Goal: Task Accomplishment & Management: Complete application form

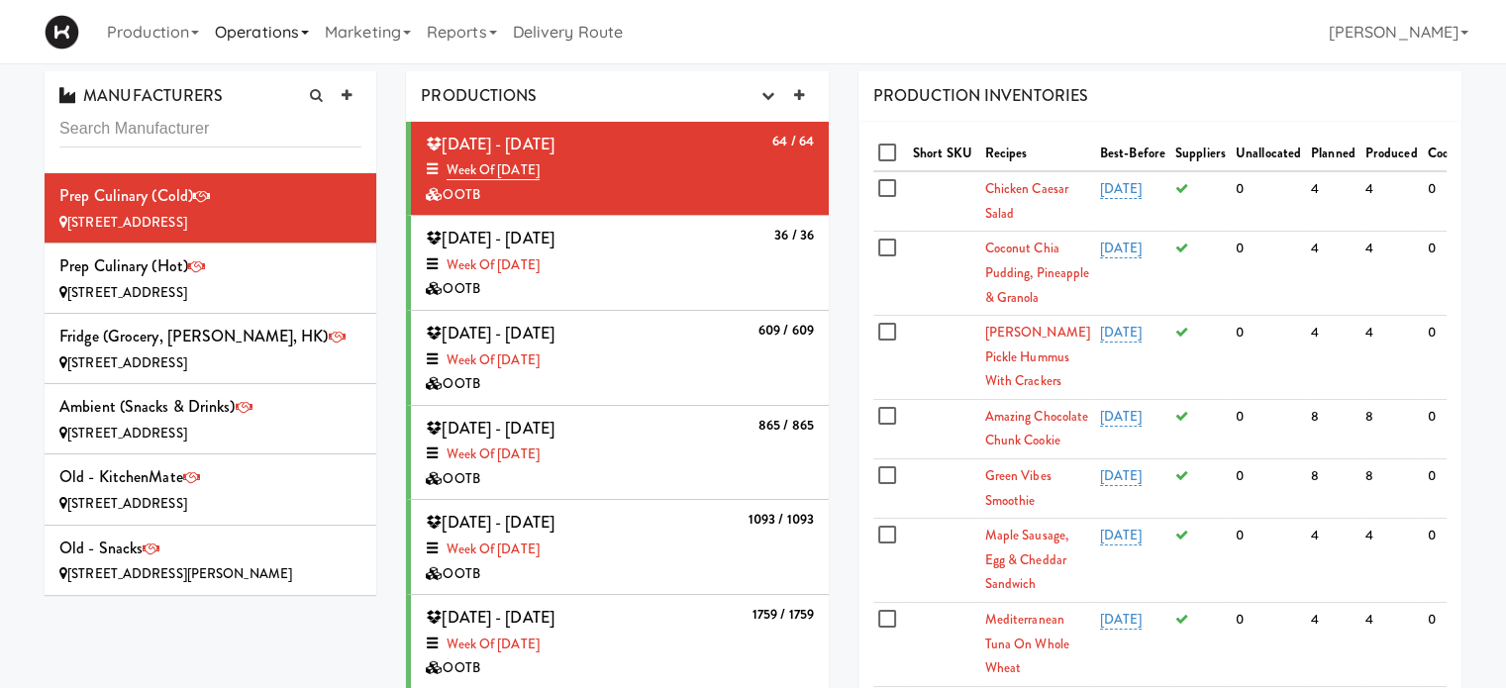
click at [301, 39] on link "Operations" at bounding box center [262, 31] width 110 height 63
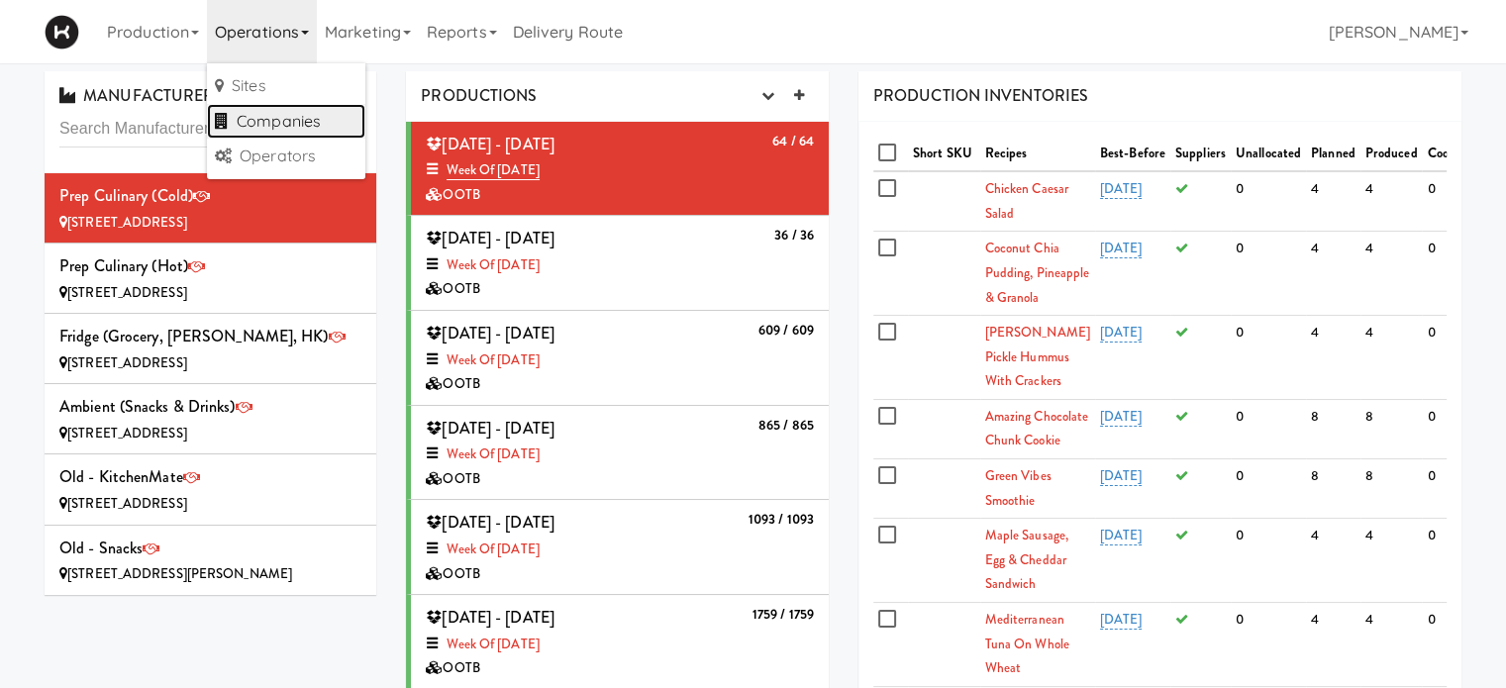
click at [302, 122] on link "Companies" at bounding box center [286, 122] width 158 height 36
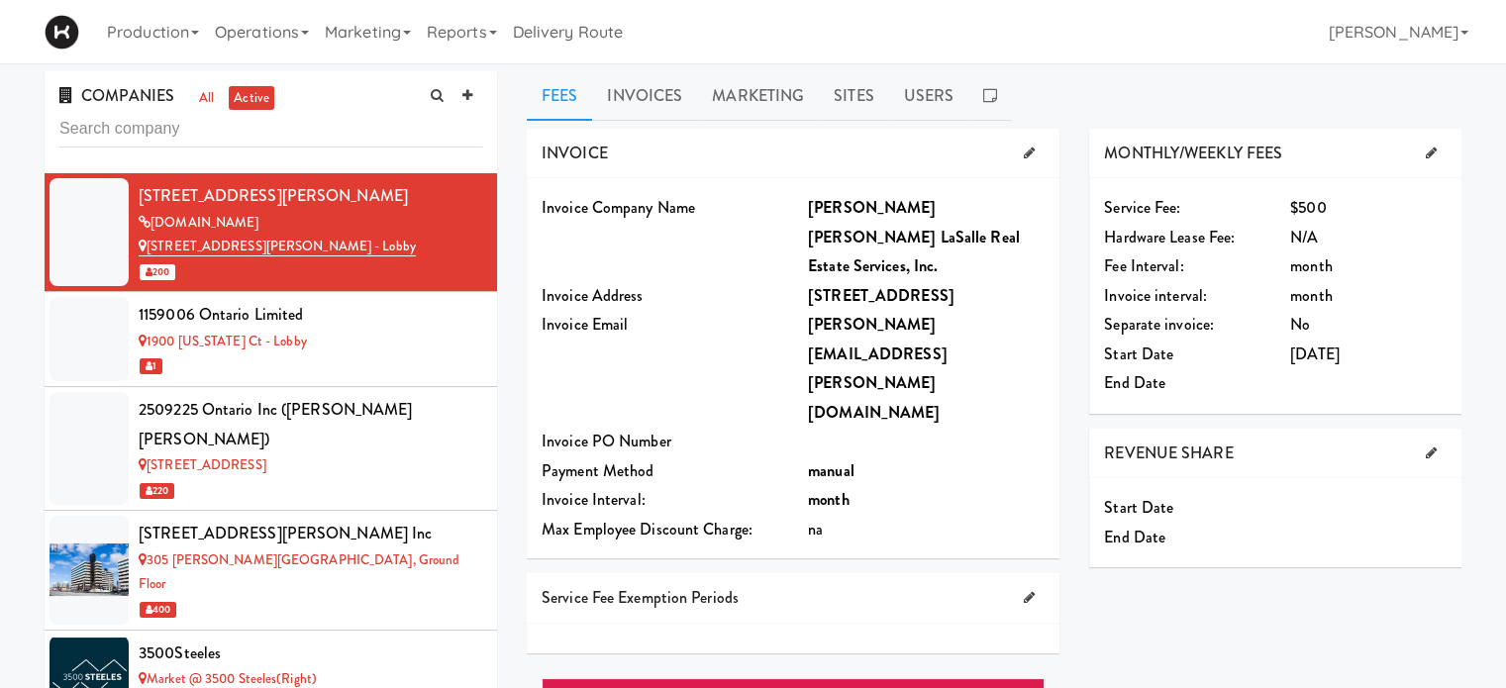
click at [270, 131] on input "text" at bounding box center [270, 129] width 423 height 37
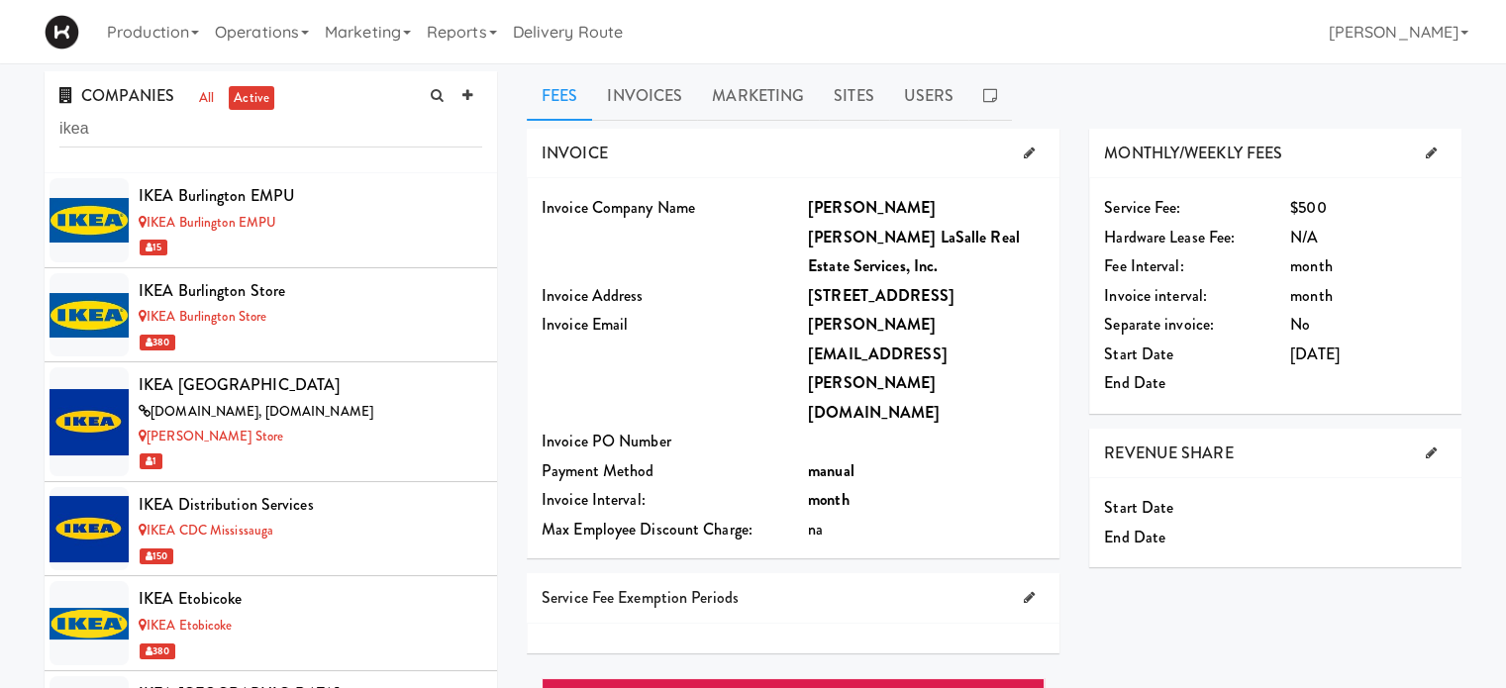
click at [156, 128] on input "ikea" at bounding box center [270, 129] width 423 height 37
type input "i"
type input "home depot"
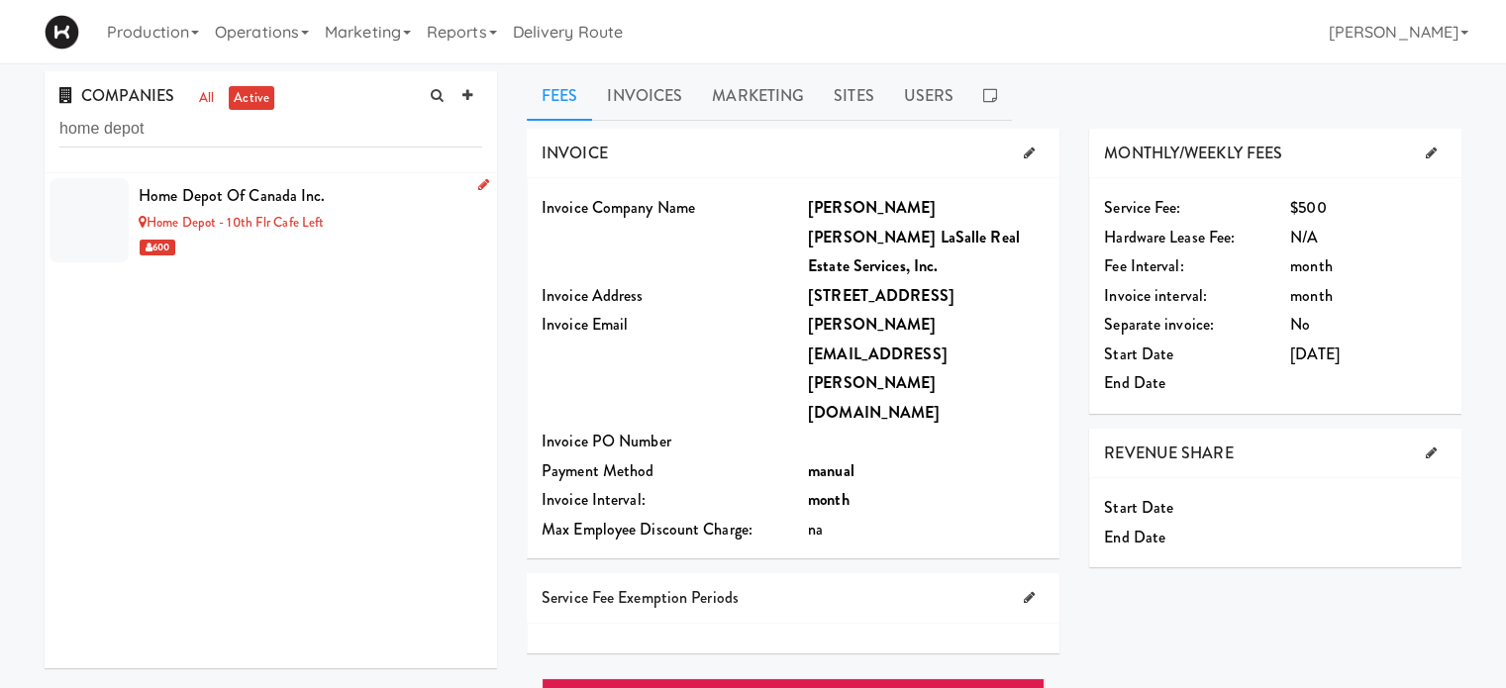
click at [338, 192] on div "Home Depot of Canada Inc." at bounding box center [311, 196] width 344 height 30
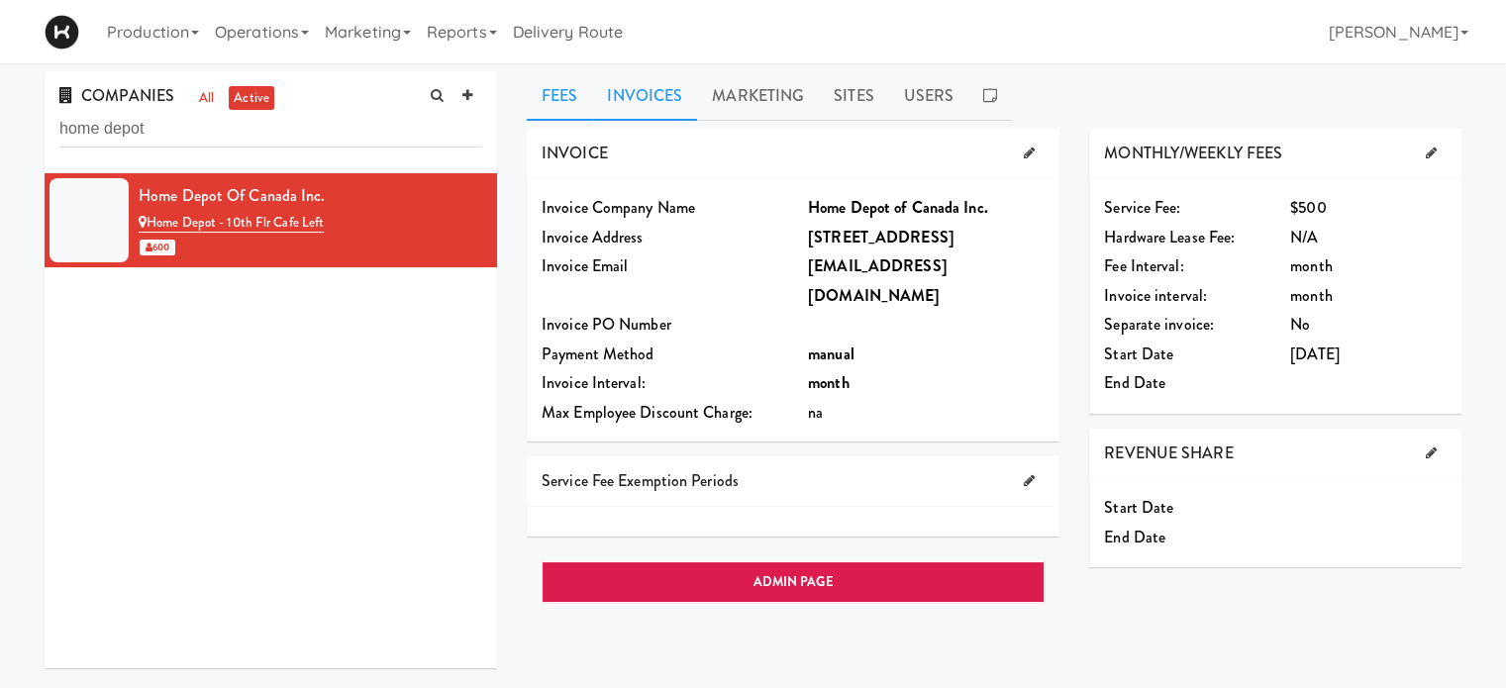
click at [671, 109] on link "Invoices" at bounding box center [644, 96] width 105 height 50
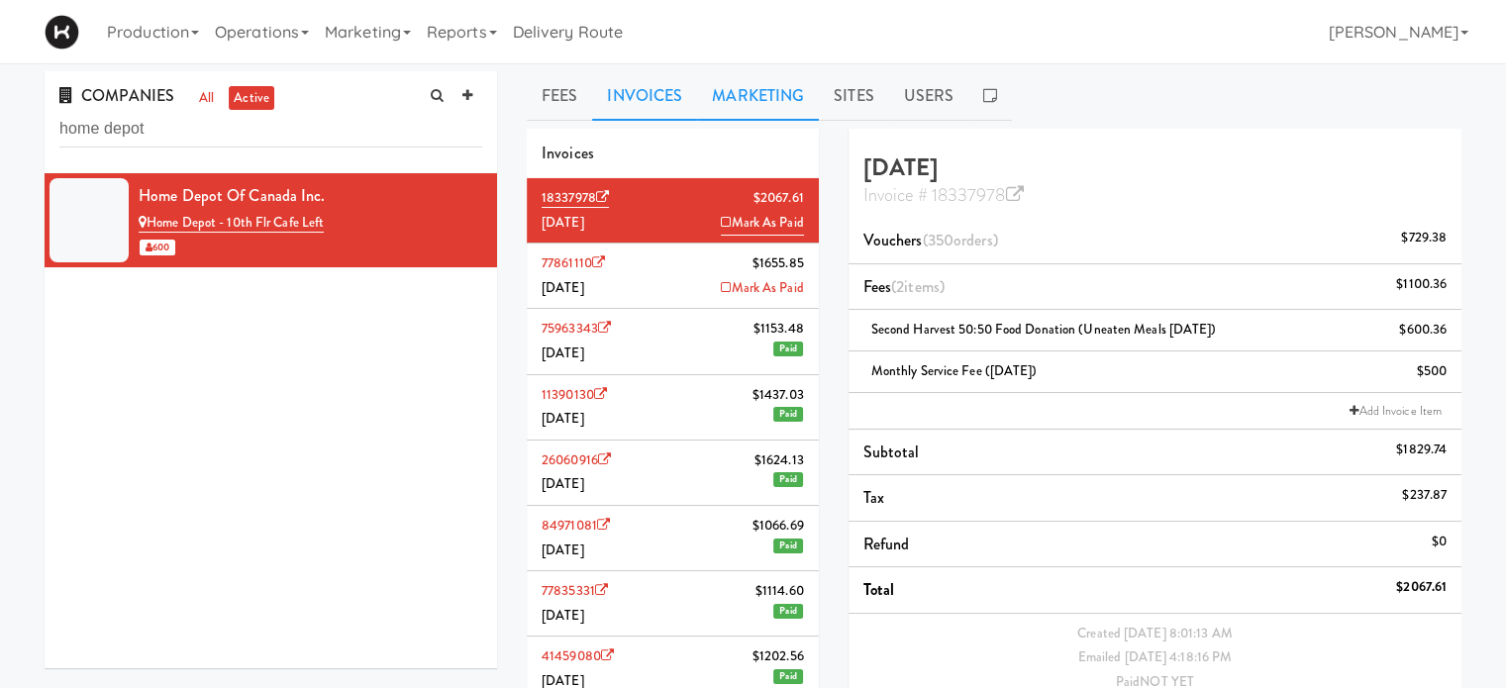
click at [776, 100] on link "Marketing" at bounding box center [758, 96] width 122 height 50
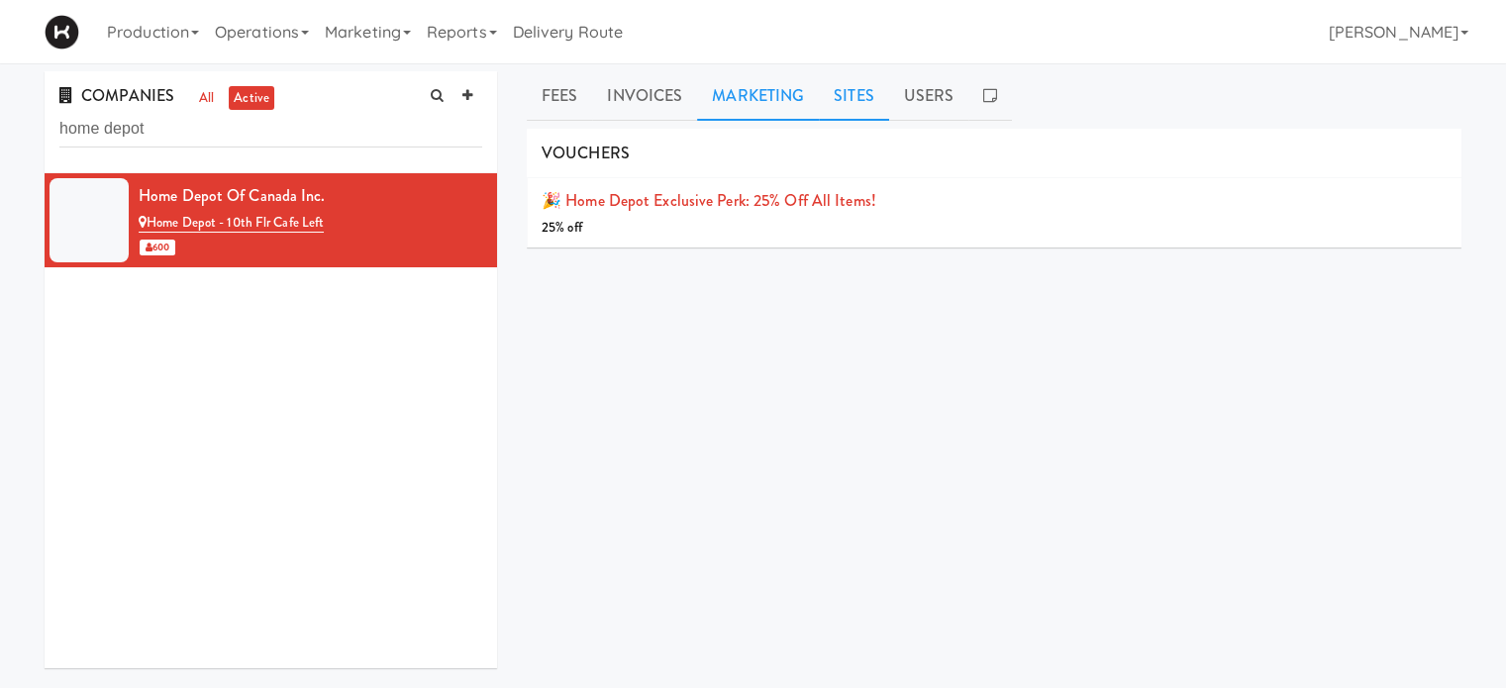
click at [848, 84] on link "Sites" at bounding box center [854, 96] width 70 height 50
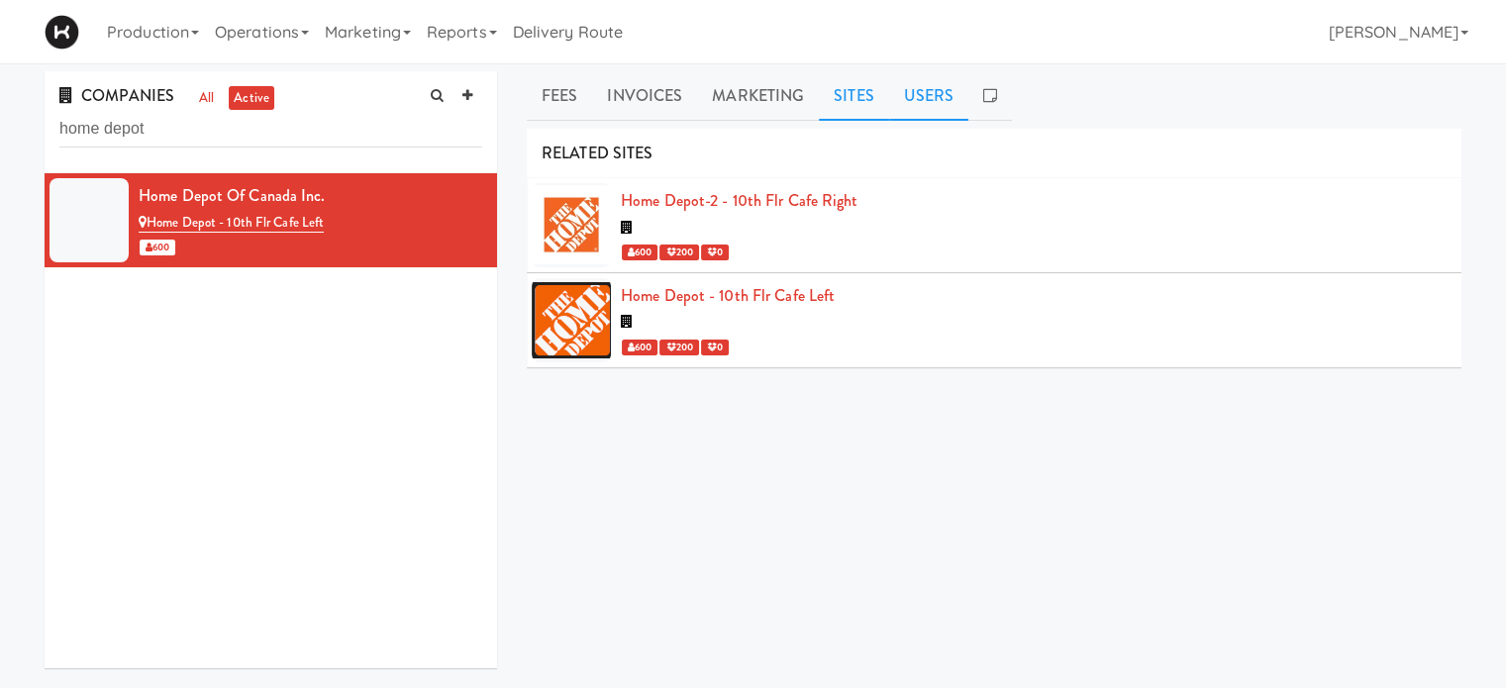
click at [935, 103] on link "Users" at bounding box center [929, 96] width 80 height 50
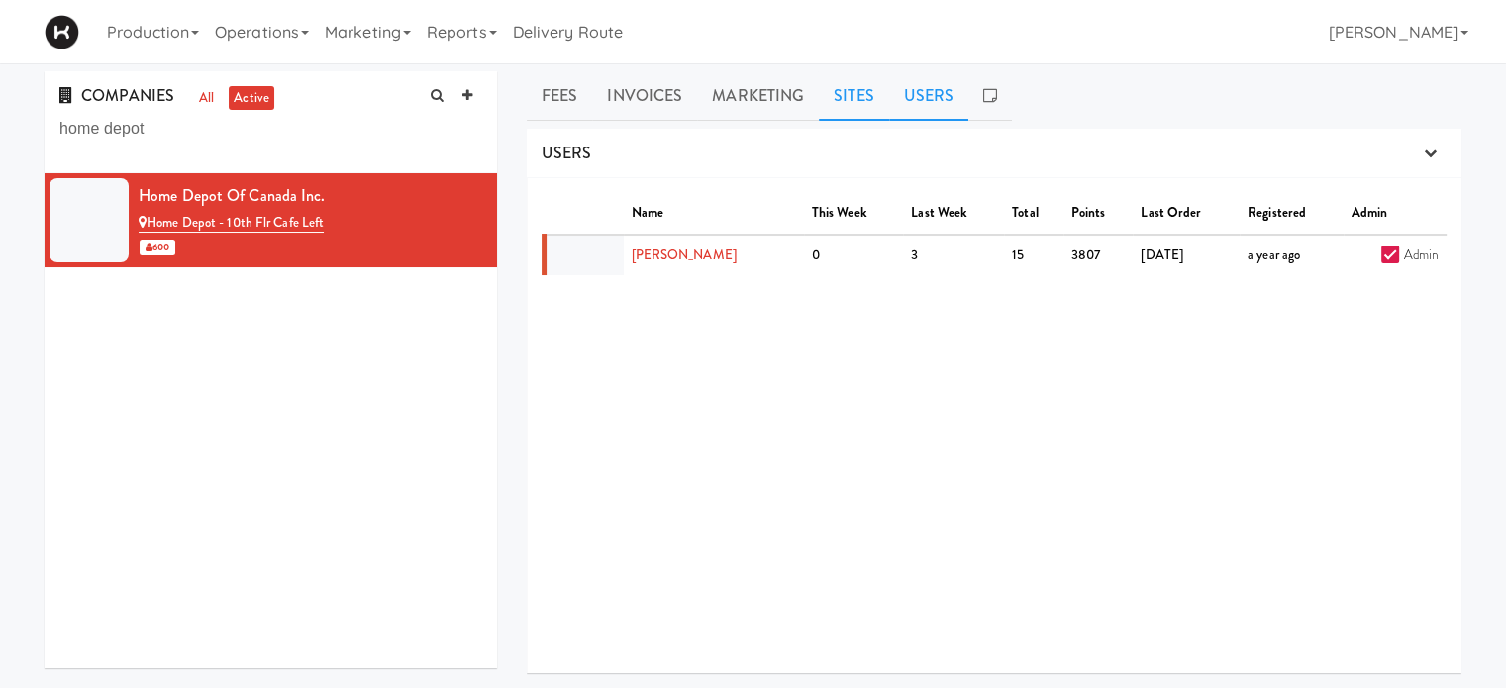
click at [847, 102] on link "Sites" at bounding box center [854, 96] width 70 height 50
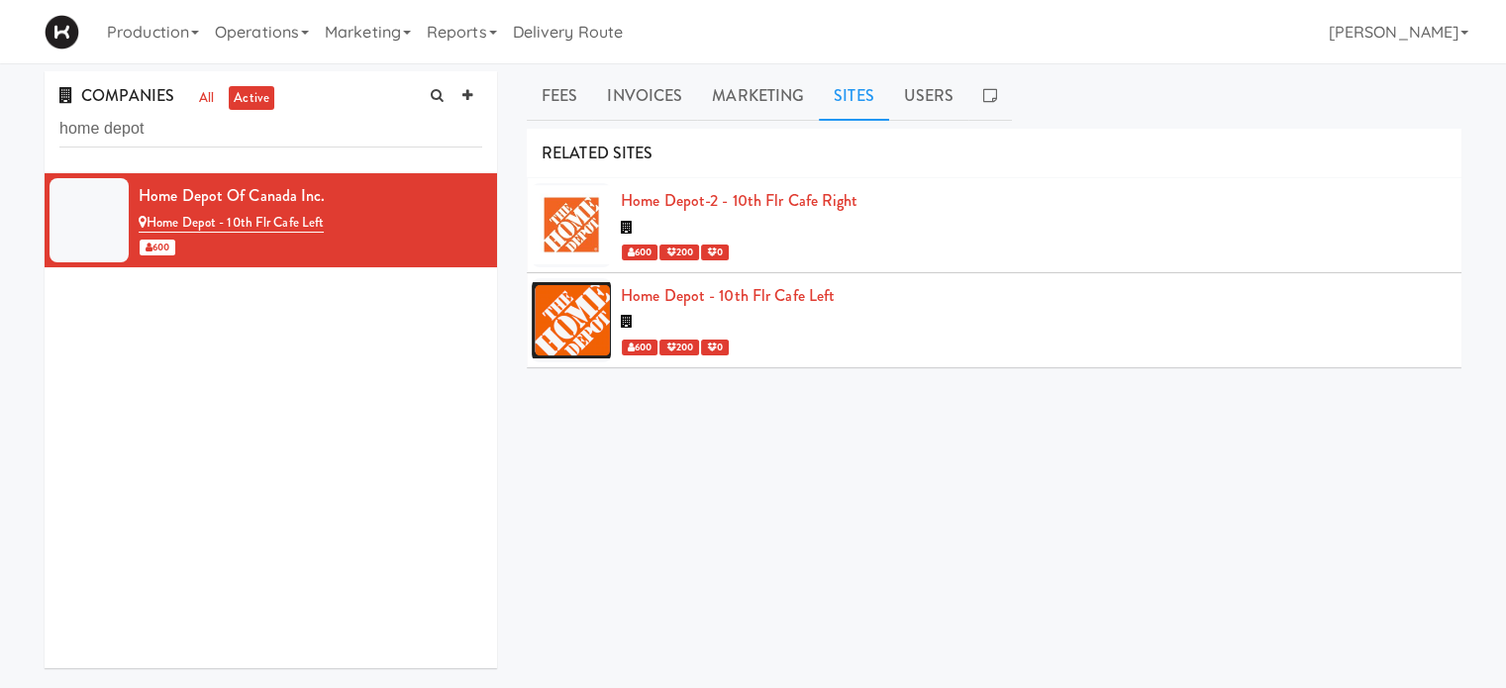
click at [865, 209] on div "Home Depot-2 - 10th Flr Cafe Right 600 200 0" at bounding box center [1034, 225] width 826 height 78
click at [818, 197] on link "Home Depot-2 - 10th Flr Cafe Right" at bounding box center [739, 200] width 237 height 23
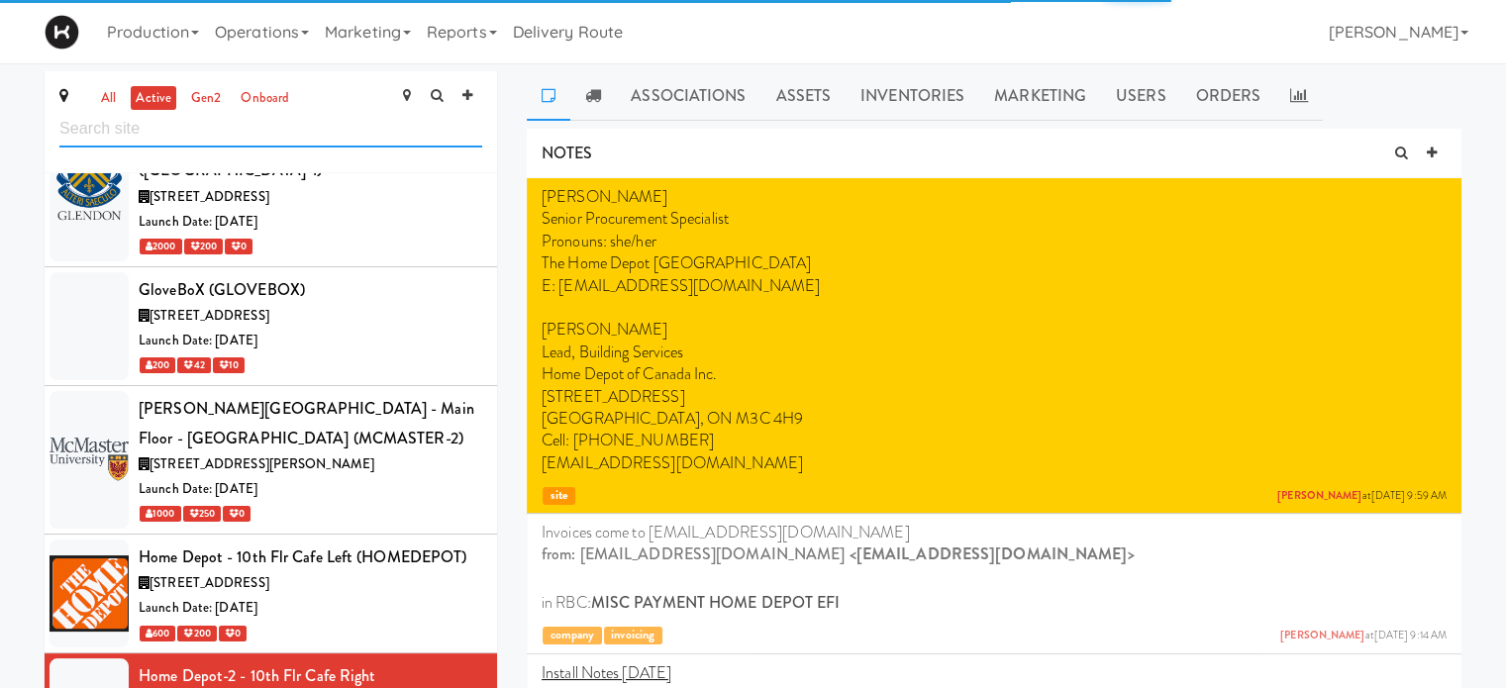
scroll to position [4443, 0]
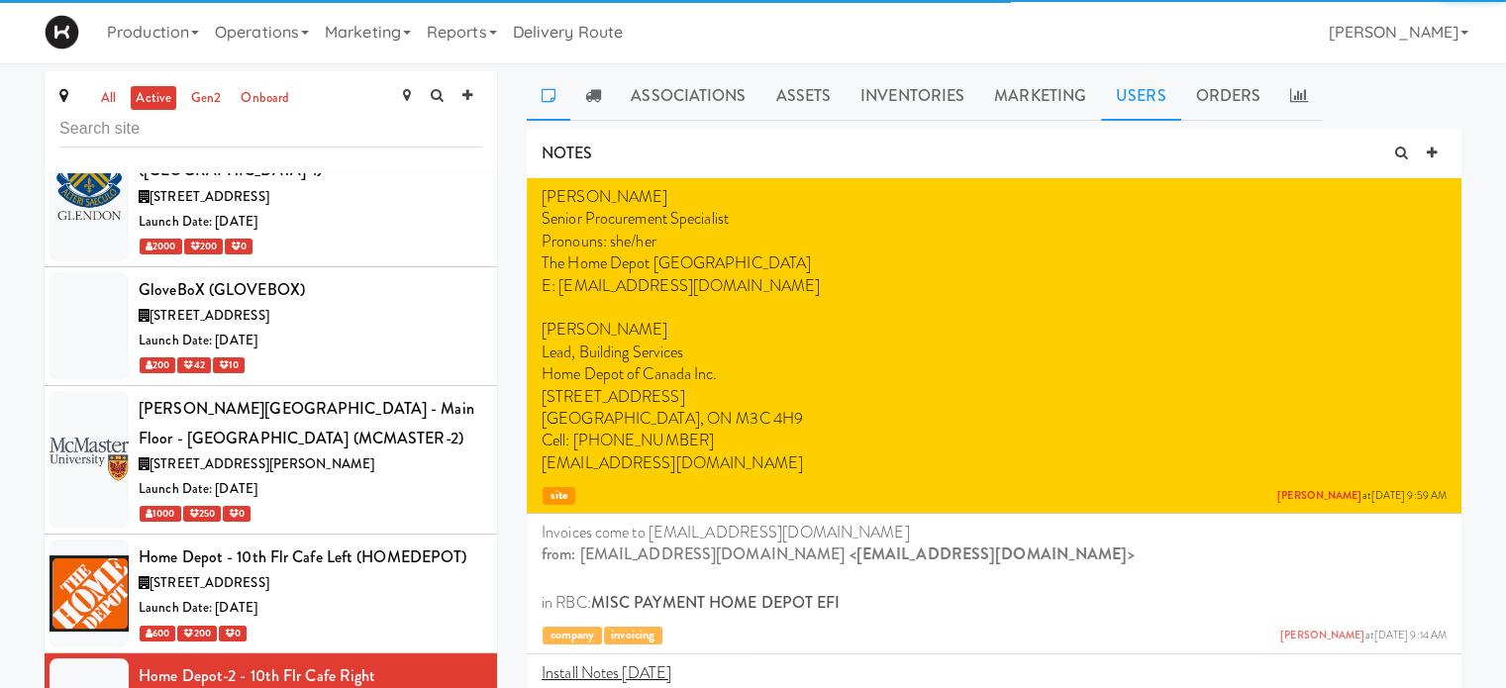
click at [1150, 92] on link "Users" at bounding box center [1141, 96] width 80 height 50
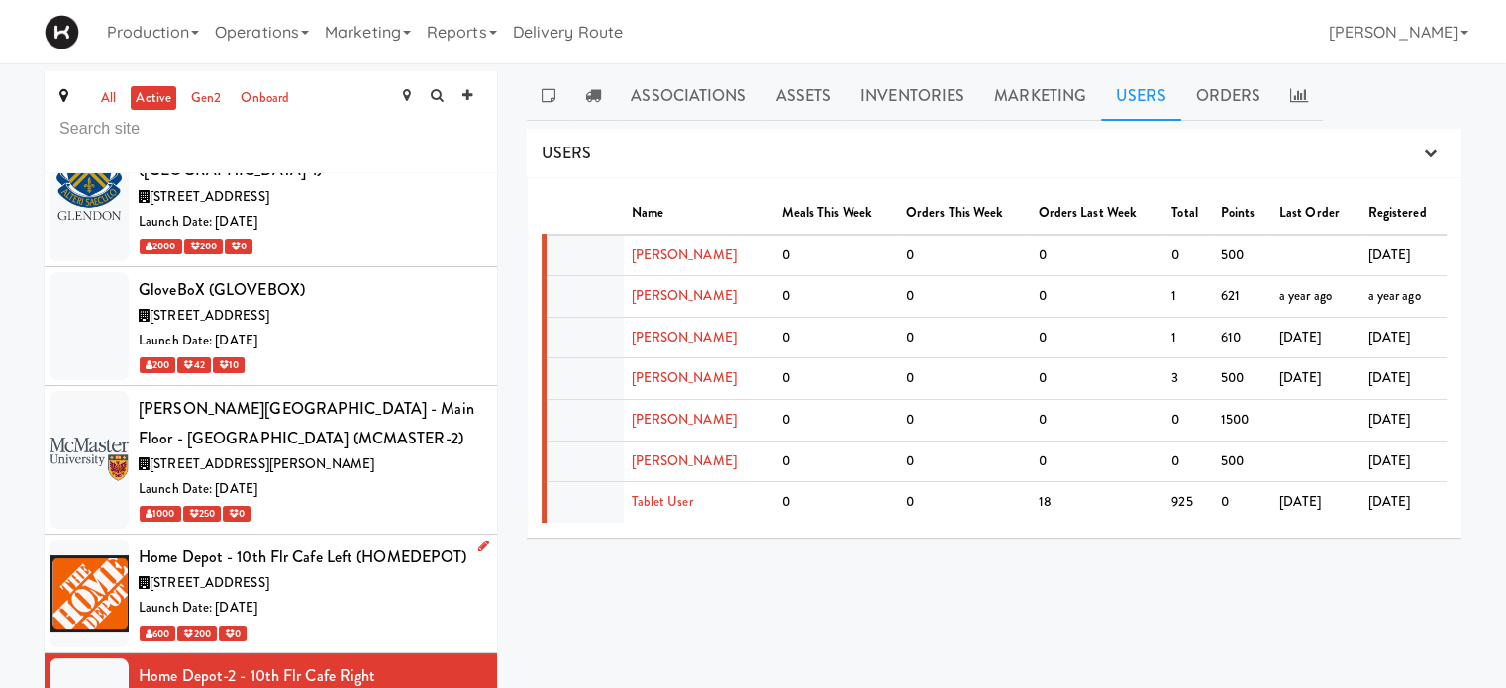
click at [406, 596] on div "Launch Date: [DATE]" at bounding box center [311, 608] width 344 height 25
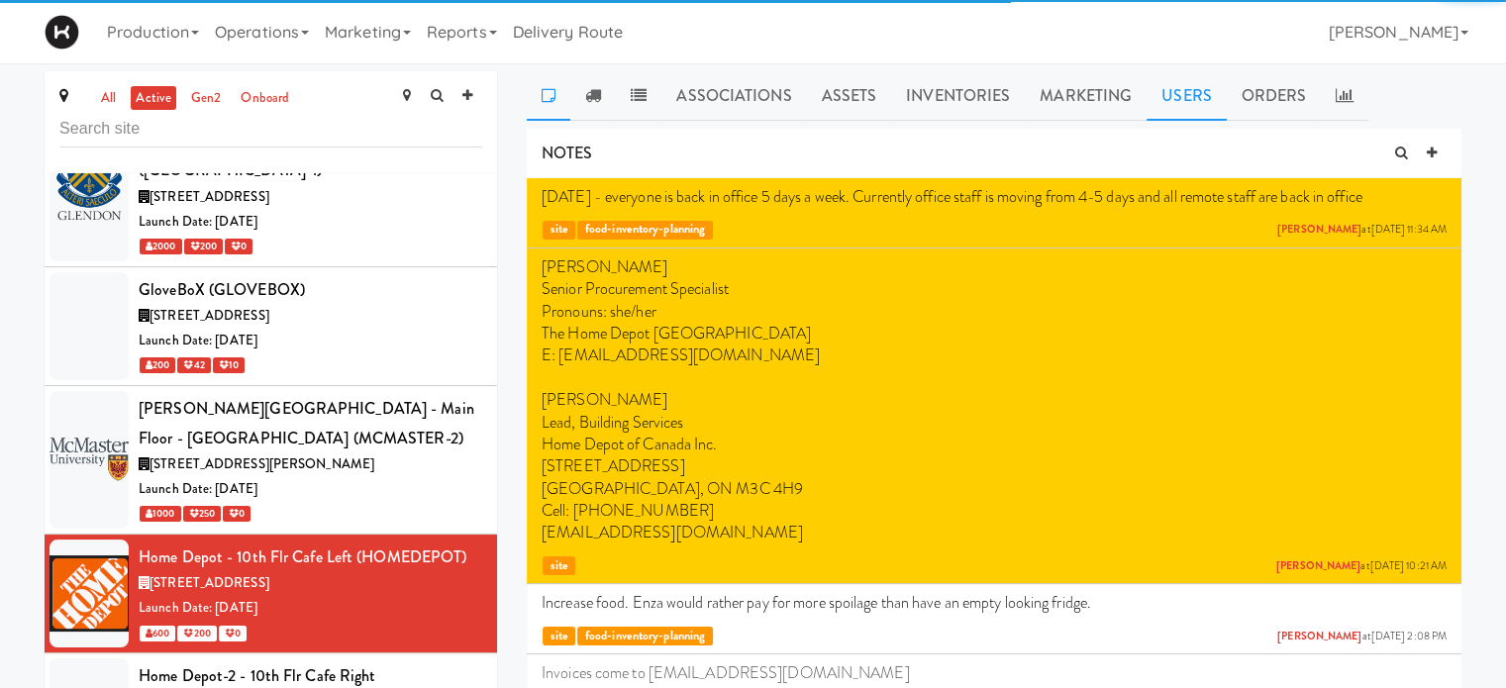
click at [1188, 101] on link "Users" at bounding box center [1186, 96] width 80 height 50
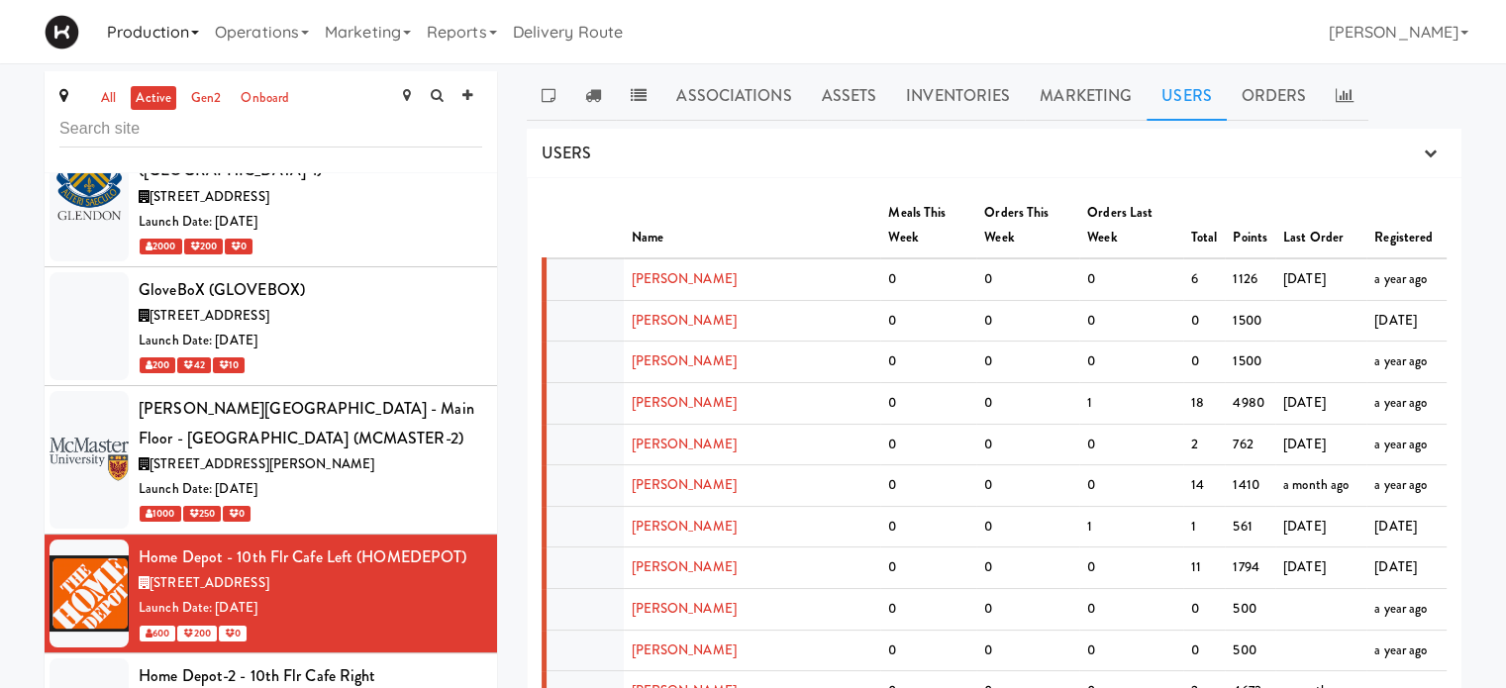
click at [151, 38] on link "Production" at bounding box center [153, 31] width 108 height 63
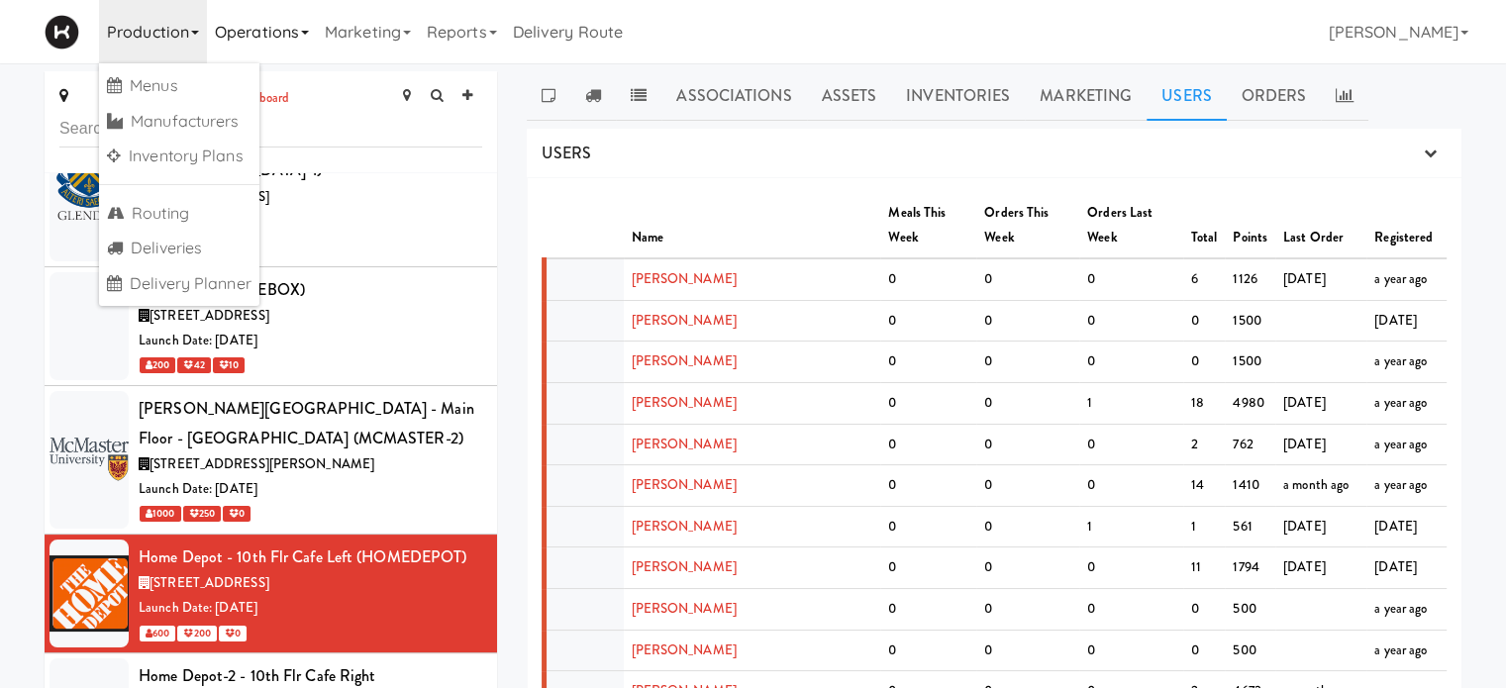
click at [297, 33] on link "Operations" at bounding box center [262, 31] width 110 height 63
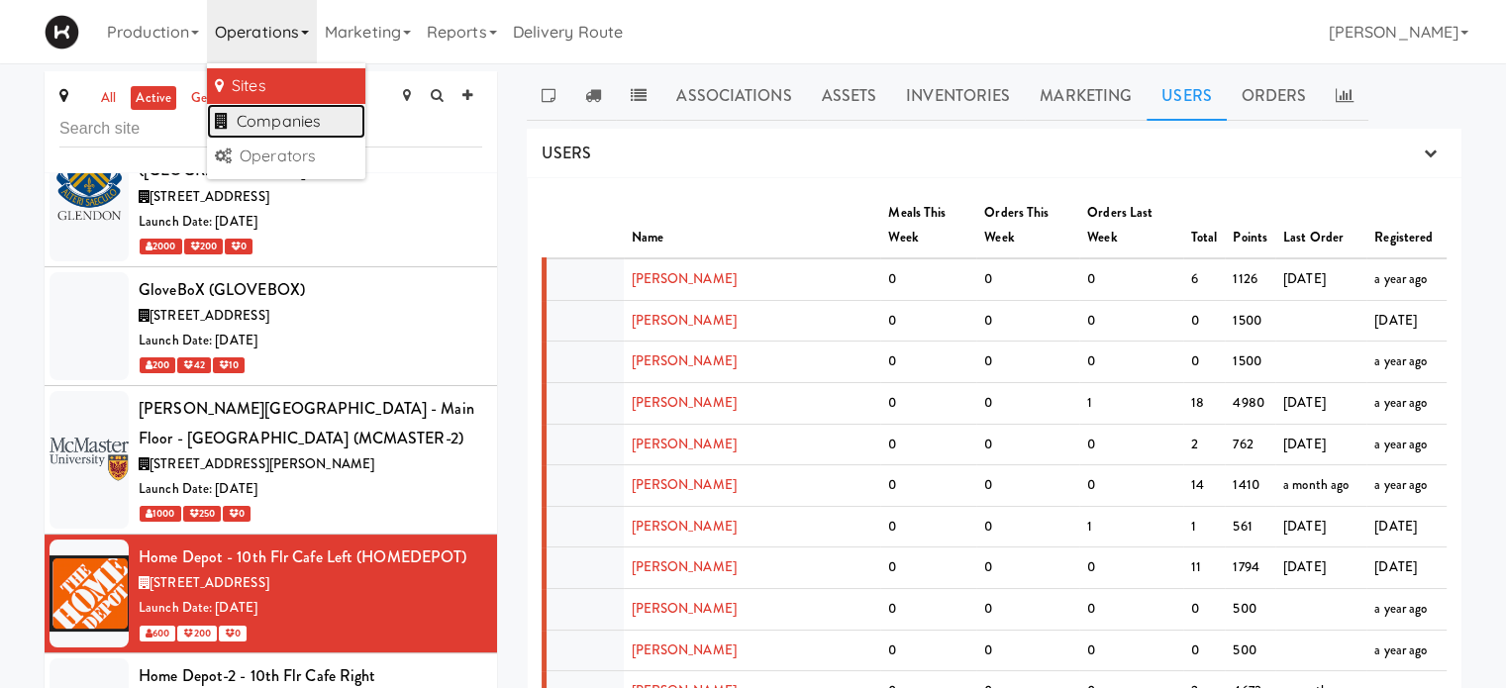
click at [304, 121] on link "Companies" at bounding box center [286, 122] width 158 height 36
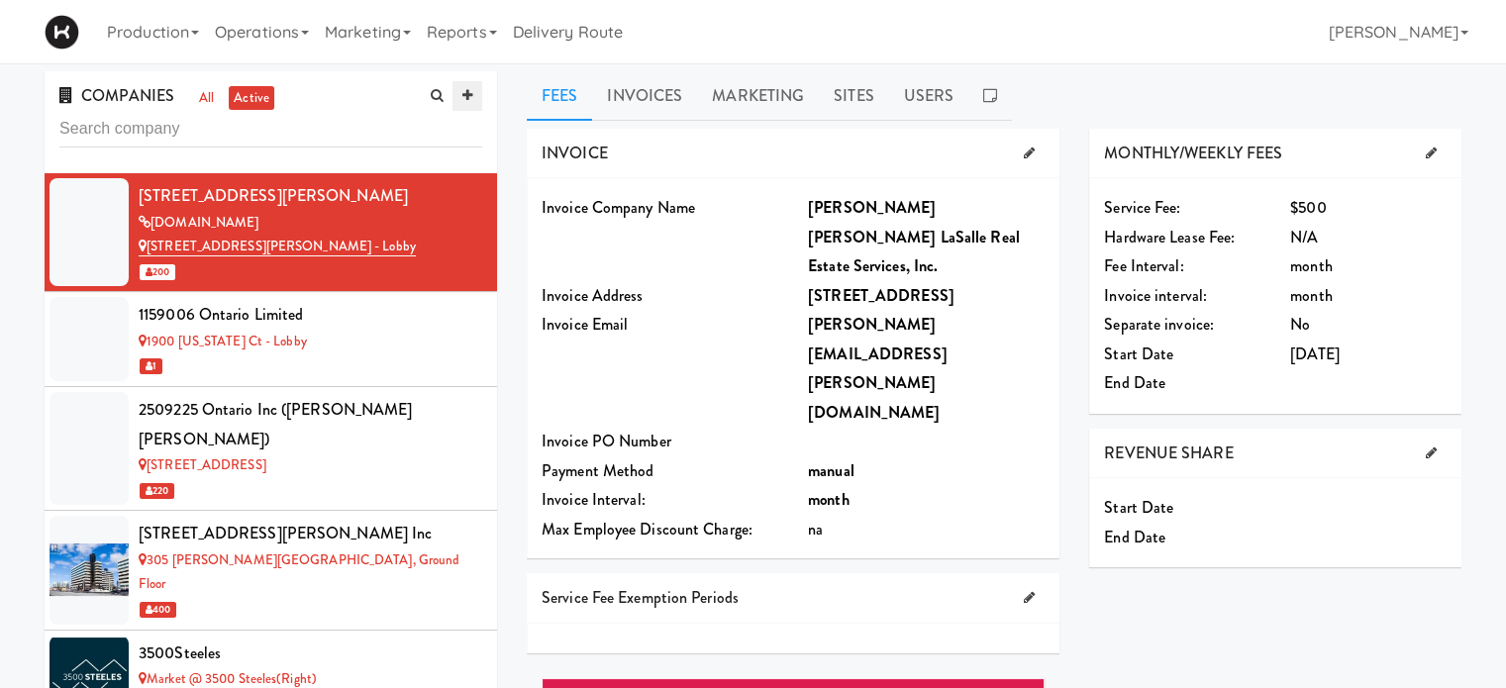
click at [471, 94] on icon at bounding box center [467, 95] width 10 height 13
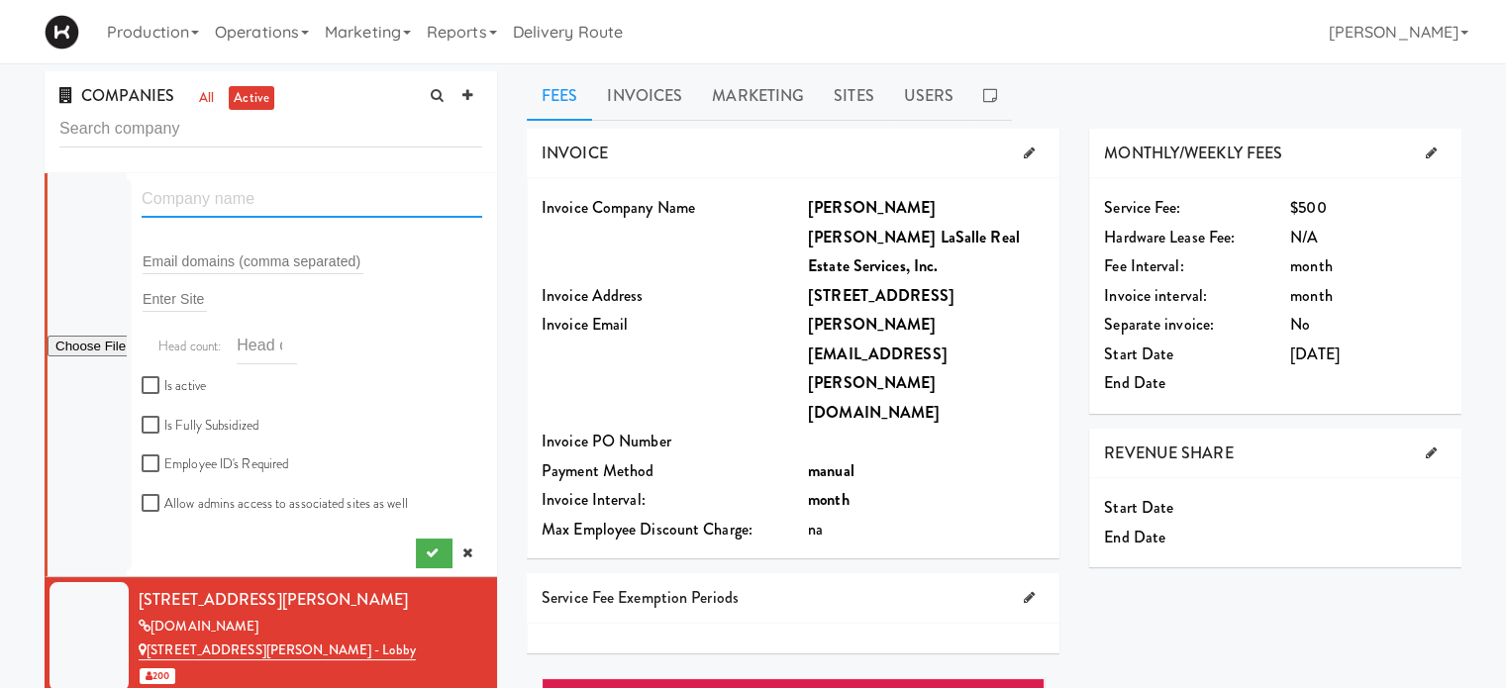
click at [230, 201] on input "text" at bounding box center [312, 199] width 341 height 37
type input "Home Depot of Canada Inc. [PERSON_NAME] I.C."
click at [459, 551] on link at bounding box center [467, 554] width 30 height 30
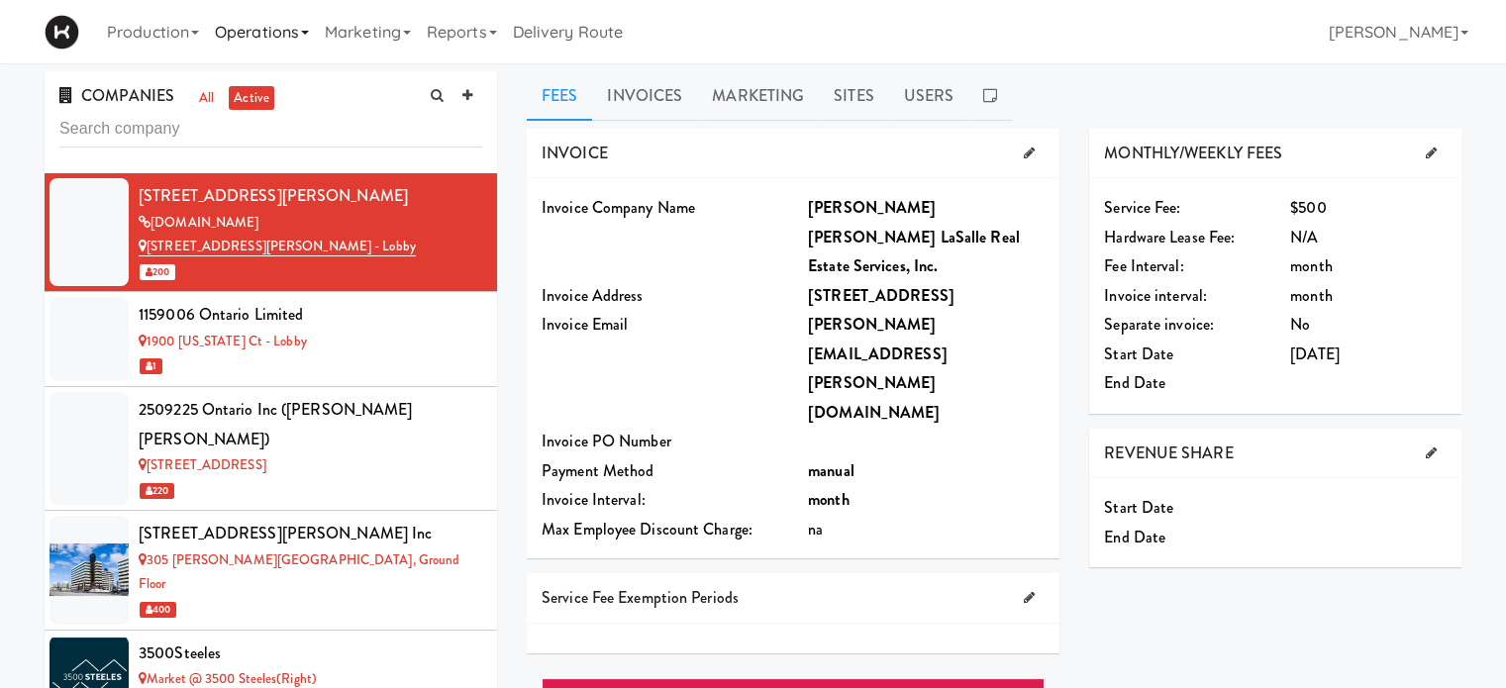
click at [309, 35] on icon at bounding box center [305, 33] width 8 height 4
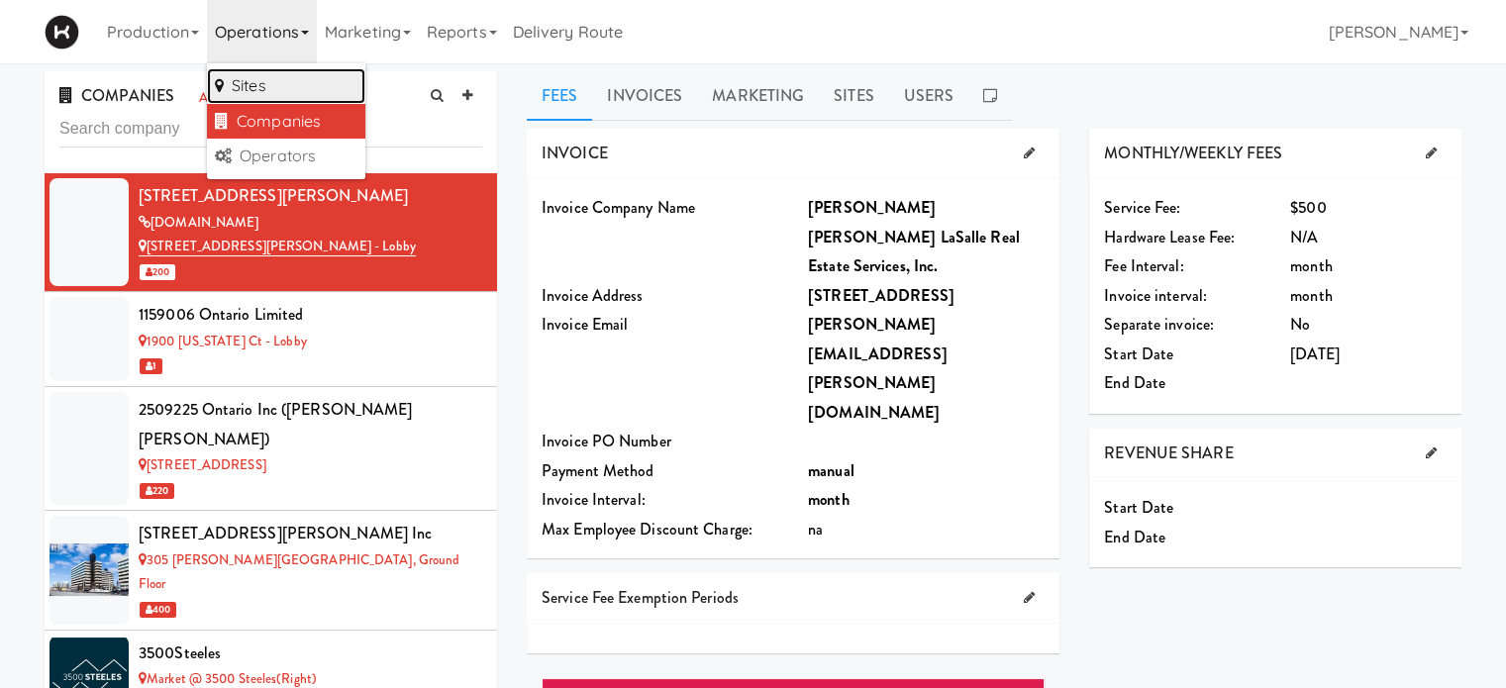
click at [265, 88] on link "Sites" at bounding box center [286, 86] width 158 height 36
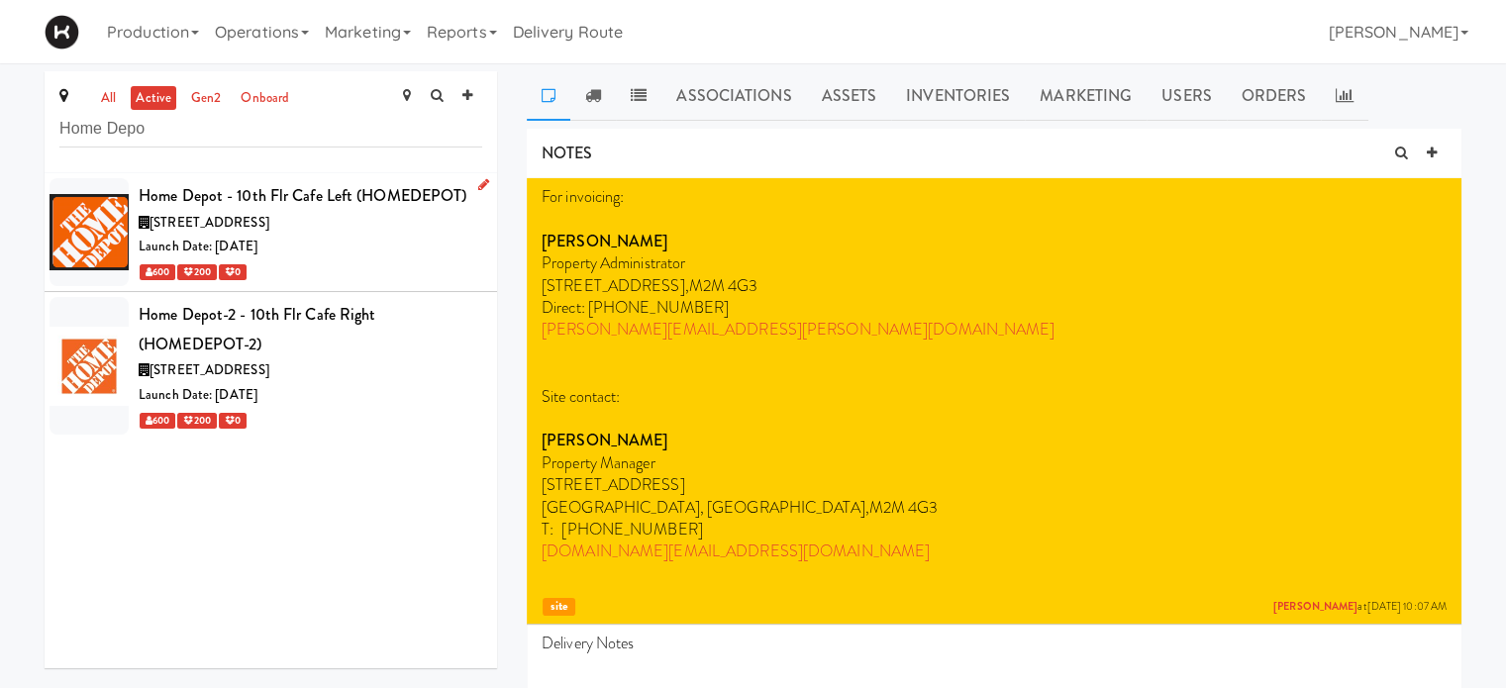
type input "Home Depo"
click at [478, 179] on icon at bounding box center [483, 184] width 11 height 13
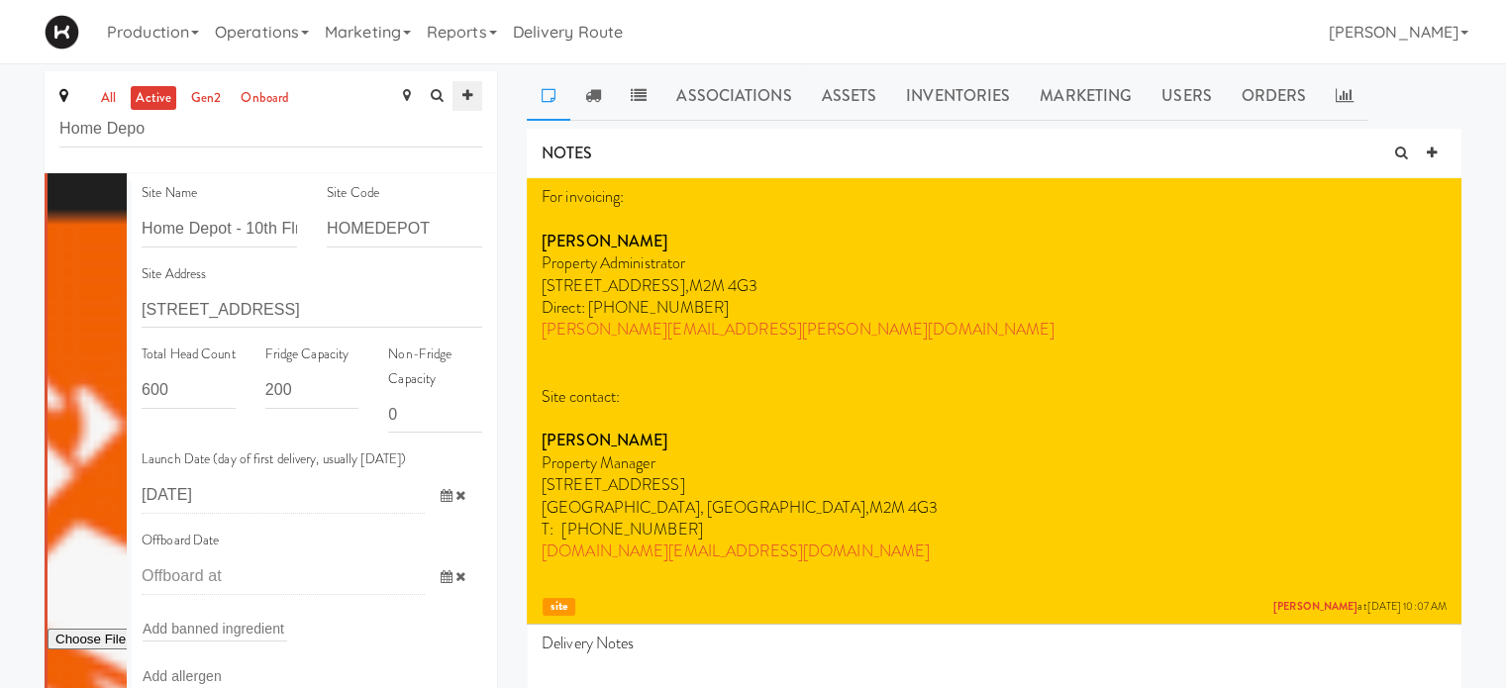
click at [471, 101] on icon at bounding box center [467, 95] width 10 height 13
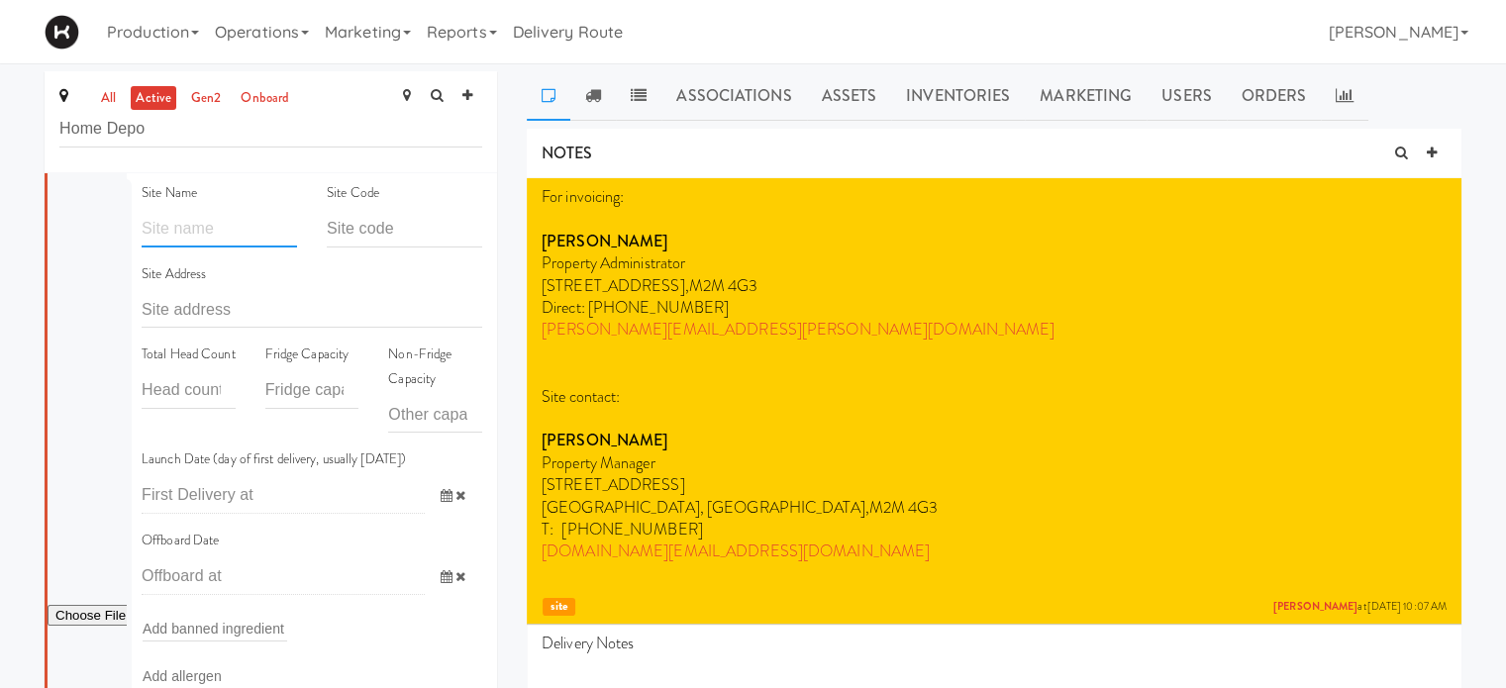
click at [251, 228] on input "text" at bounding box center [219, 229] width 155 height 37
type input "Home Depot - [PERSON_NAME][GEOGRAPHIC_DATA]"
type input "HOMEDEPOTBOLTON"
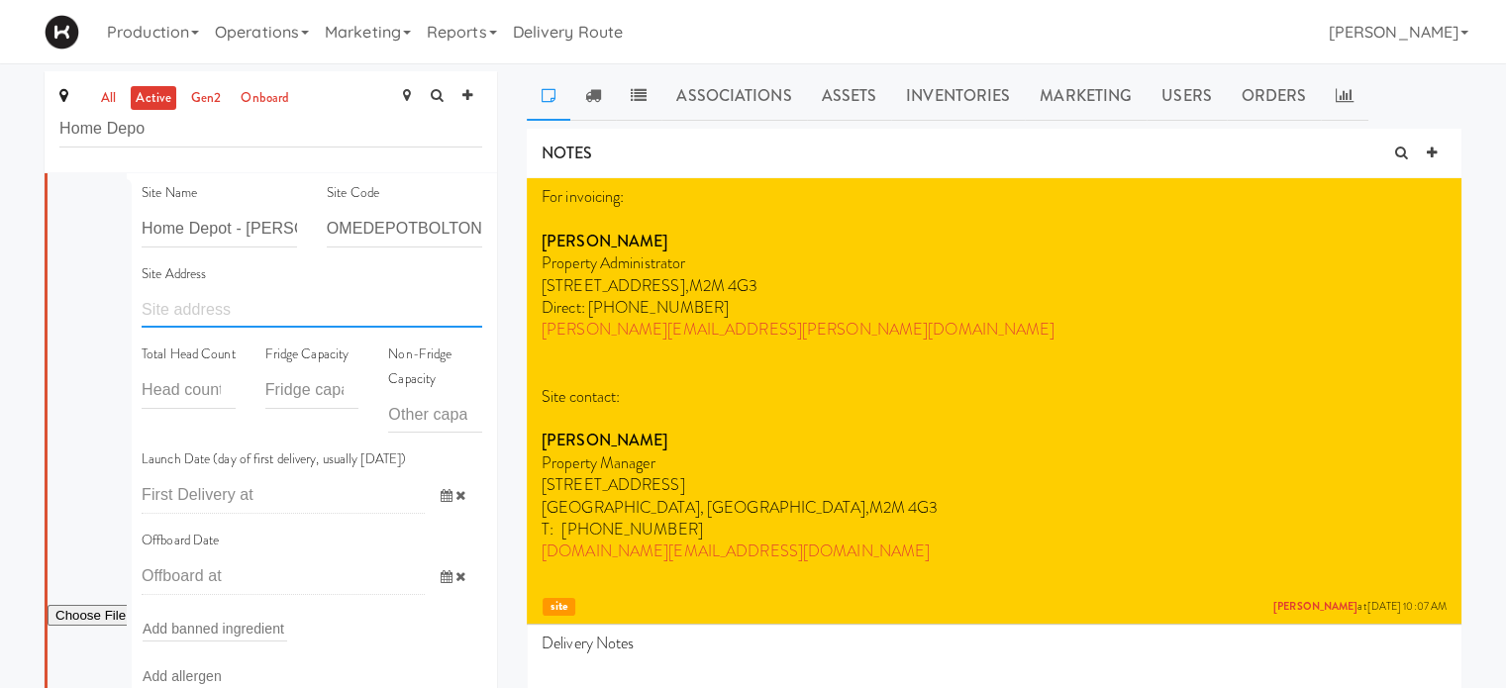
scroll to position [0, 0]
click at [174, 309] on input "text" at bounding box center [312, 309] width 341 height 37
paste input "[STREET_ADDRESS][PERSON_NAME][PERSON_NAME]"
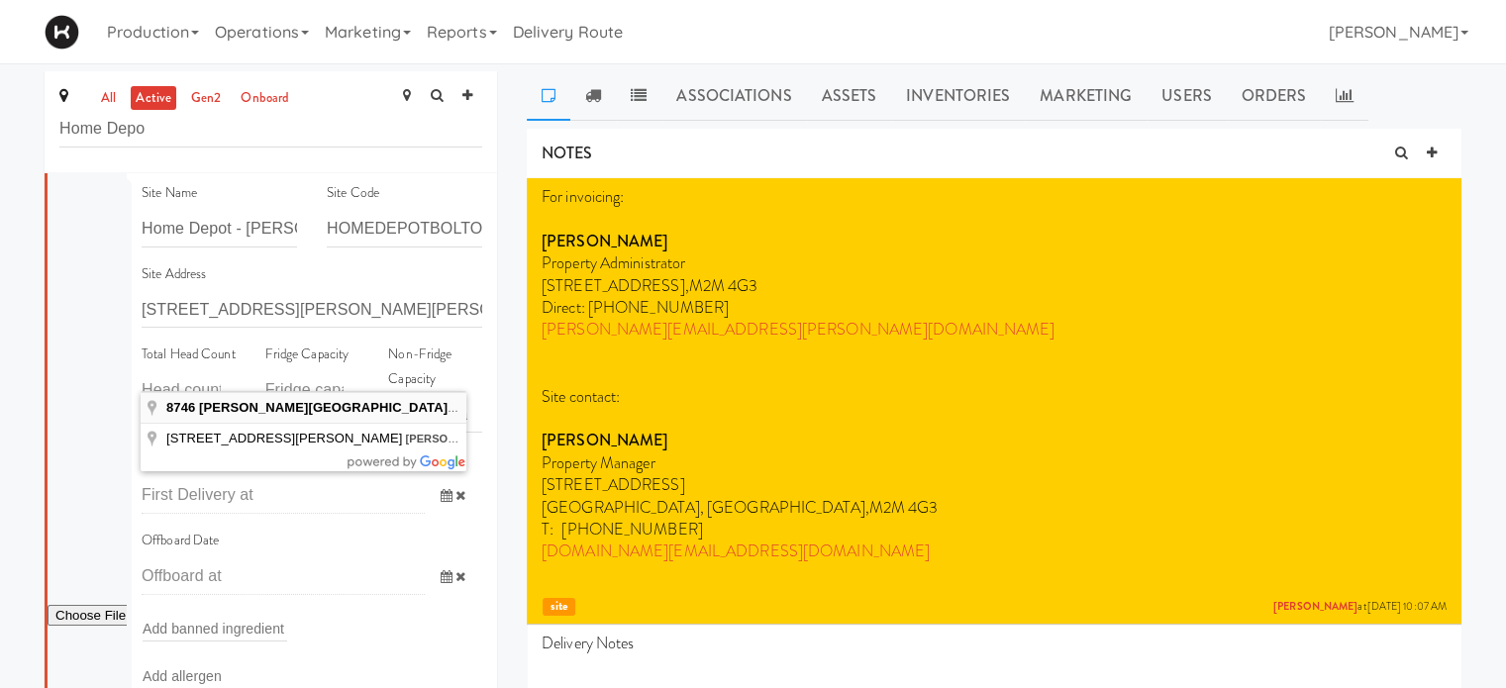
type input "[STREET_ADDRESS][PERSON_NAME][PERSON_NAME]"
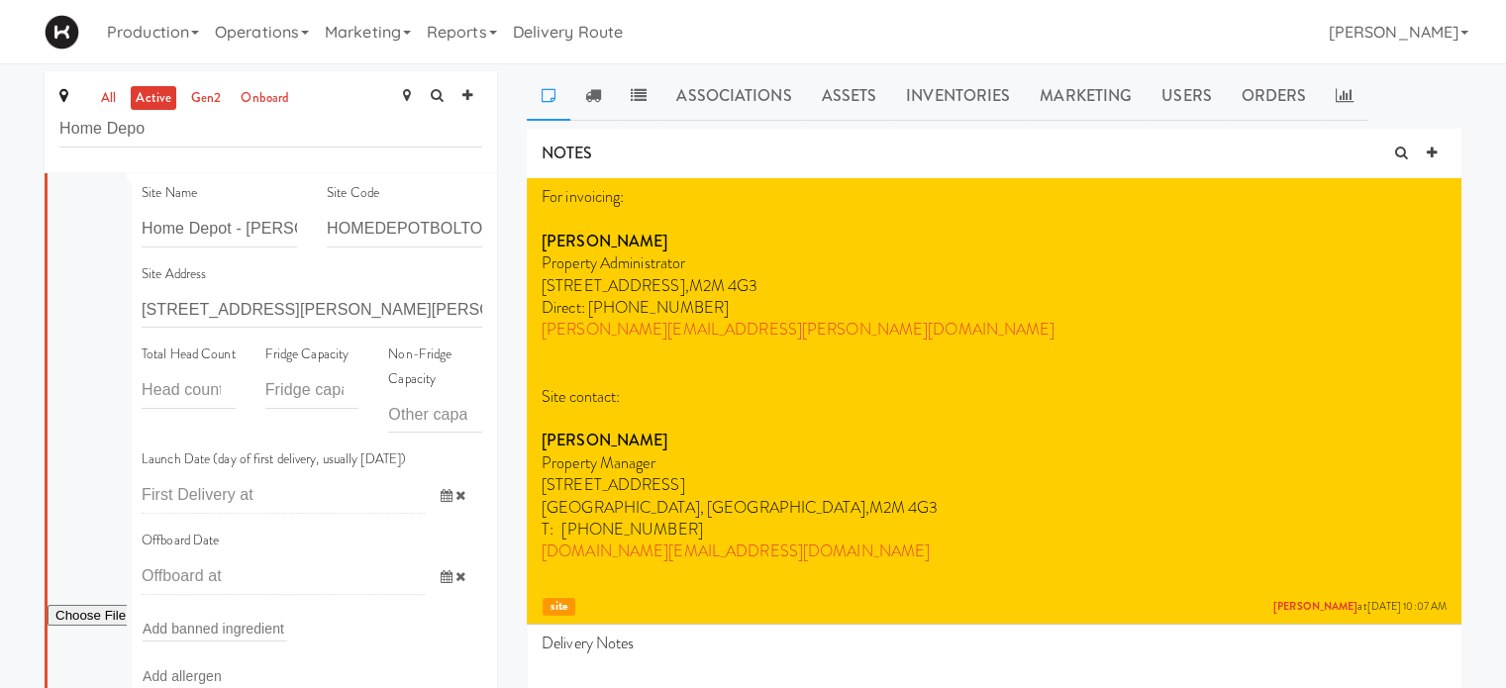
click at [186, 367] on label "Total Head Count" at bounding box center [189, 355] width 94 height 25
click at [183, 409] on input "number" at bounding box center [189, 390] width 94 height 37
type input "65"
click at [311, 385] on input "number" at bounding box center [312, 390] width 94 height 37
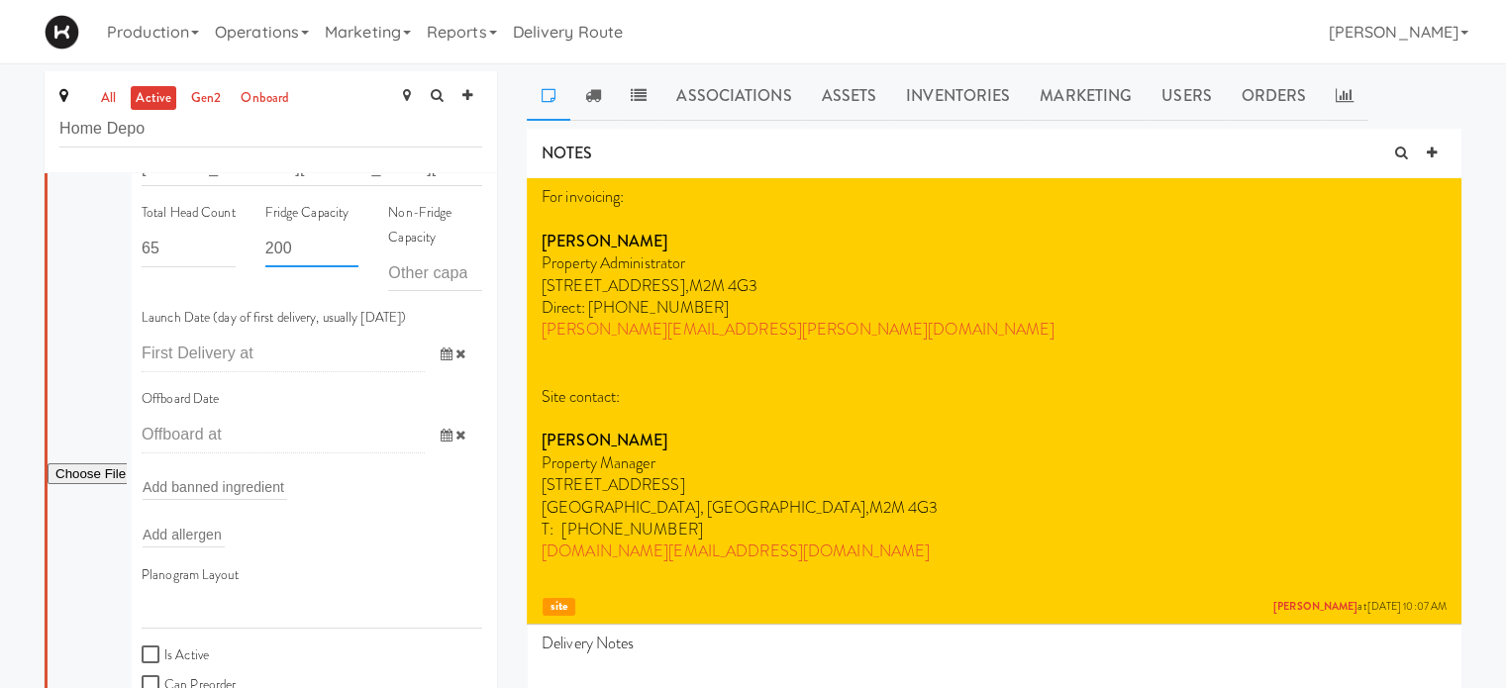
scroll to position [151, 0]
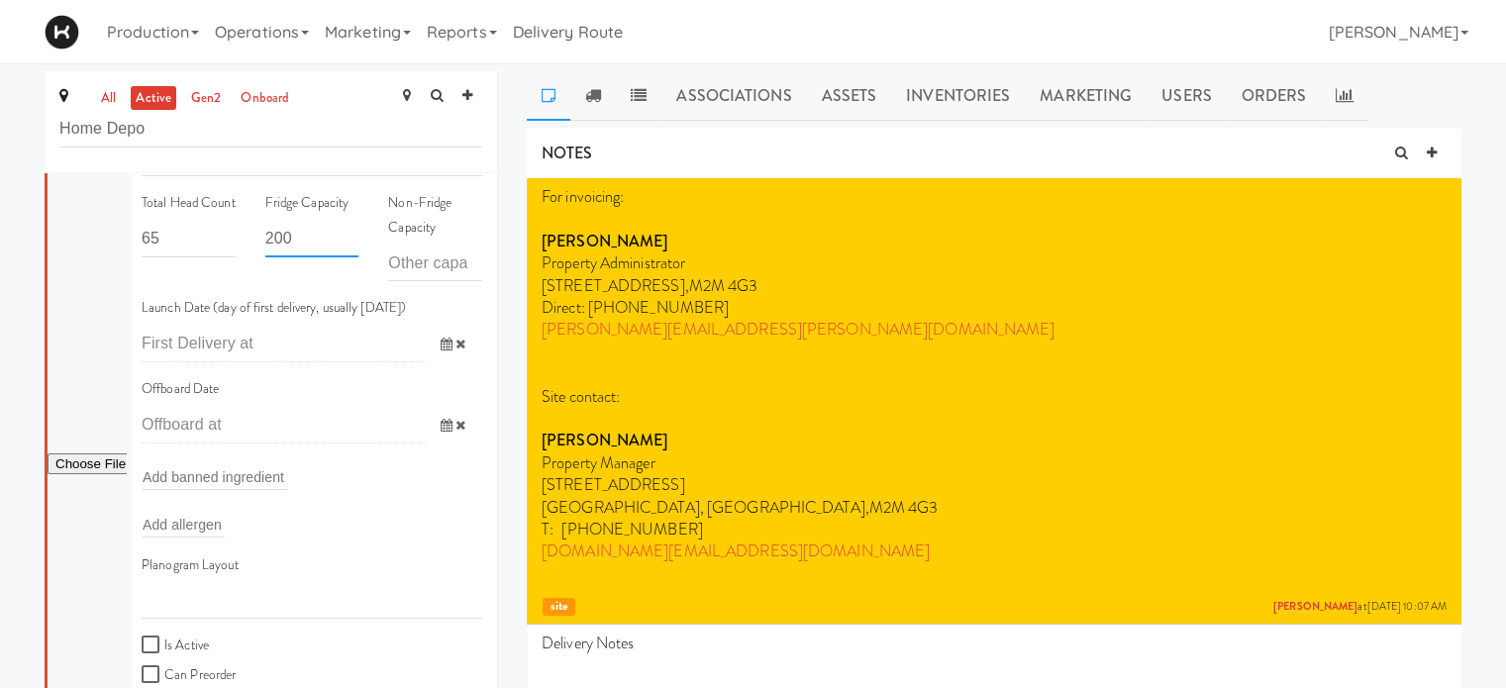
type input "200"
click at [441, 340] on icon at bounding box center [447, 344] width 12 height 13
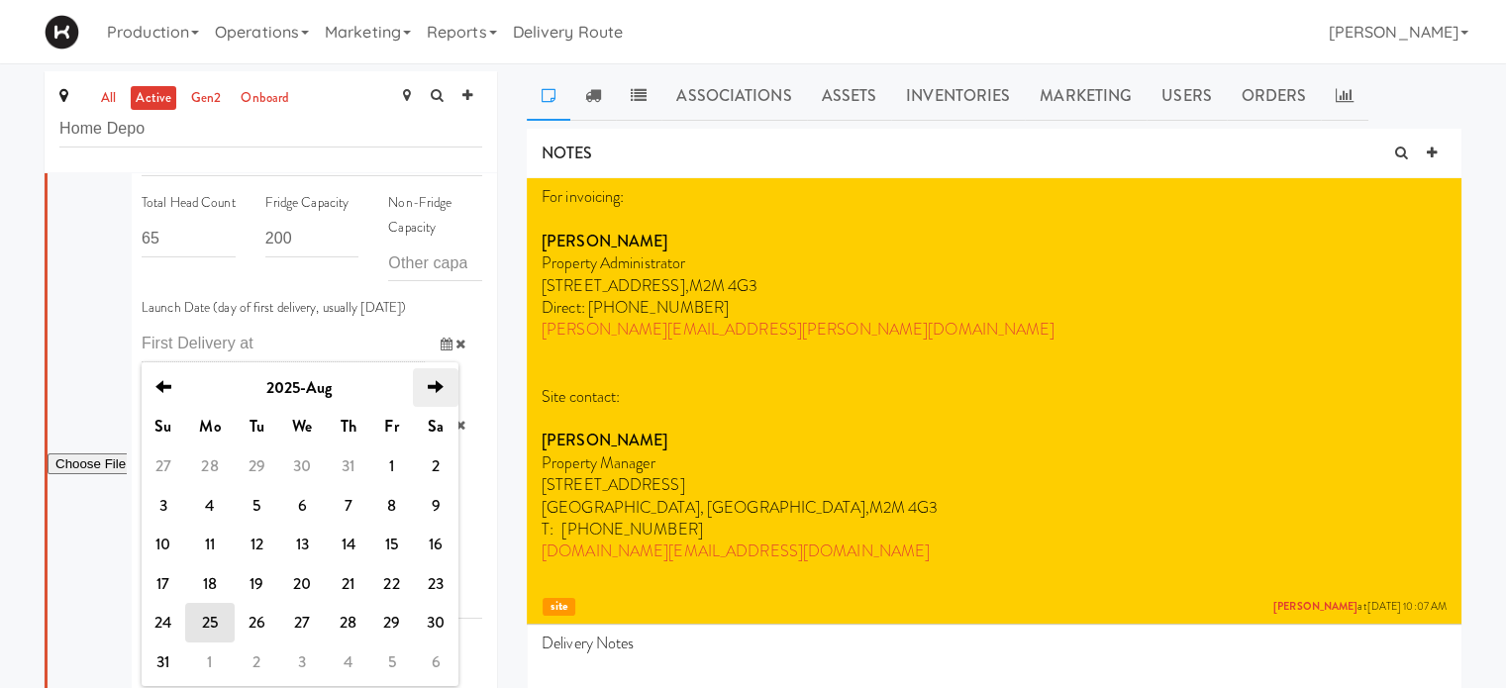
click at [438, 387] on icon "next" at bounding box center [436, 387] width 16 height 16
click at [213, 499] on td "8" at bounding box center [210, 506] width 50 height 40
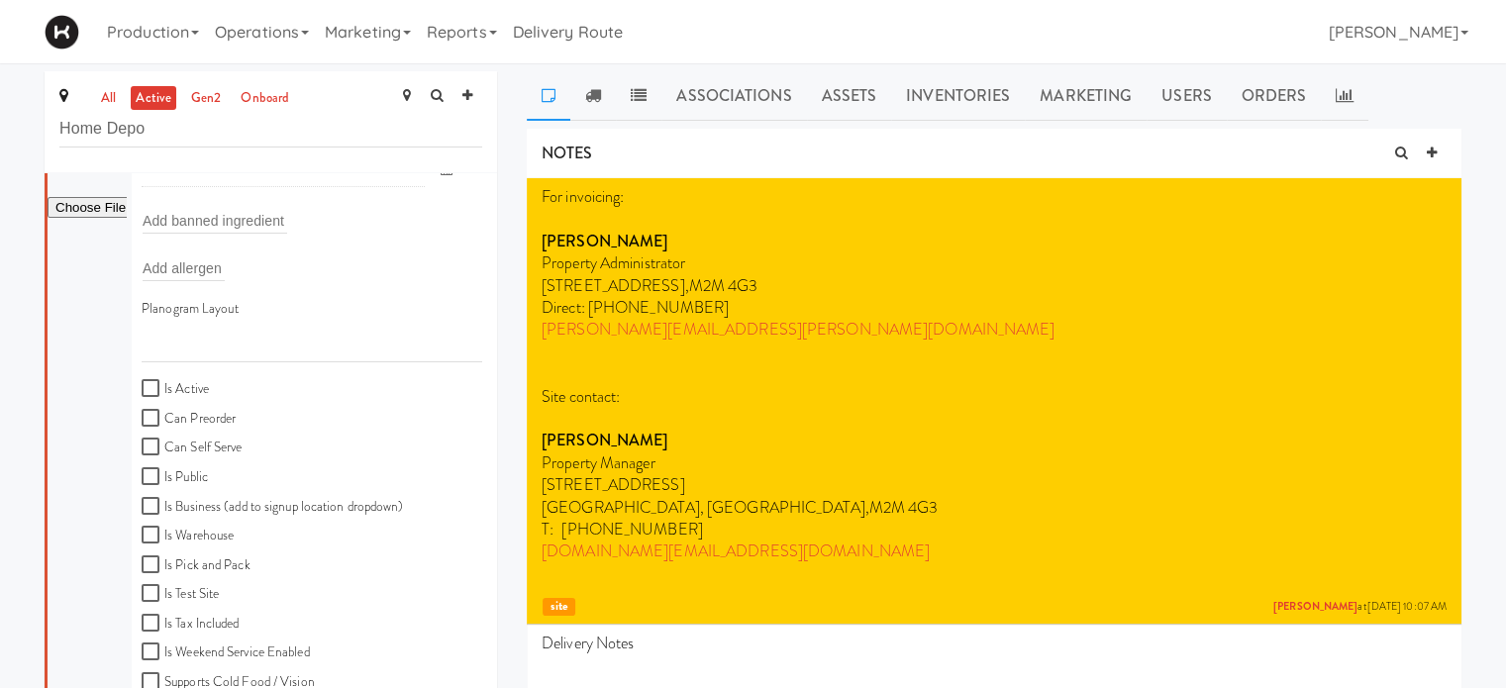
scroll to position [404, 0]
click at [145, 390] on input "Is Active" at bounding box center [153, 393] width 23 height 16
checkbox input "true"
click at [147, 450] on input "Can Self Serve" at bounding box center [153, 452] width 23 height 16
checkbox input "true"
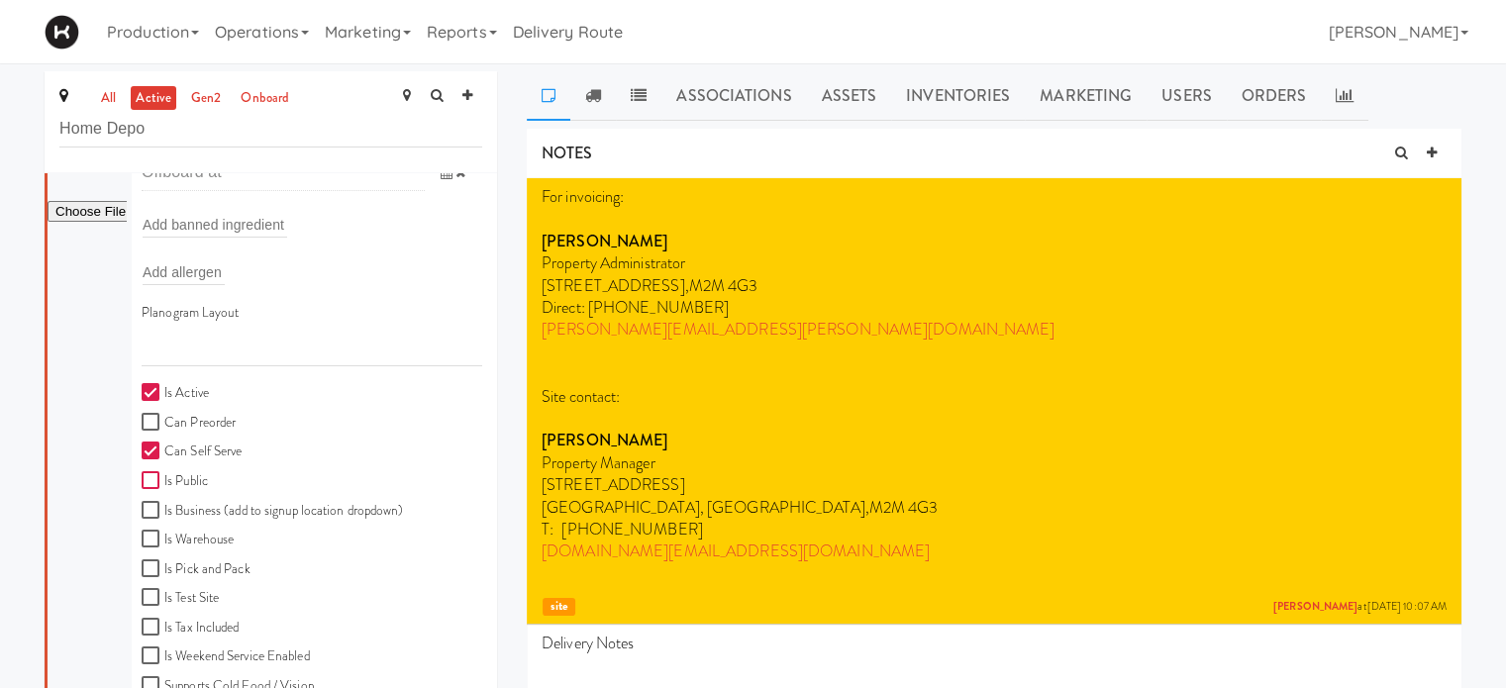
click at [154, 486] on input "Is Public" at bounding box center [153, 481] width 23 height 16
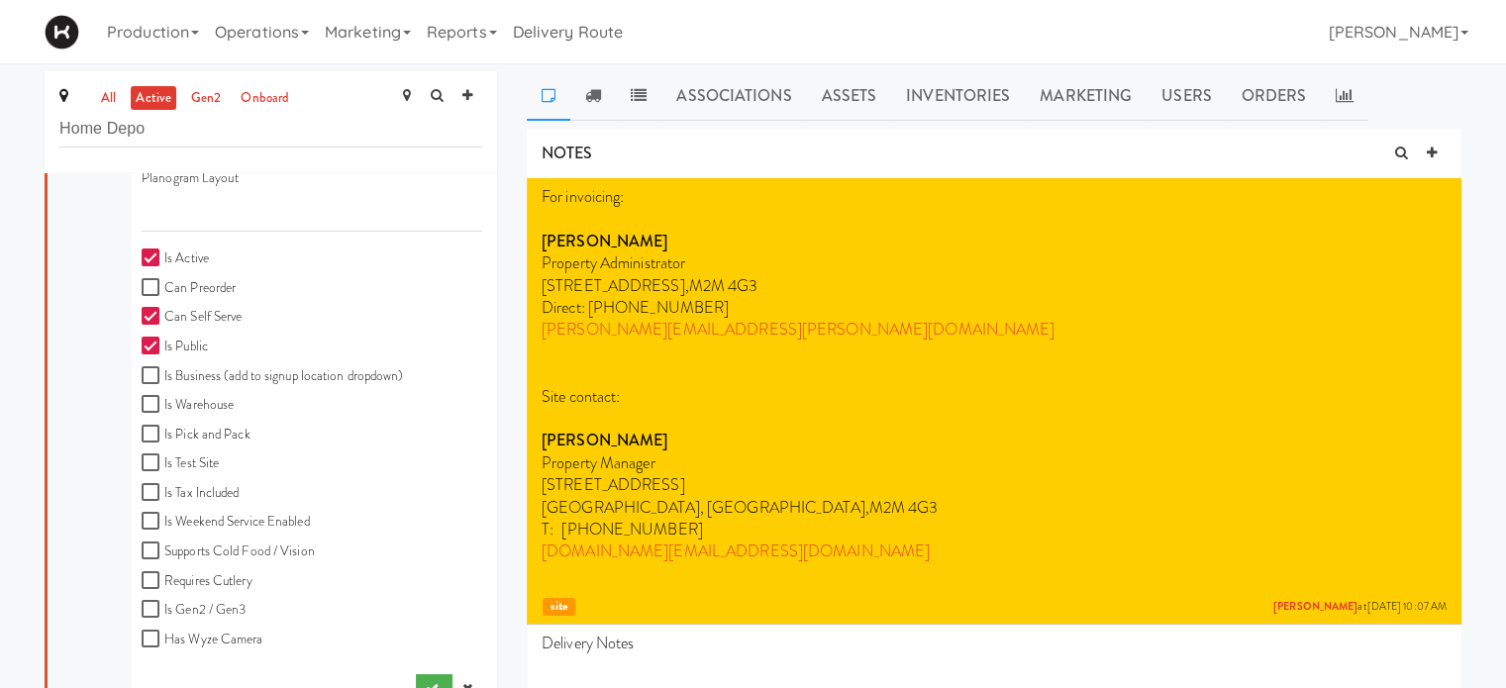
scroll to position [579, 0]
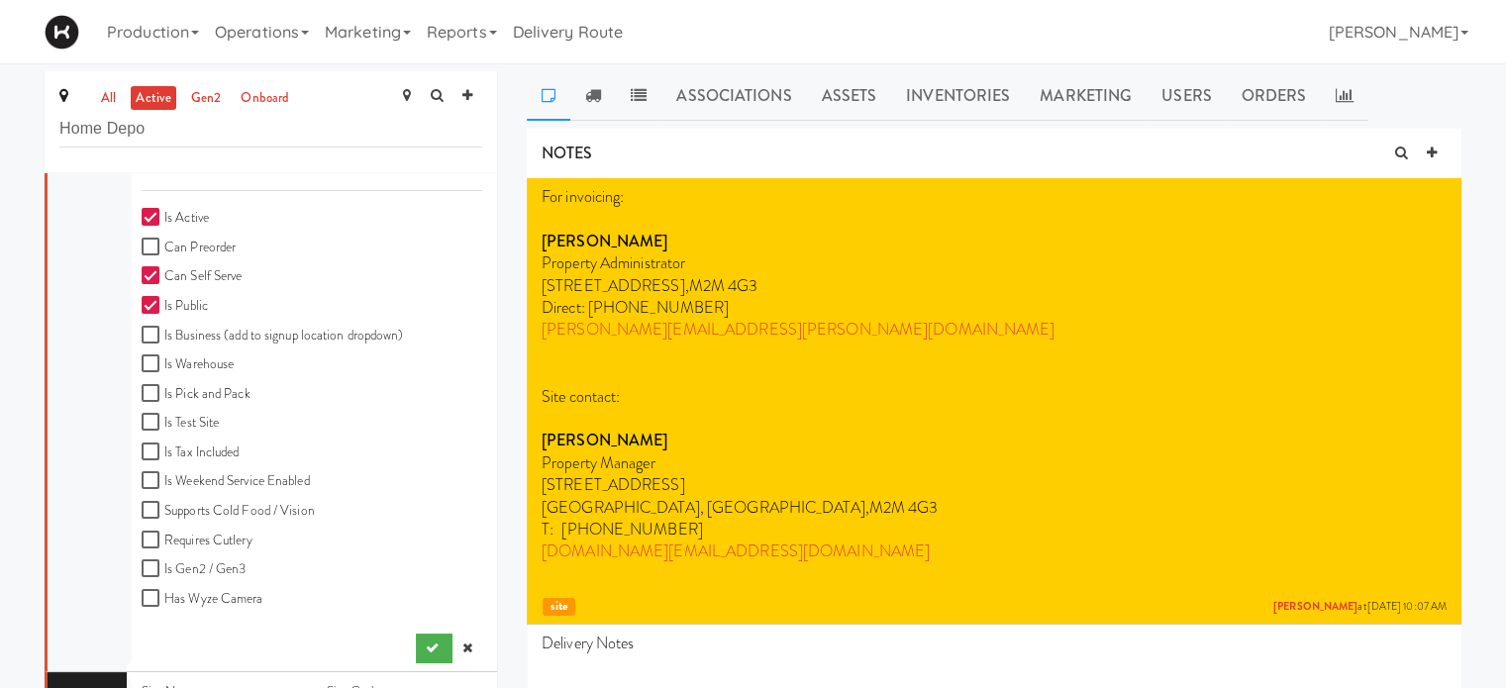
click at [148, 304] on input "Is Public" at bounding box center [153, 306] width 23 height 16
click at [149, 304] on input "Is Public" at bounding box center [153, 306] width 23 height 16
checkbox input "true"
click at [150, 477] on input "Is Weekend Service Enabled" at bounding box center [153, 481] width 23 height 16
checkbox input "true"
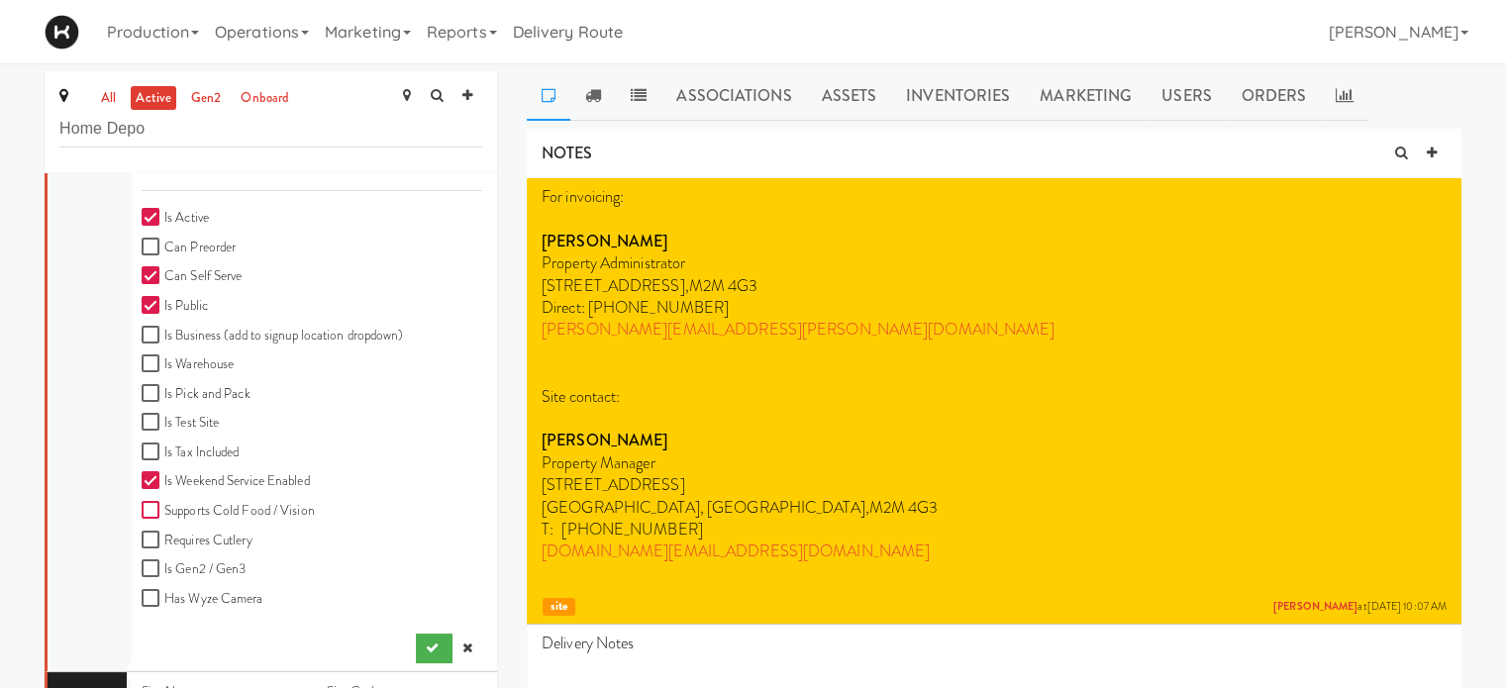
click at [150, 506] on input "Supports Cold Food / Vision" at bounding box center [153, 511] width 23 height 16
checkbox input "true"
click at [151, 573] on input "Is Gen2 / Gen3" at bounding box center [153, 569] width 23 height 16
checkbox input "true"
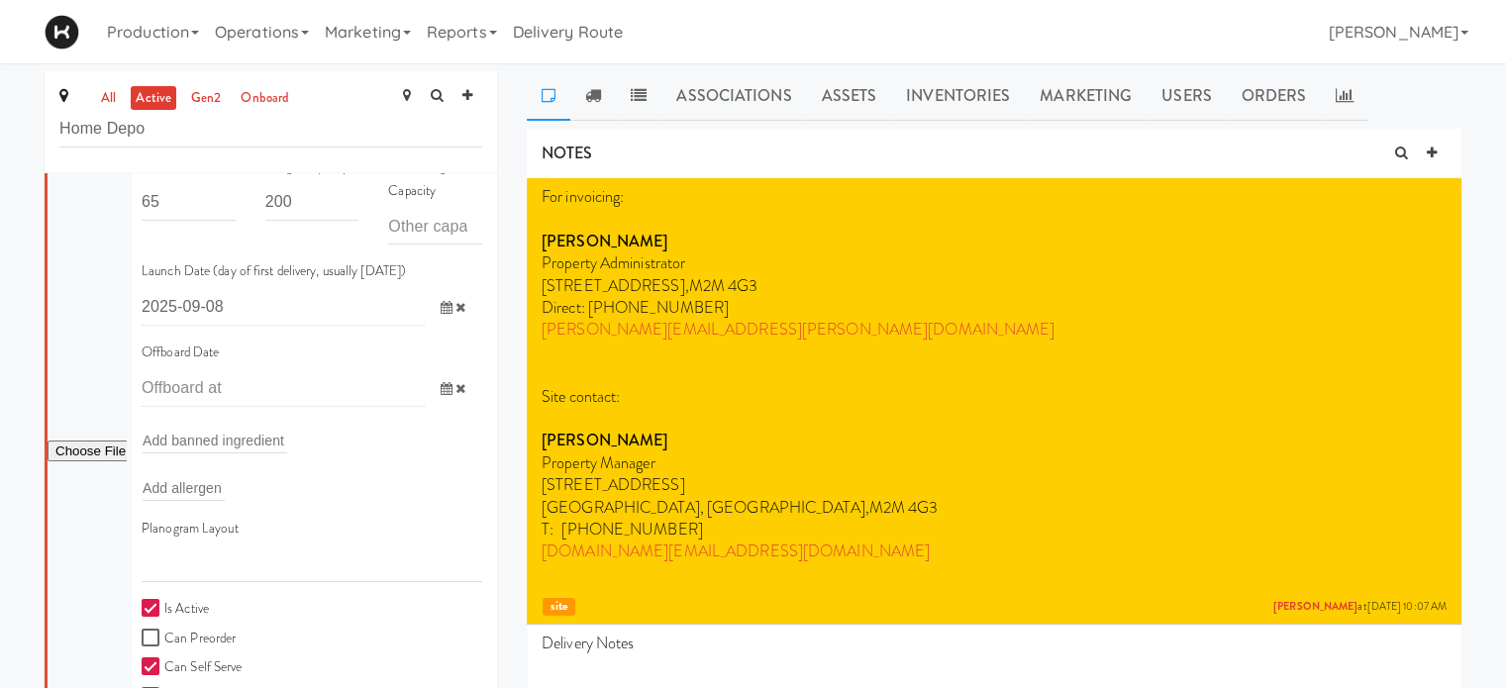
scroll to position [0, 0]
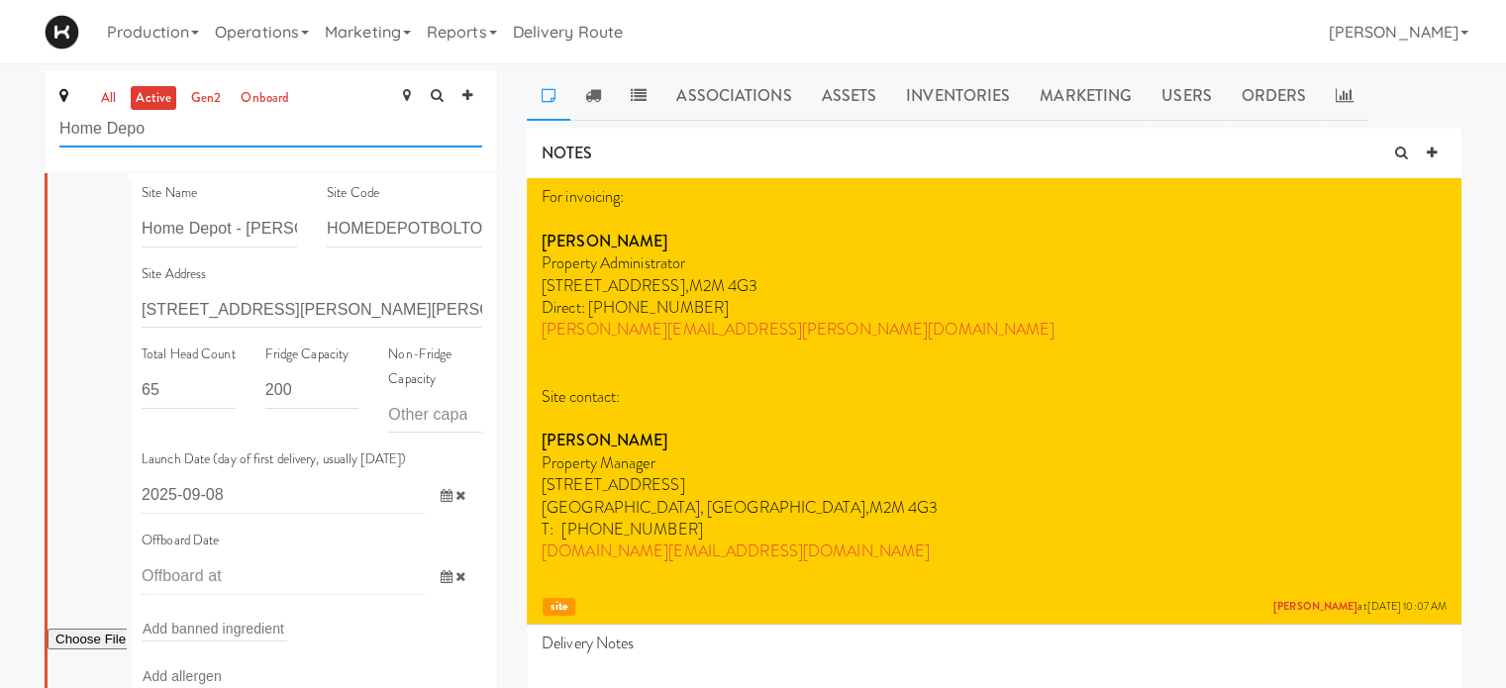
click at [152, 134] on input "Home Depo" at bounding box center [270, 129] width 423 height 37
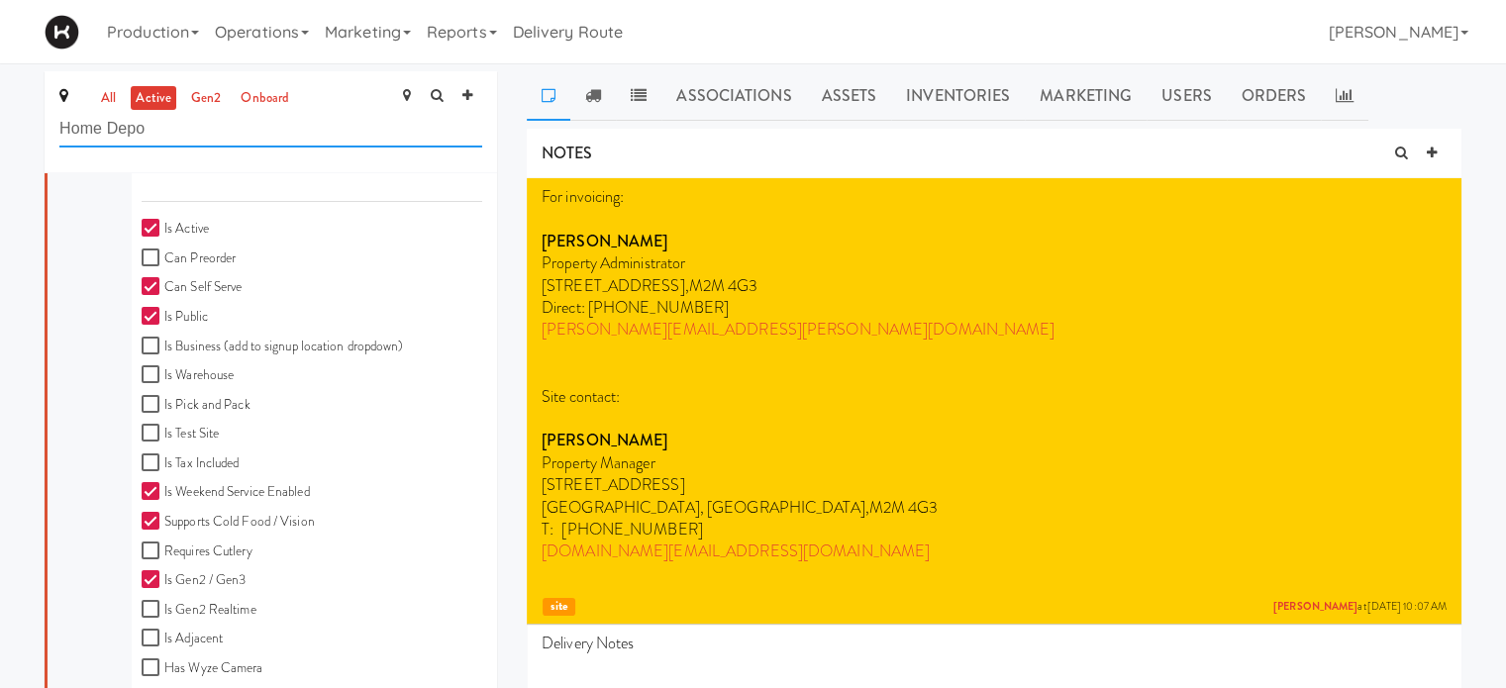
scroll to position [586, 0]
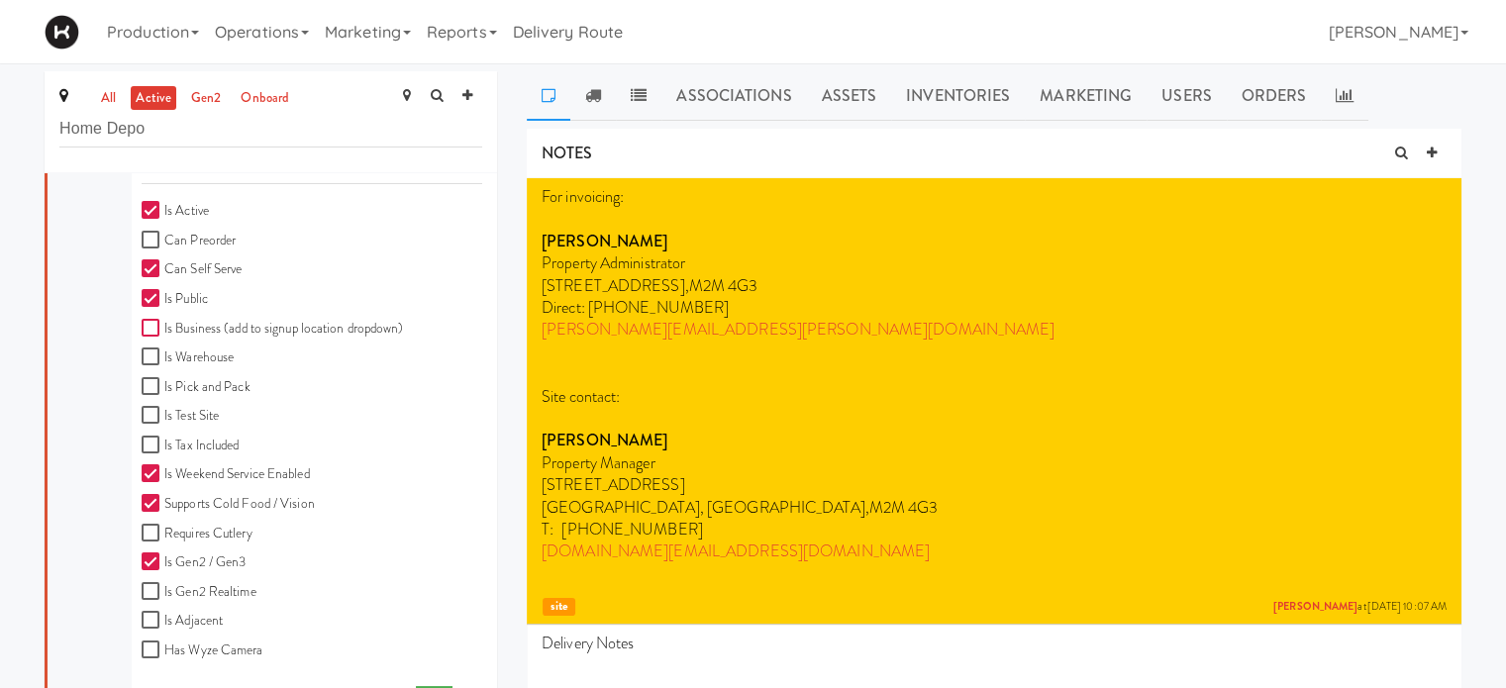
click at [151, 325] on input "Is Business (add to signup location dropdown)" at bounding box center [153, 329] width 23 height 16
checkbox input "true"
click at [149, 298] on input "Is Public" at bounding box center [153, 299] width 23 height 16
checkbox input "false"
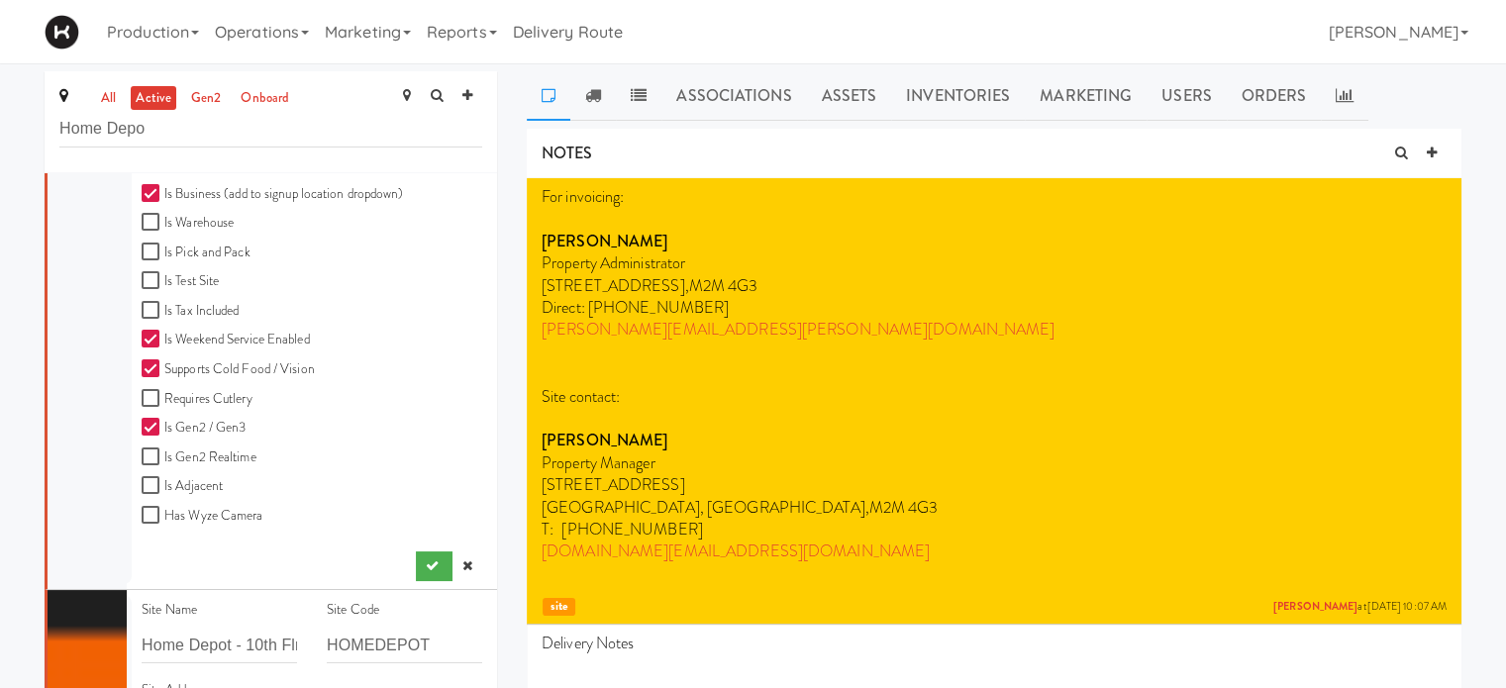
scroll to position [697, 0]
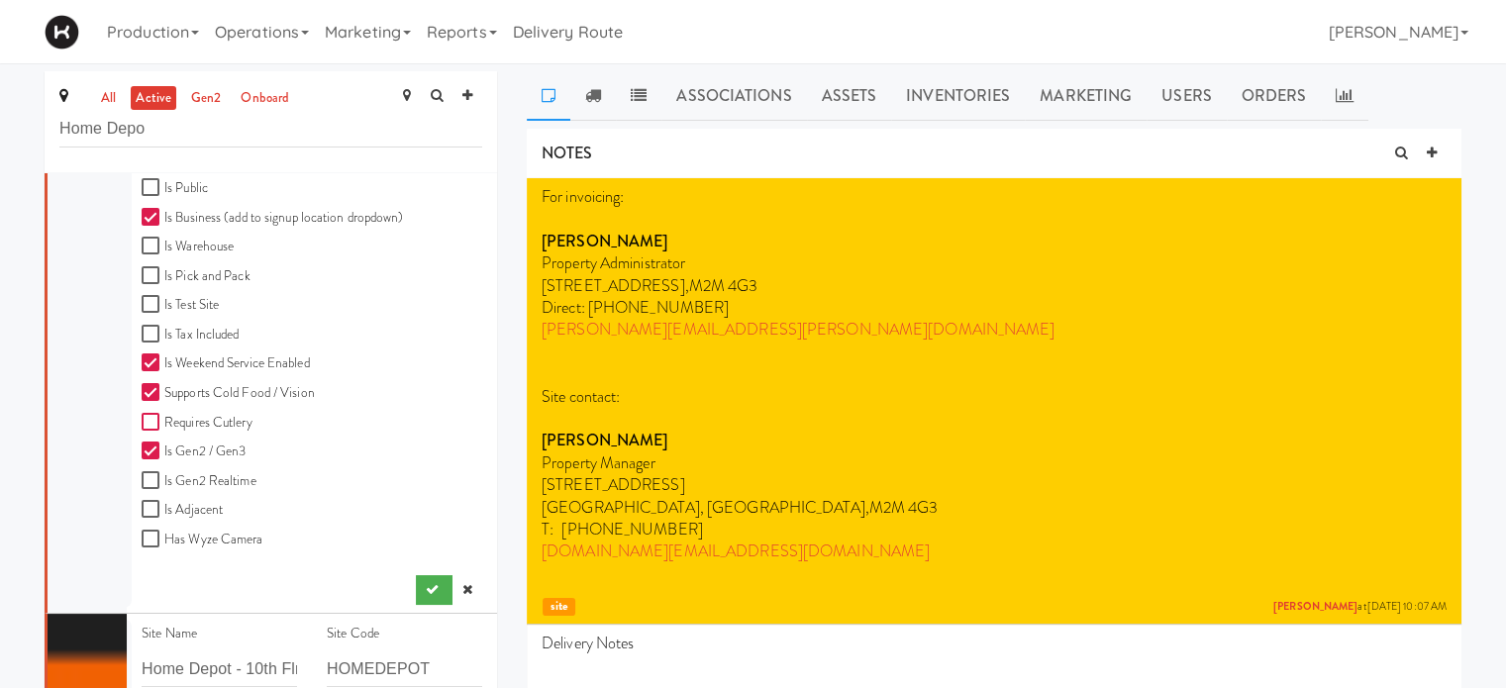
click at [147, 420] on input "Requires Cutlery" at bounding box center [153, 423] width 23 height 16
checkbox input "true"
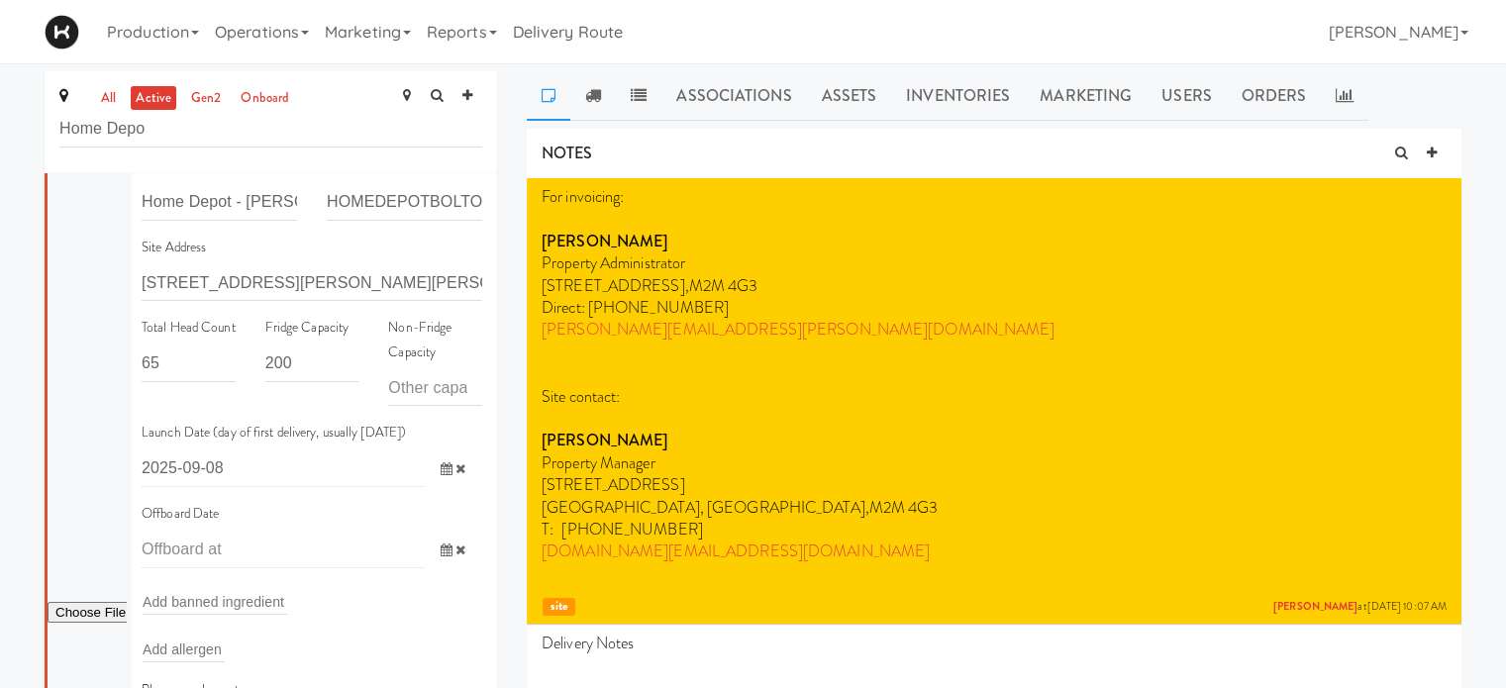
scroll to position [0, 0]
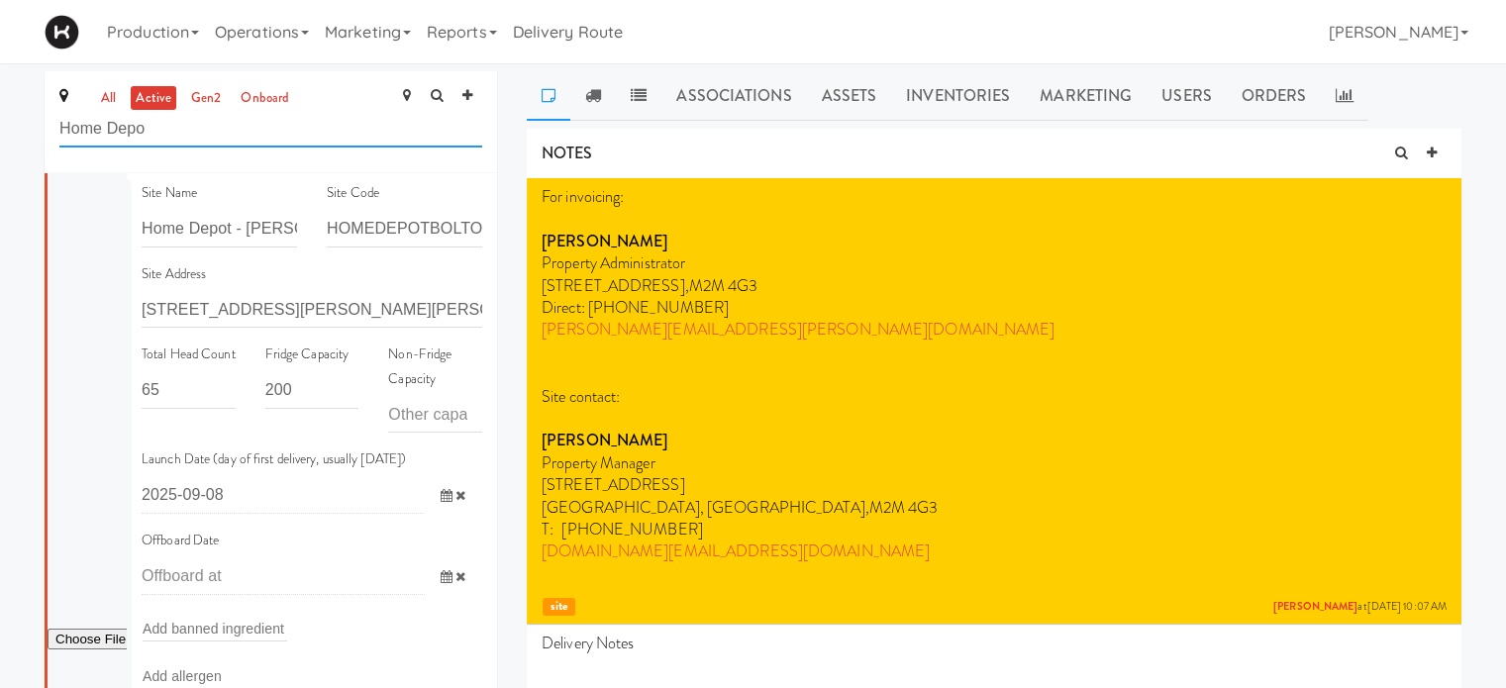
click at [167, 134] on input "Home Depo" at bounding box center [270, 129] width 423 height 37
type input "H"
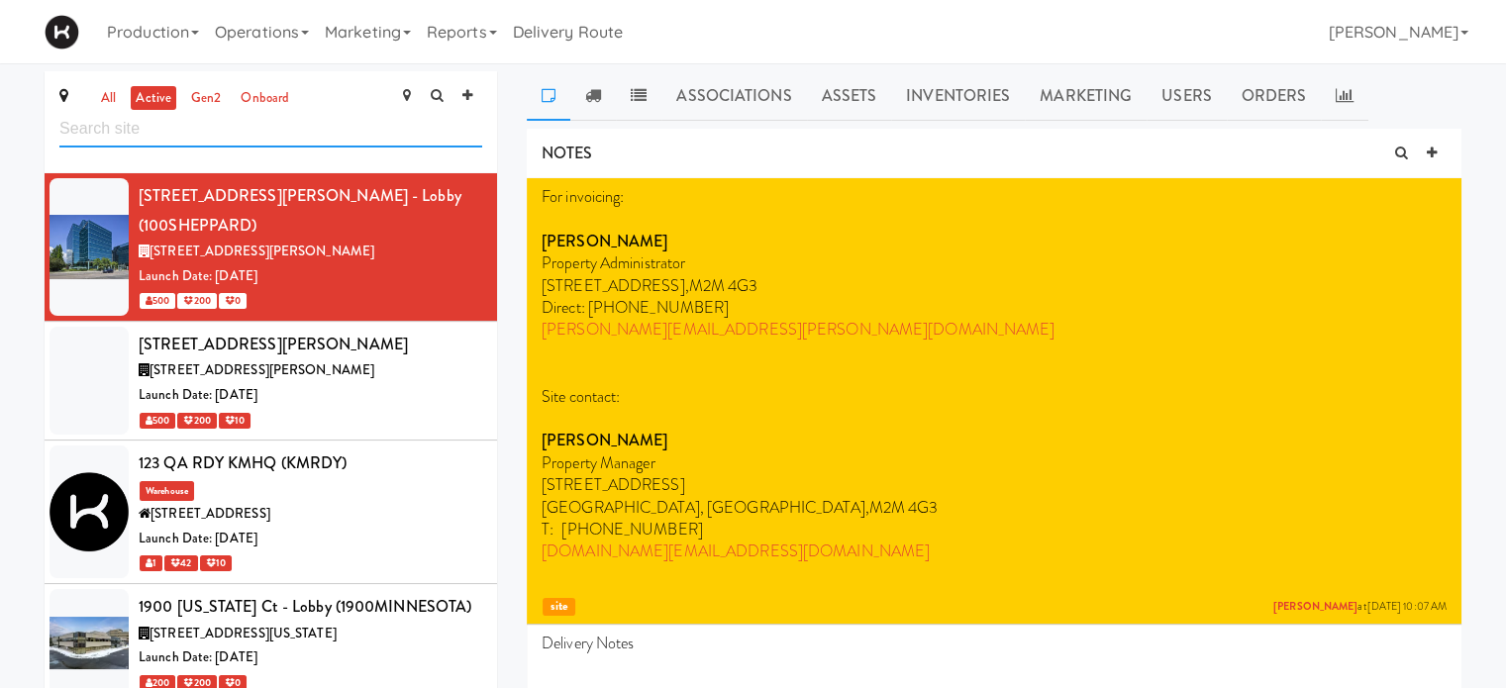
click at [248, 138] on input "text" at bounding box center [270, 129] width 423 height 37
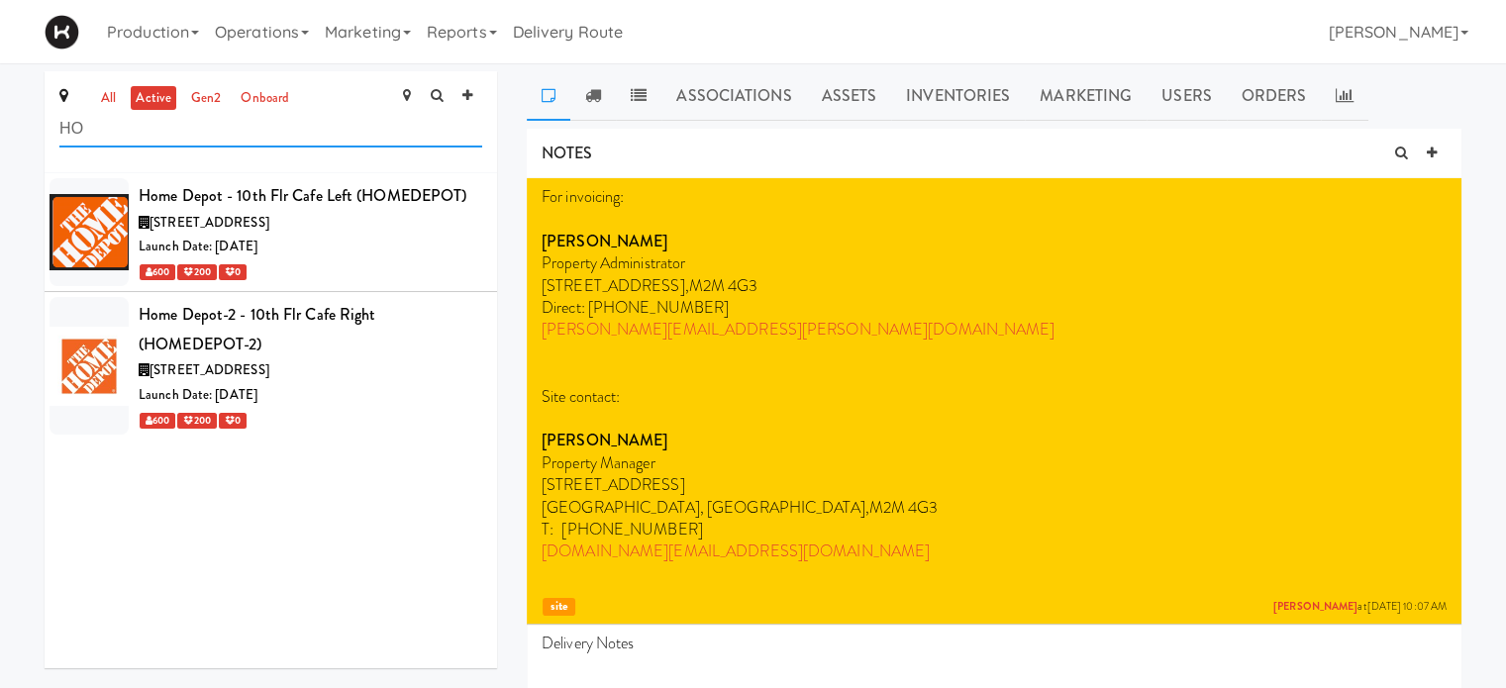
type input "H"
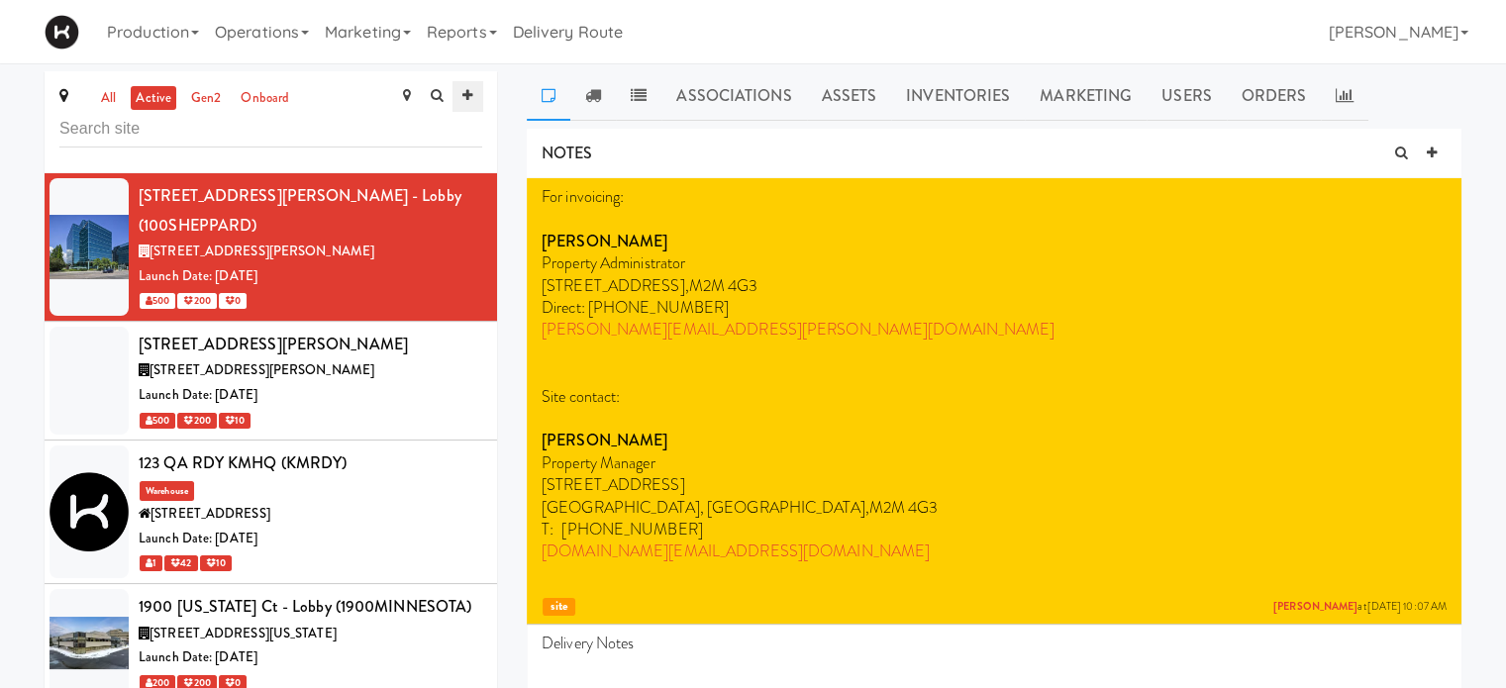
click at [467, 94] on icon at bounding box center [467, 95] width 10 height 13
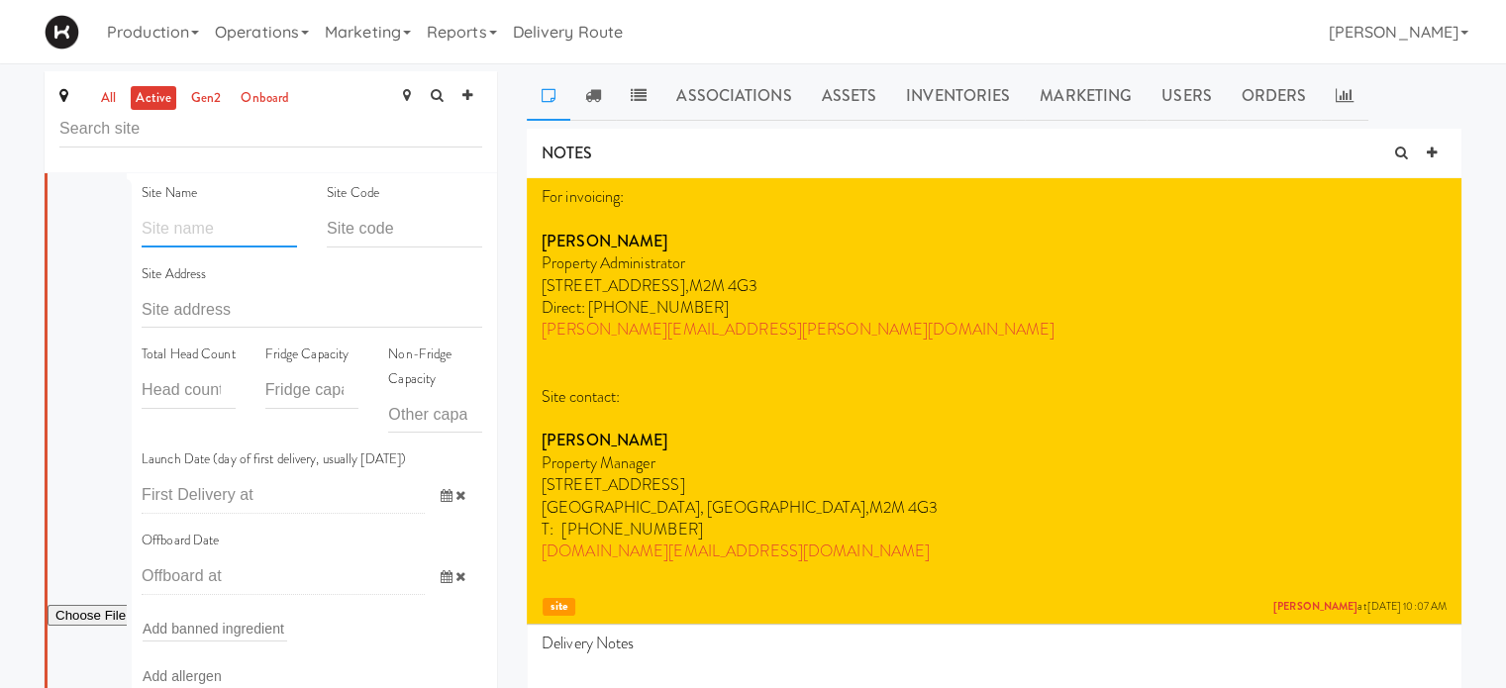
click at [187, 235] on input "text" at bounding box center [219, 229] width 155 height 37
type input "h"
type input "Home Depot - [PERSON_NAME][GEOGRAPHIC_DATA]"
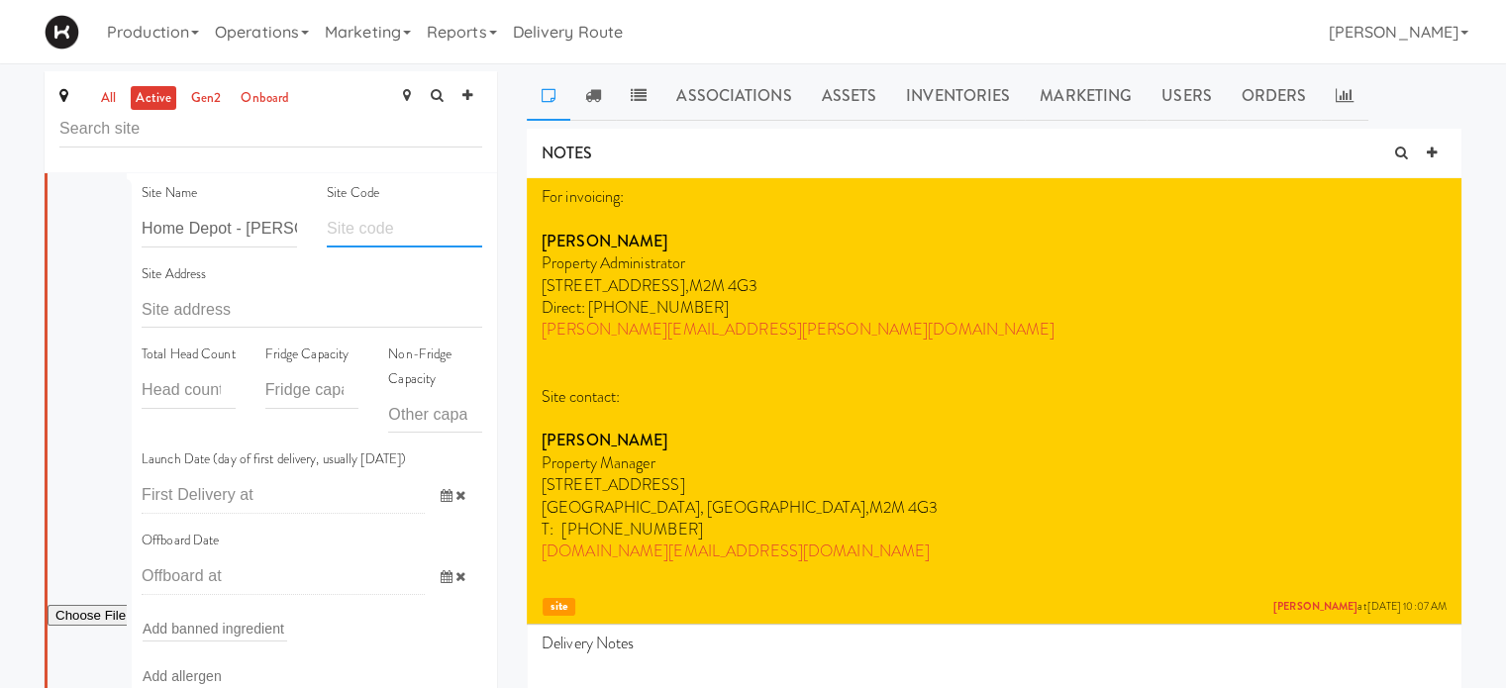
click at [374, 225] on input "text" at bounding box center [404, 229] width 155 height 37
type input "HOMEDEPOTBOLTON"
click at [328, 305] on input "text" at bounding box center [312, 309] width 341 height 37
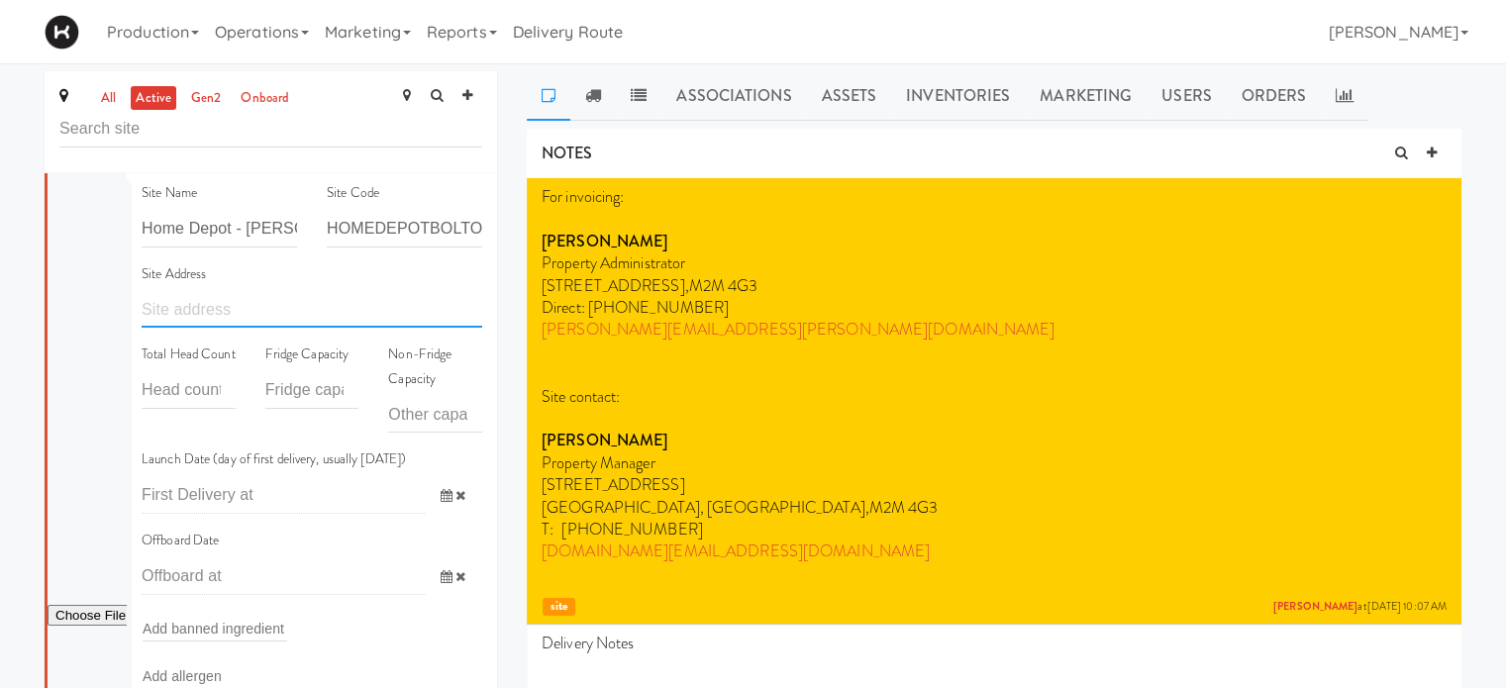
paste input "[STREET_ADDRESS][PERSON_NAME][PERSON_NAME]"
type input "[STREET_ADDRESS][PERSON_NAME][PERSON_NAME]"
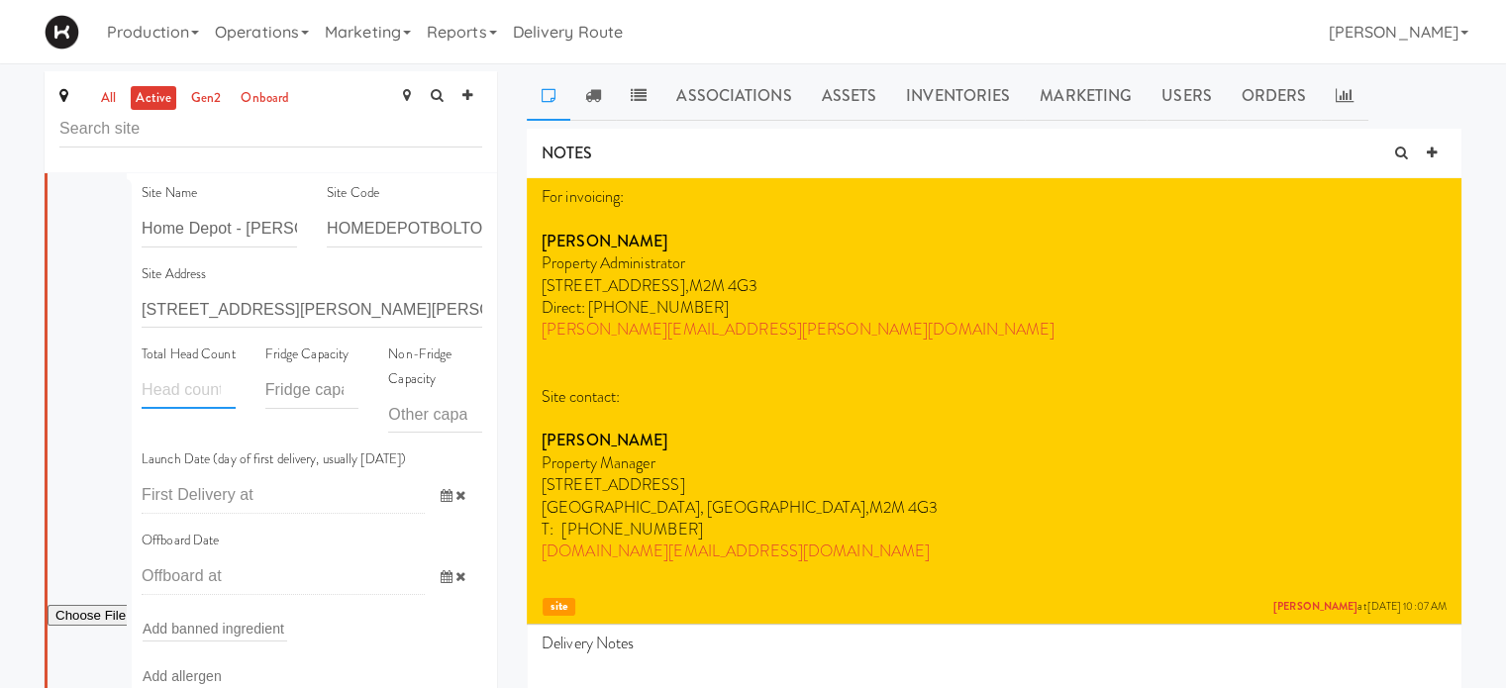
click at [191, 409] on input "number" at bounding box center [189, 390] width 94 height 37
type input "65"
click at [329, 391] on input "number" at bounding box center [312, 390] width 94 height 37
type input "200"
click at [441, 498] on icon at bounding box center [447, 495] width 12 height 13
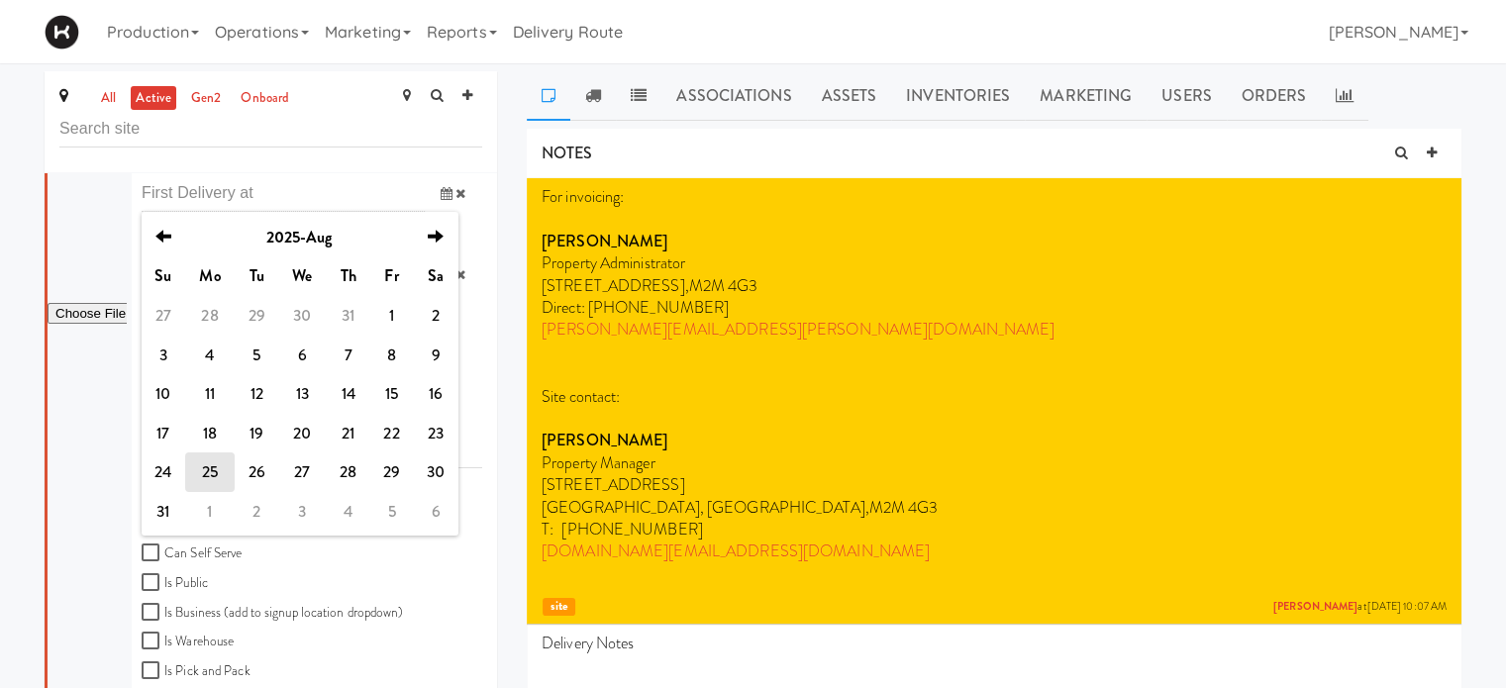
scroll to position [367, 0]
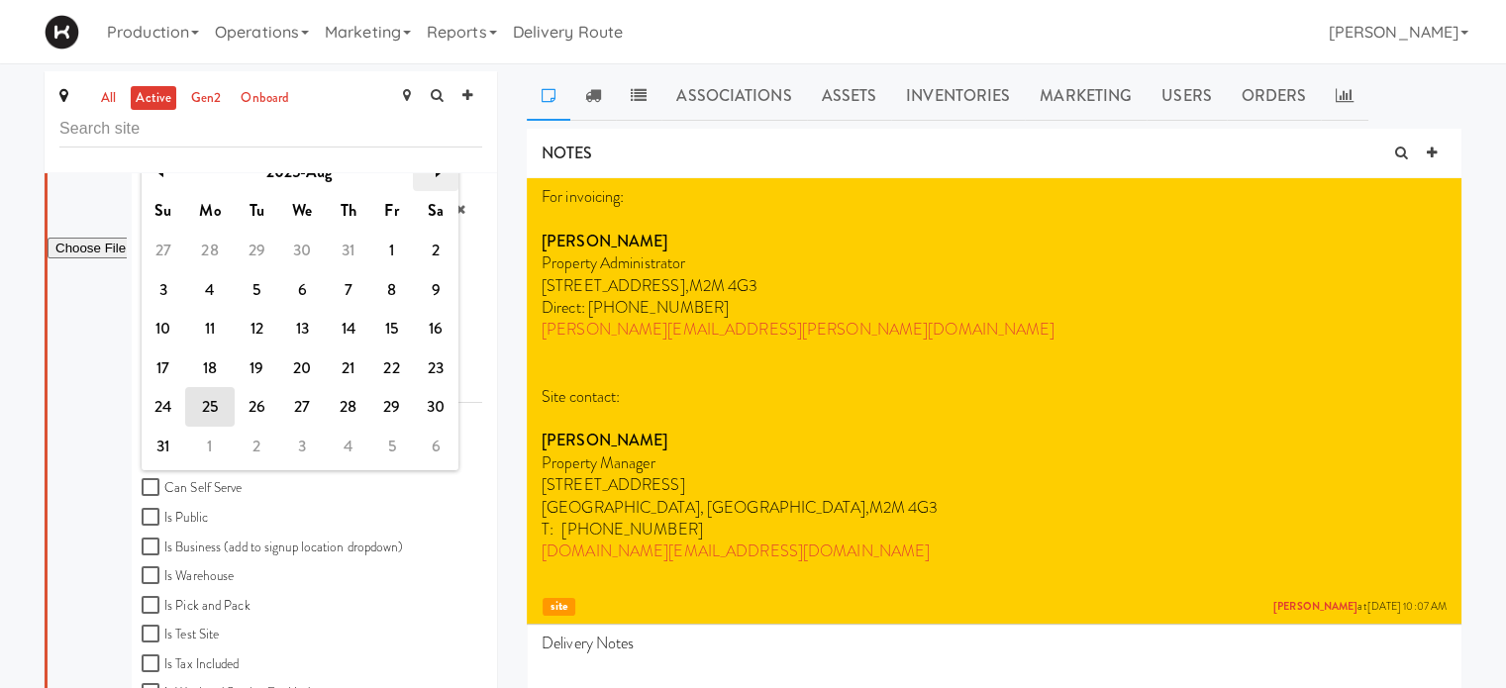
click at [441, 176] on icon "next" at bounding box center [436, 171] width 16 height 16
click at [201, 281] on td "8" at bounding box center [210, 290] width 50 height 40
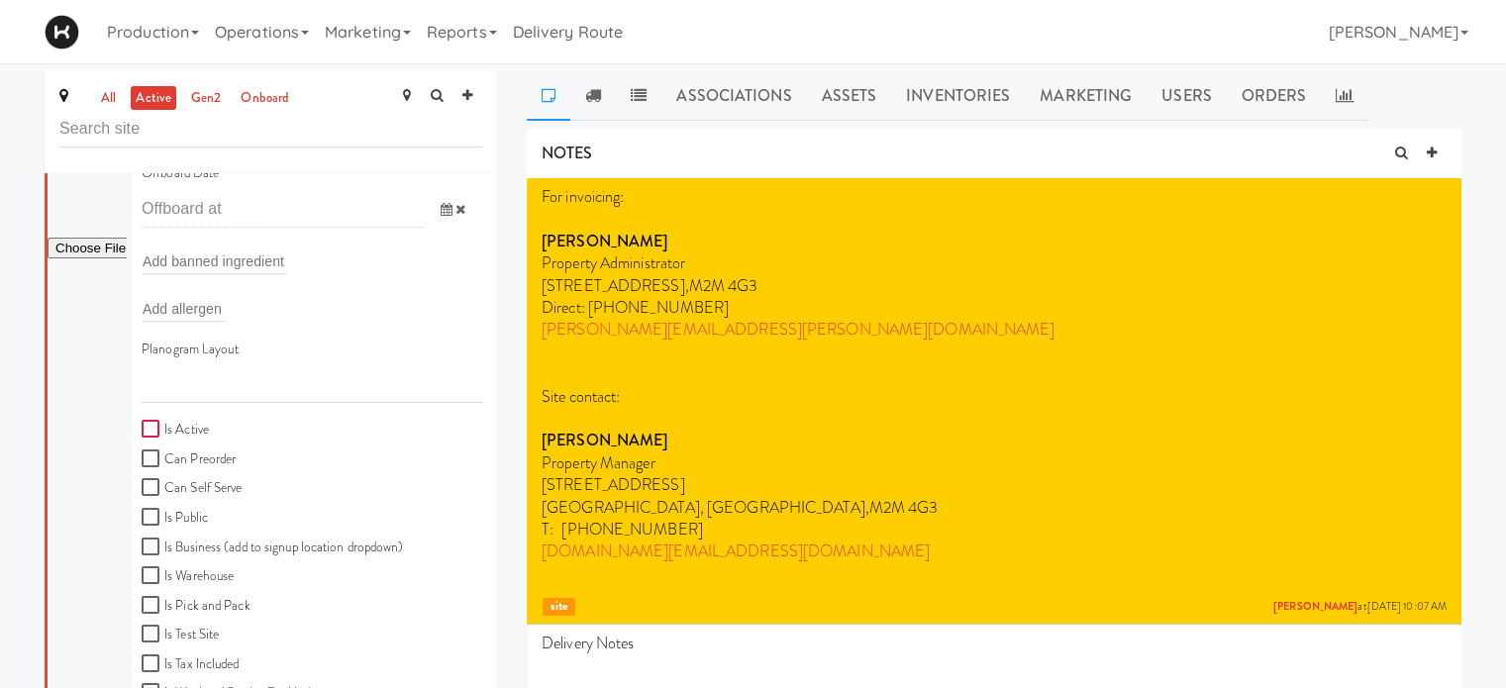
click at [150, 434] on input "Is Active" at bounding box center [153, 430] width 23 height 16
checkbox input "true"
click at [150, 483] on input "Can Self Serve" at bounding box center [153, 488] width 23 height 16
checkbox input "true"
click at [142, 552] on input "Is Business (add to signup location dropdown)" at bounding box center [153, 548] width 23 height 16
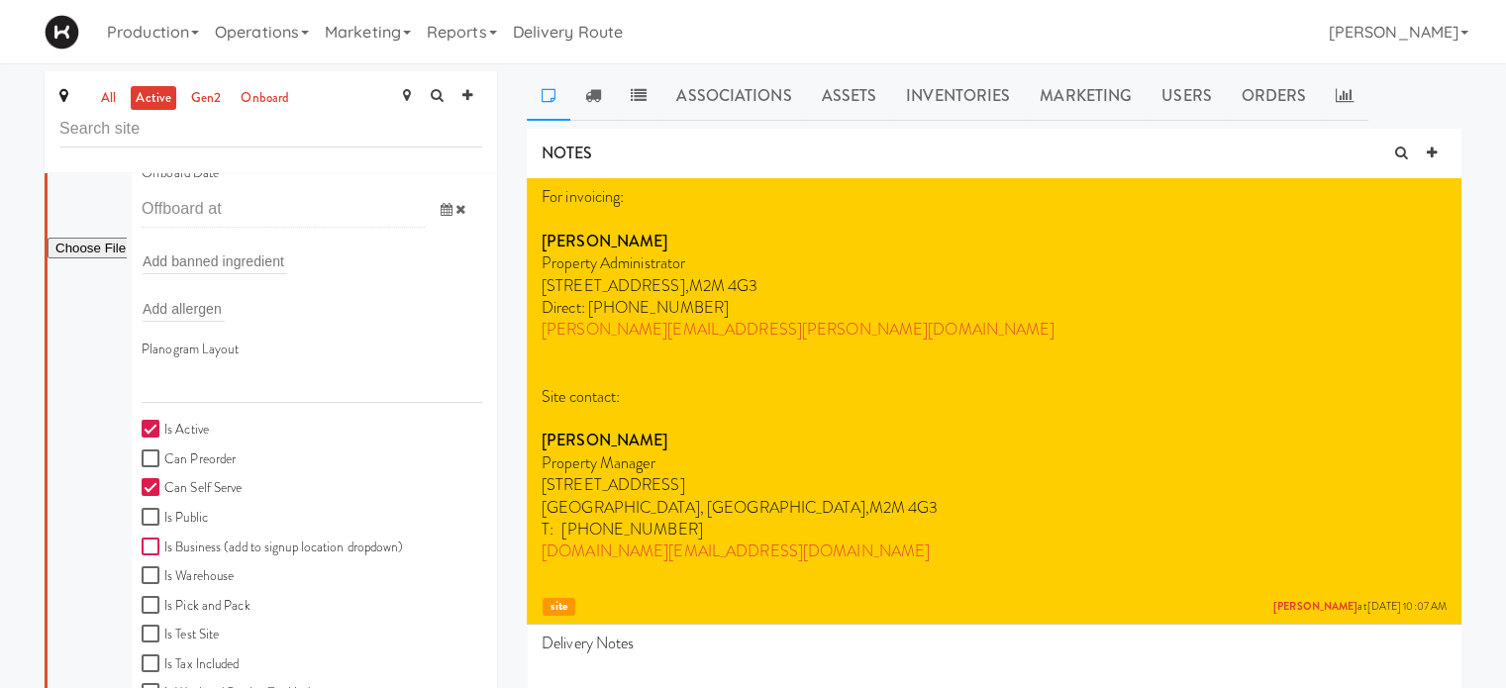
checkbox input "true"
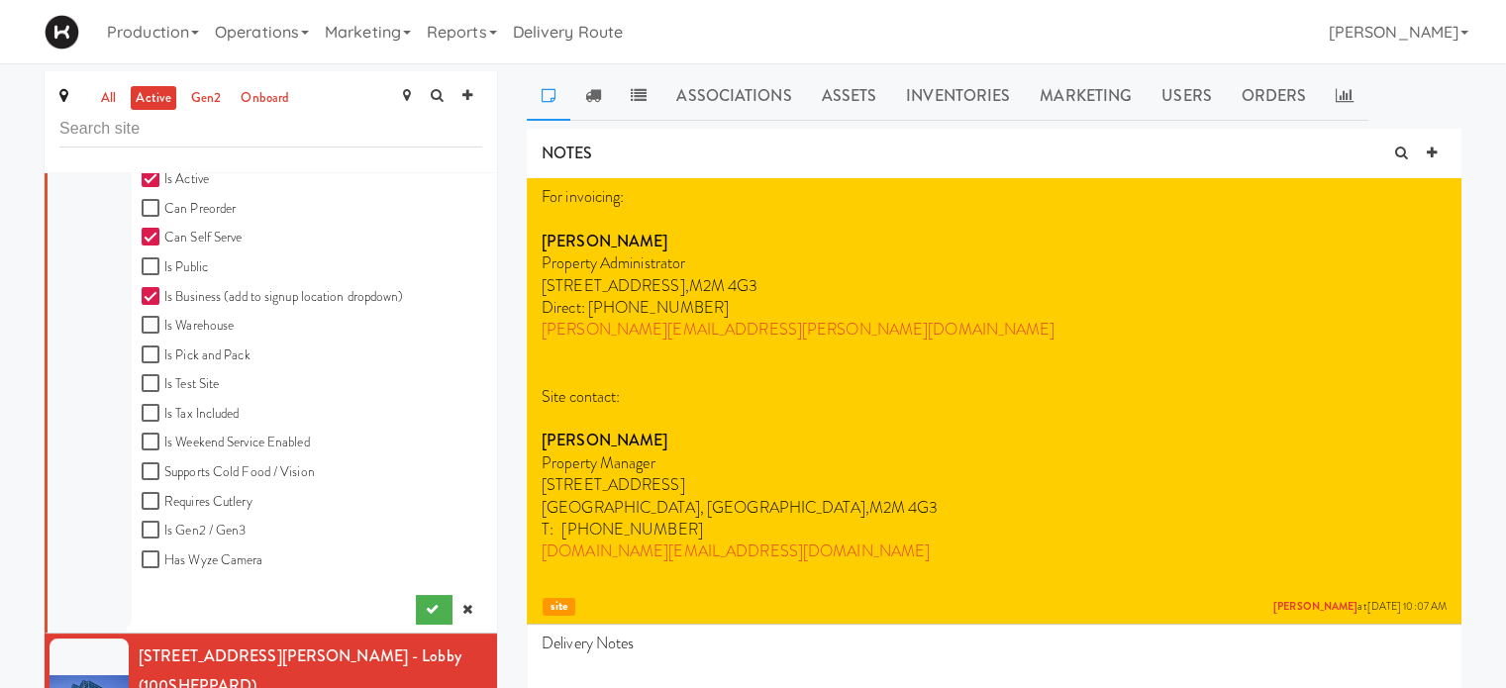
scroll to position [634, 0]
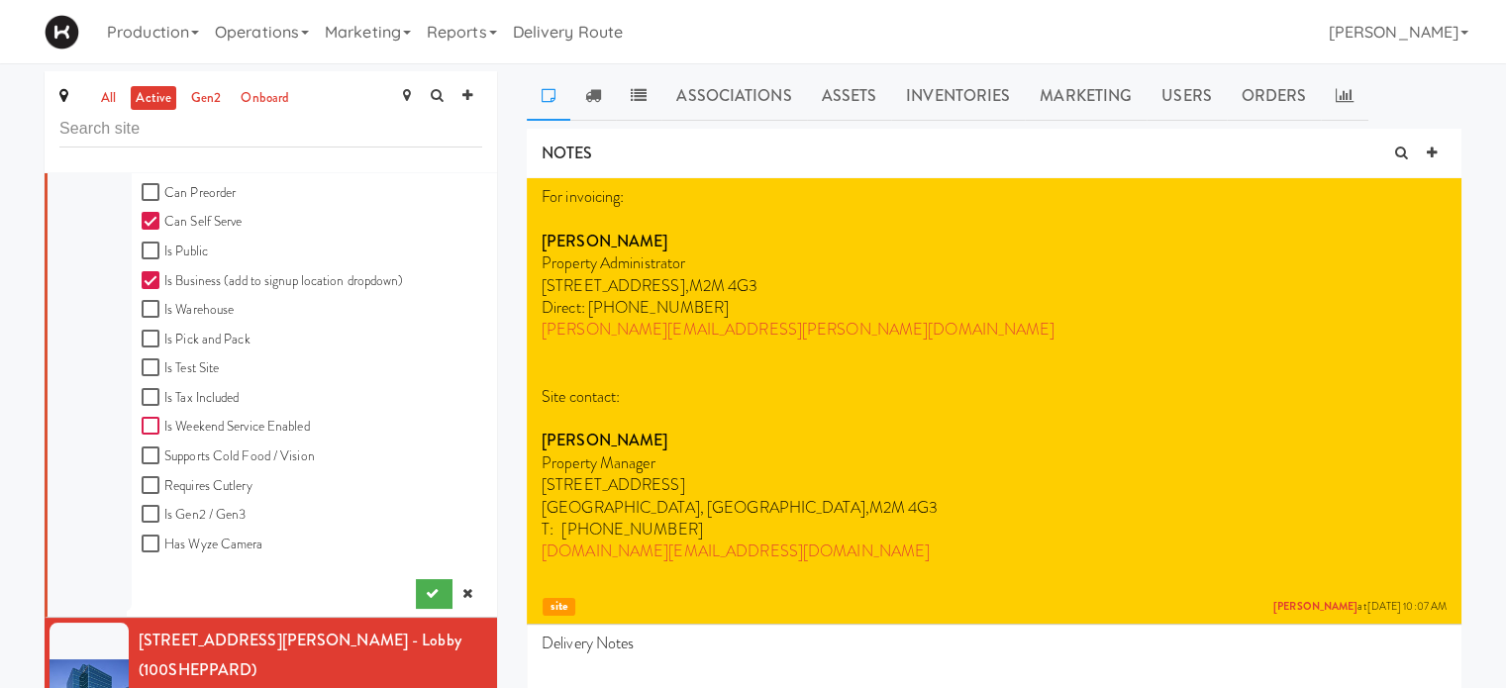
click at [147, 431] on input "Is Weekend Service Enabled" at bounding box center [153, 427] width 23 height 16
checkbox input "true"
click at [149, 452] on input "Supports Cold Food / Vision" at bounding box center [153, 456] width 23 height 16
checkbox input "true"
click at [150, 485] on input "Requires Cutlery" at bounding box center [153, 486] width 23 height 16
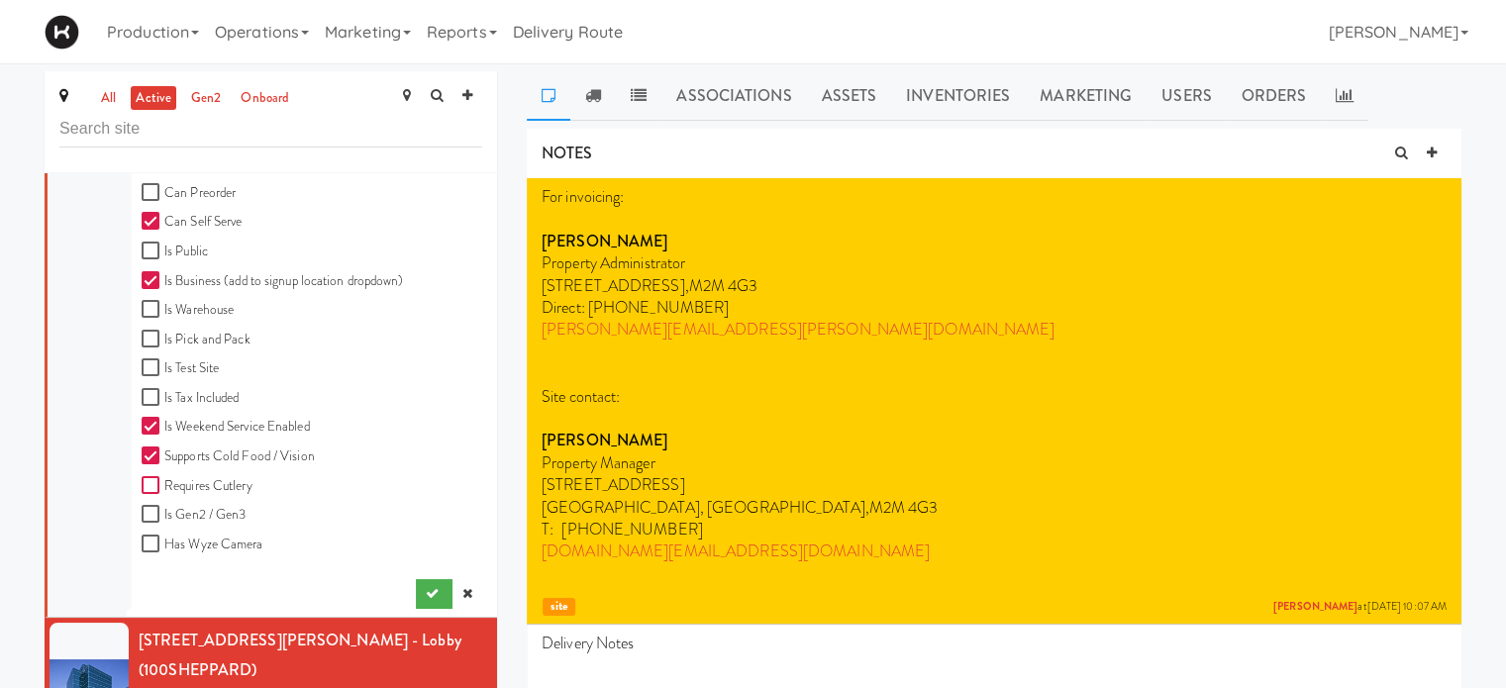
checkbox input "true"
click at [151, 511] on input "Is Gen2 / Gen3" at bounding box center [153, 515] width 23 height 16
checkbox input "true"
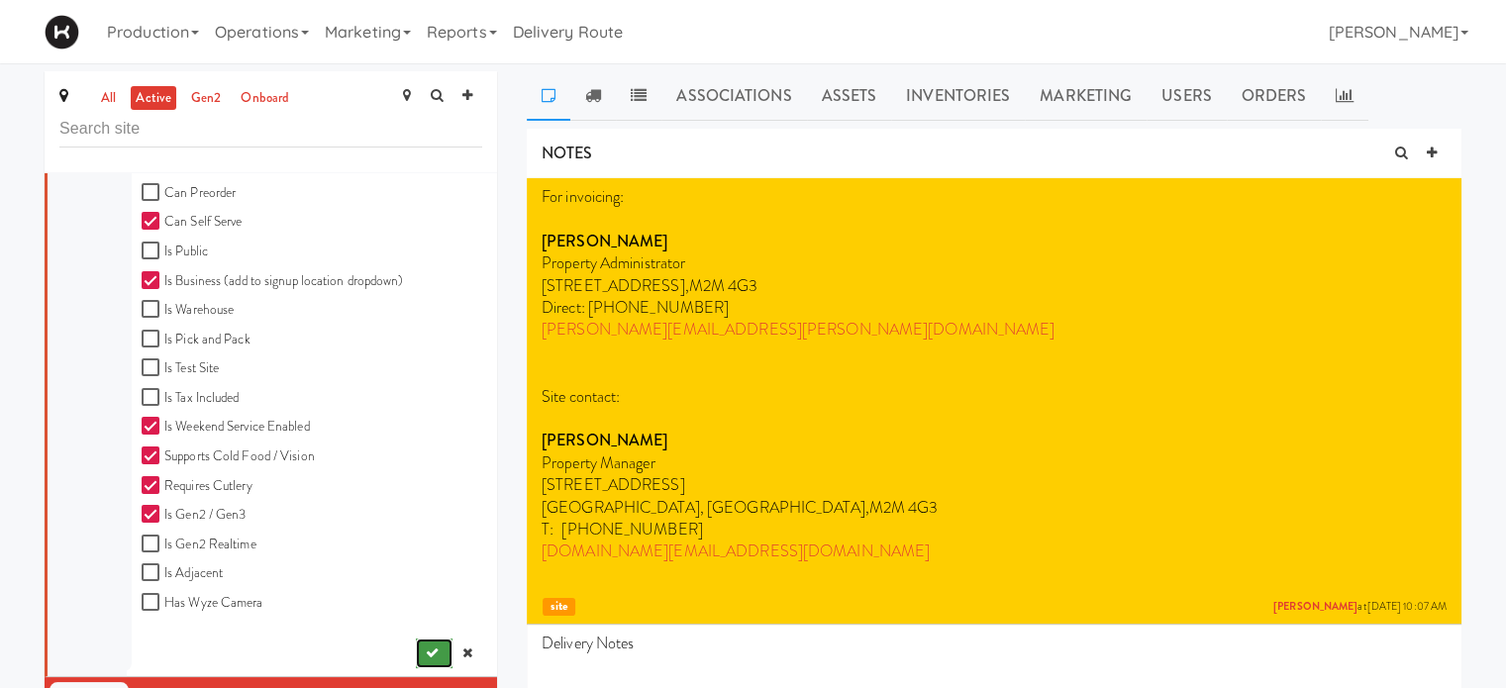
click at [426, 649] on icon "submit" at bounding box center [432, 652] width 13 height 13
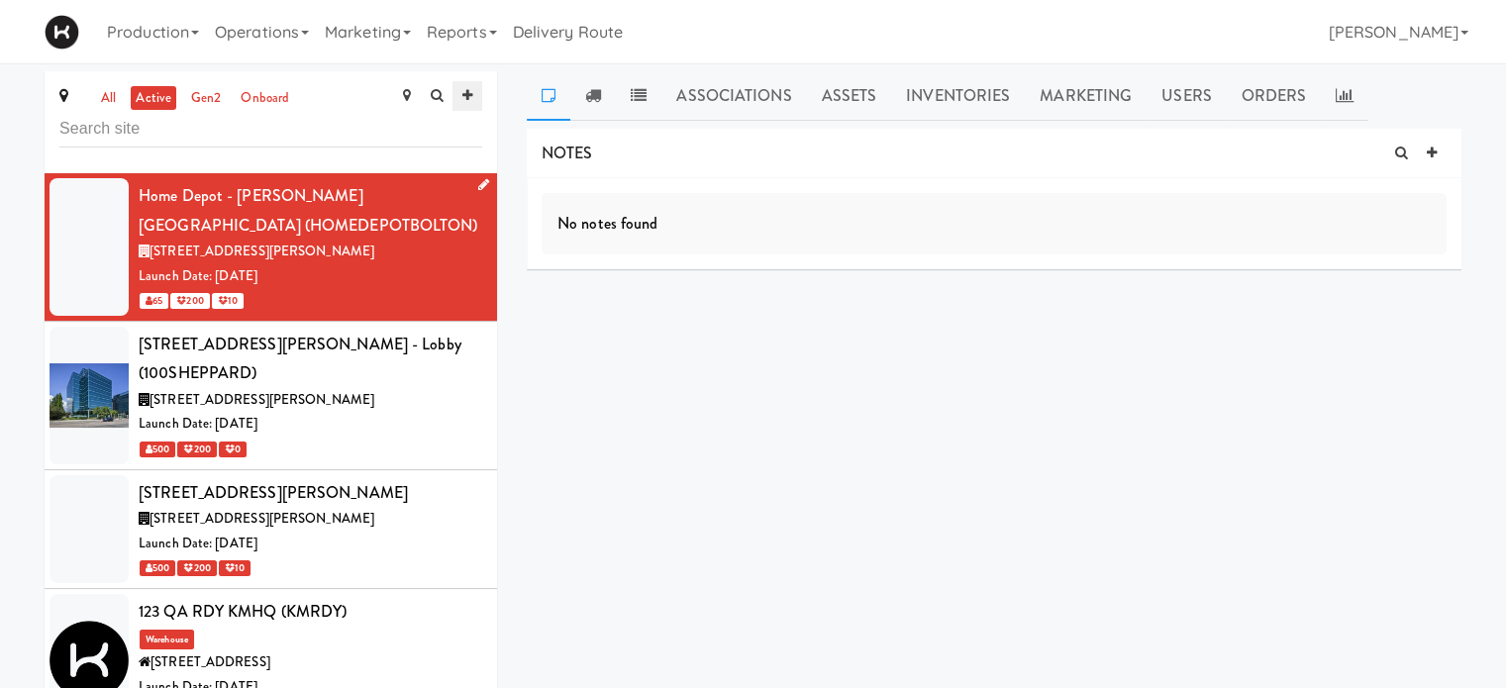
click at [471, 98] on icon at bounding box center [467, 95] width 10 height 13
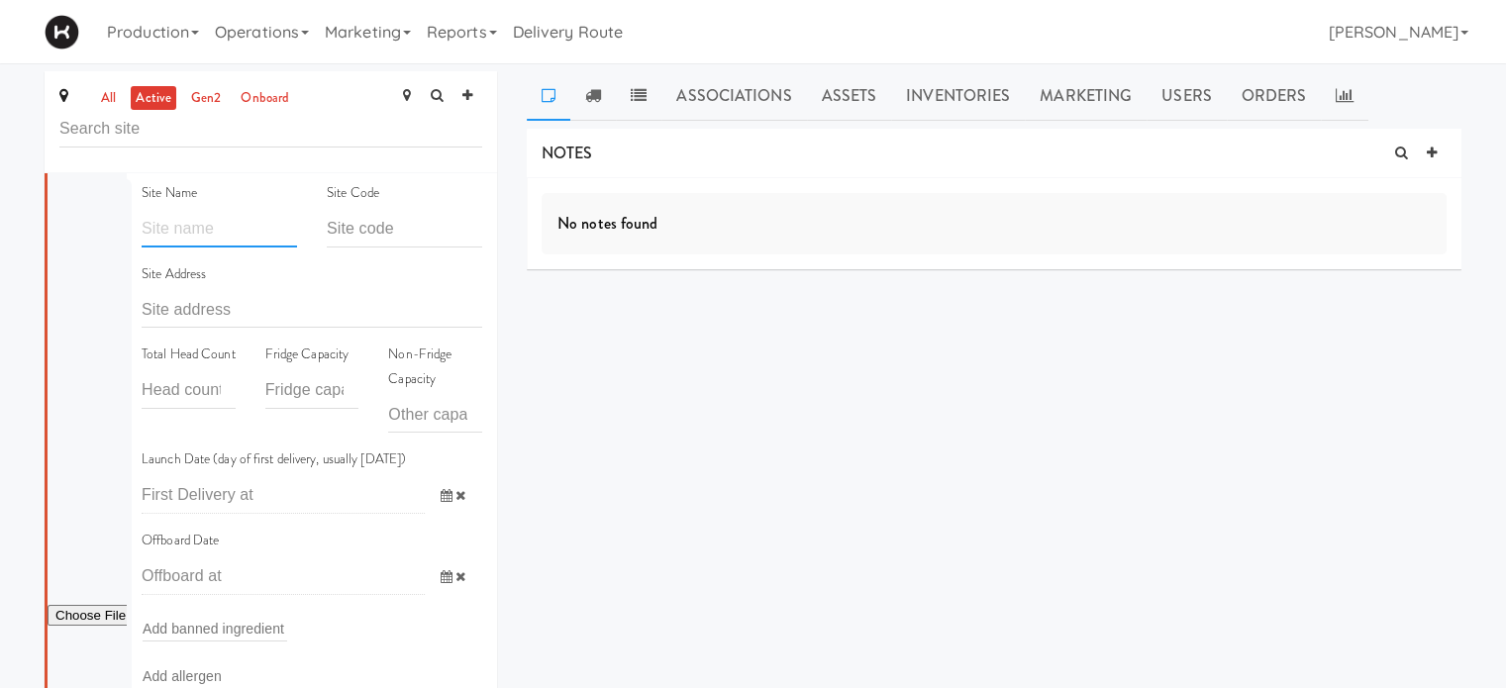
click at [210, 229] on input "text" at bounding box center [219, 229] width 155 height 37
type input "h"
type input "Home Depot - [PERSON_NAME]"
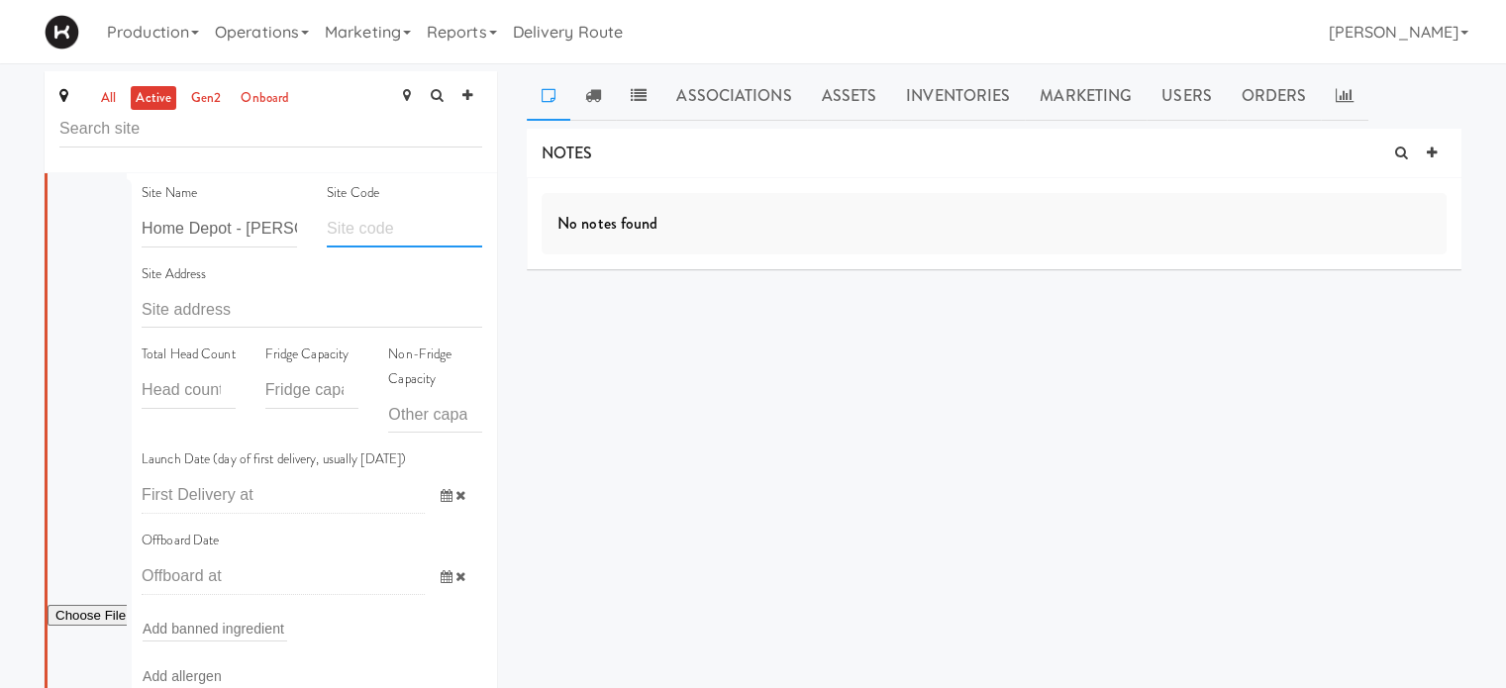
click at [416, 242] on input "text" at bounding box center [404, 229] width 155 height 37
type input "HOMEDEPOTVAUGHN"
click at [352, 305] on input "text" at bounding box center [312, 309] width 341 height 37
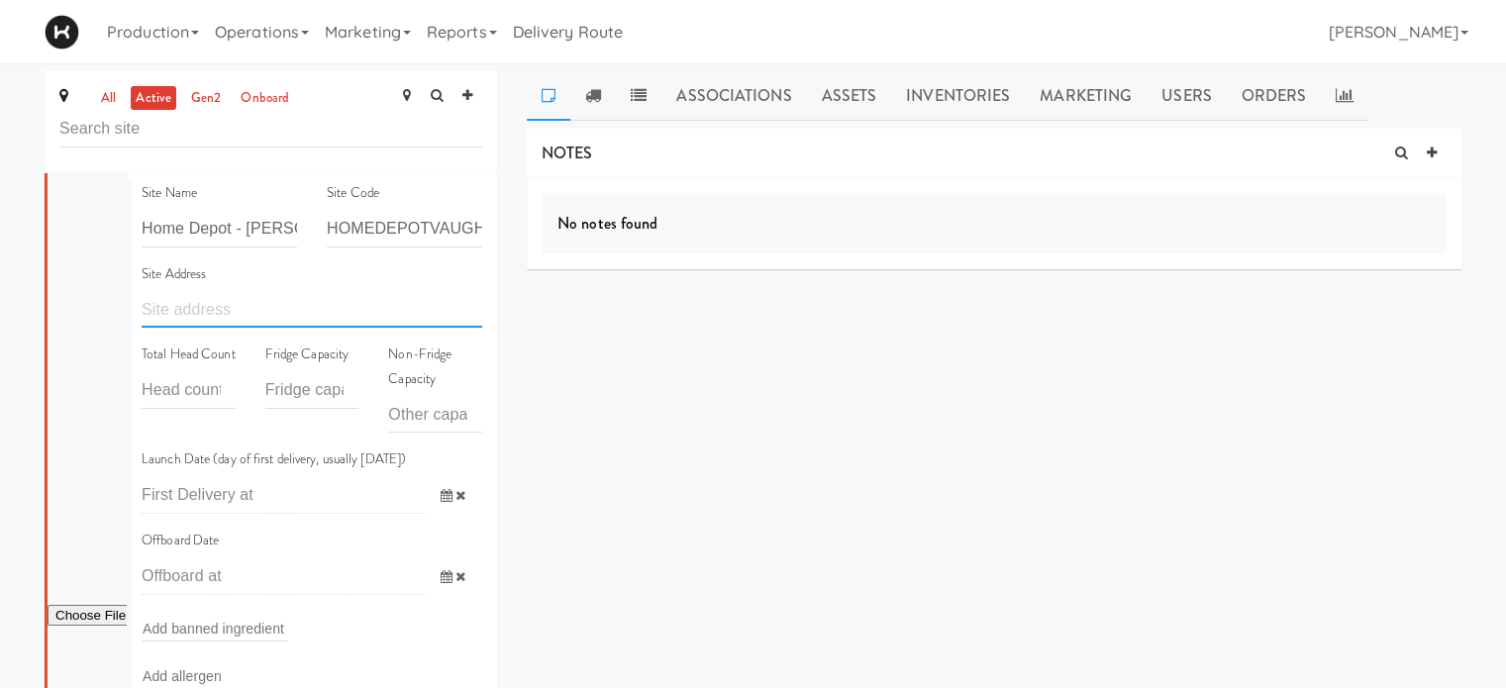
paste input "[STREET_ADDRESS][PERSON_NAME]"
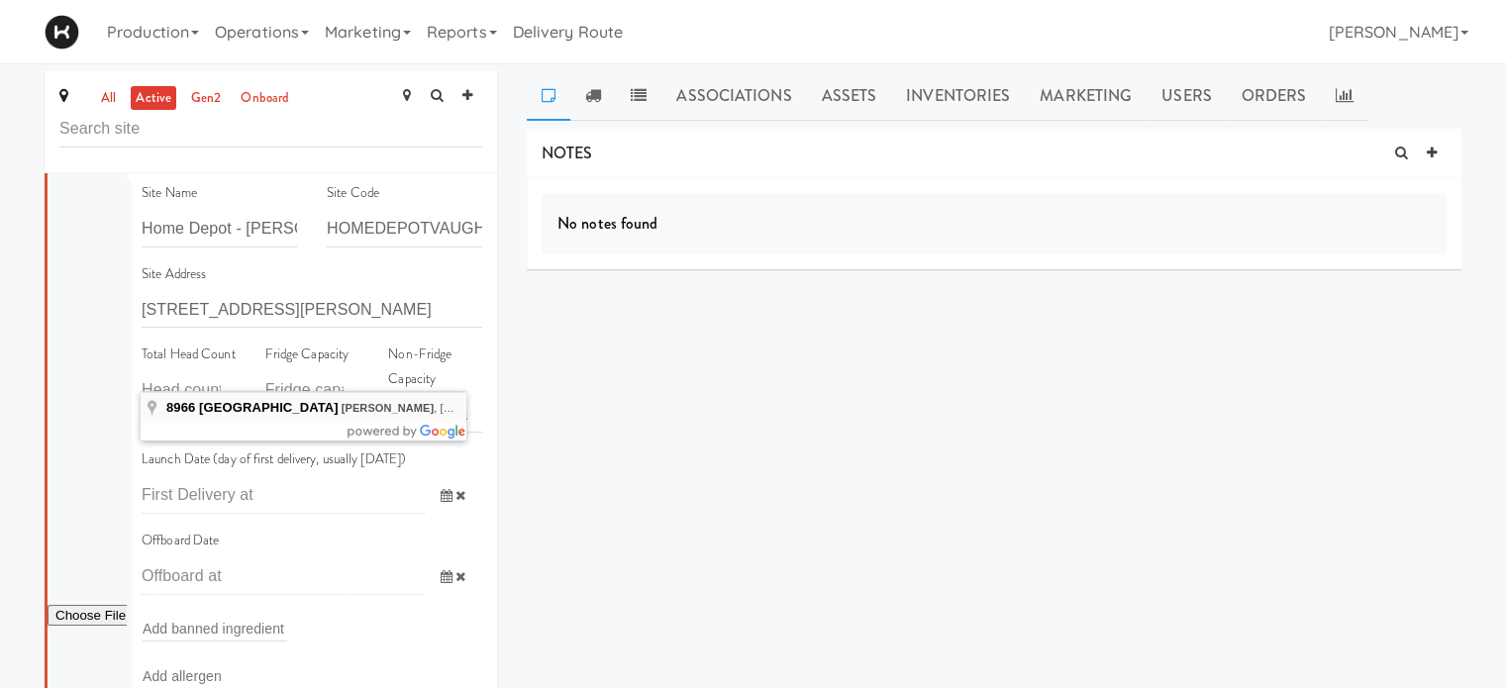
type input "[STREET_ADDRESS]"
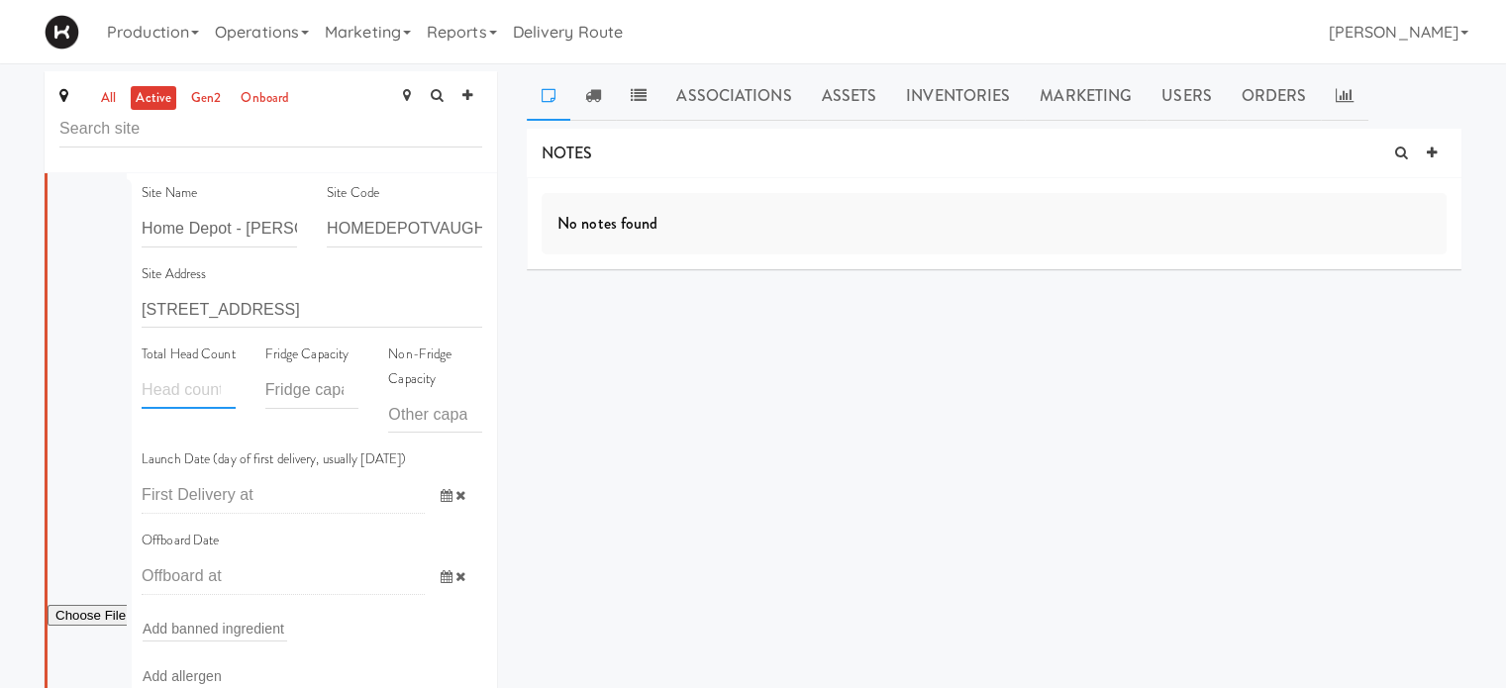
click at [186, 409] on input "number" at bounding box center [189, 390] width 94 height 37
type input "100"
click at [321, 388] on input "number" at bounding box center [312, 390] width 94 height 37
type input "200"
click at [425, 496] on span at bounding box center [453, 495] width 57 height 37
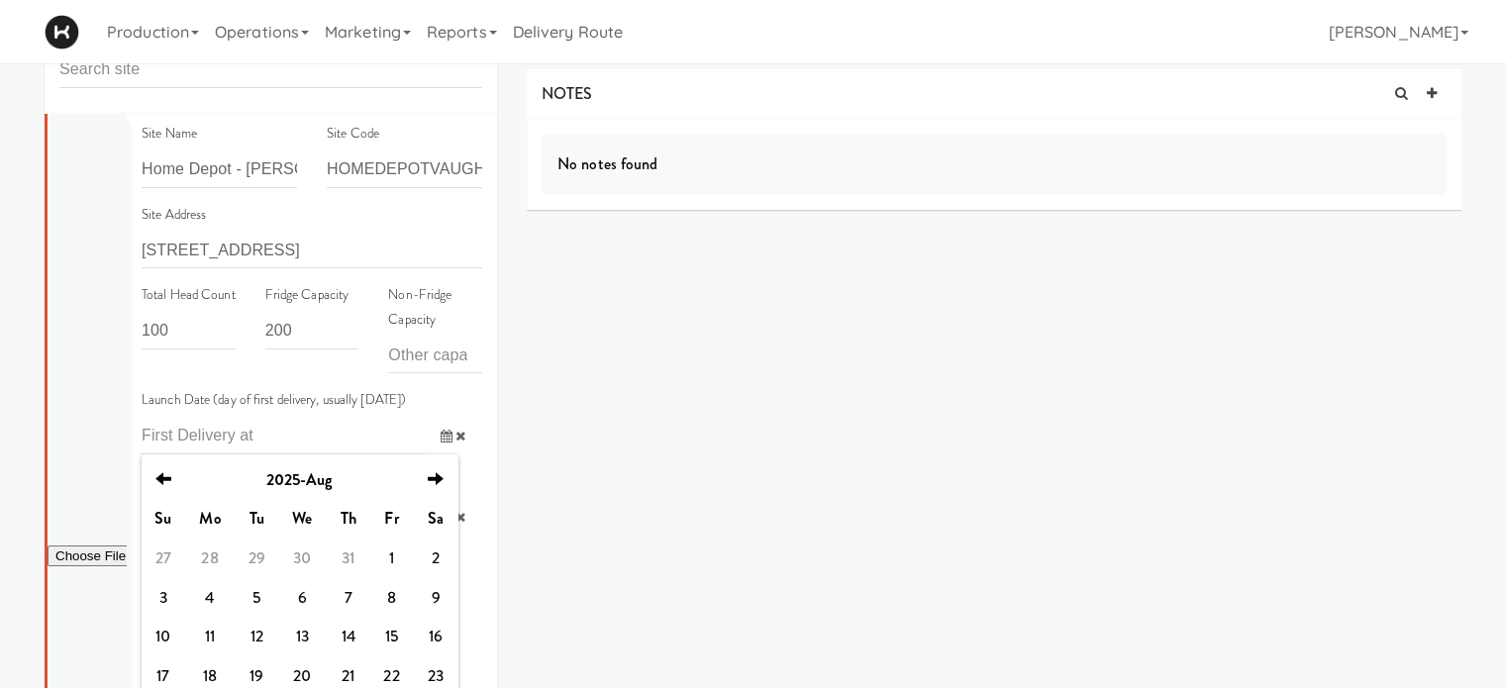
scroll to position [93, 0]
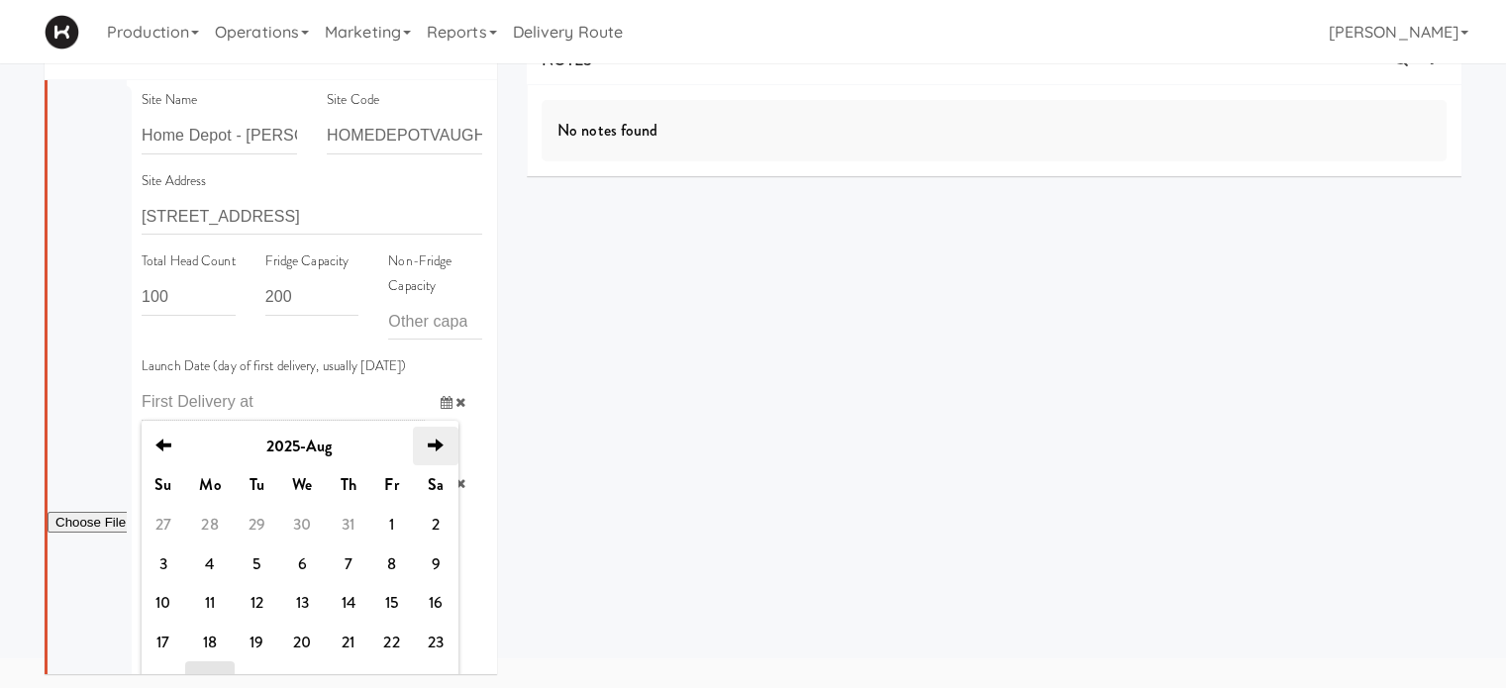
click at [425, 450] on th "next" at bounding box center [436, 447] width 46 height 40
click at [212, 557] on td "8" at bounding box center [210, 565] width 50 height 40
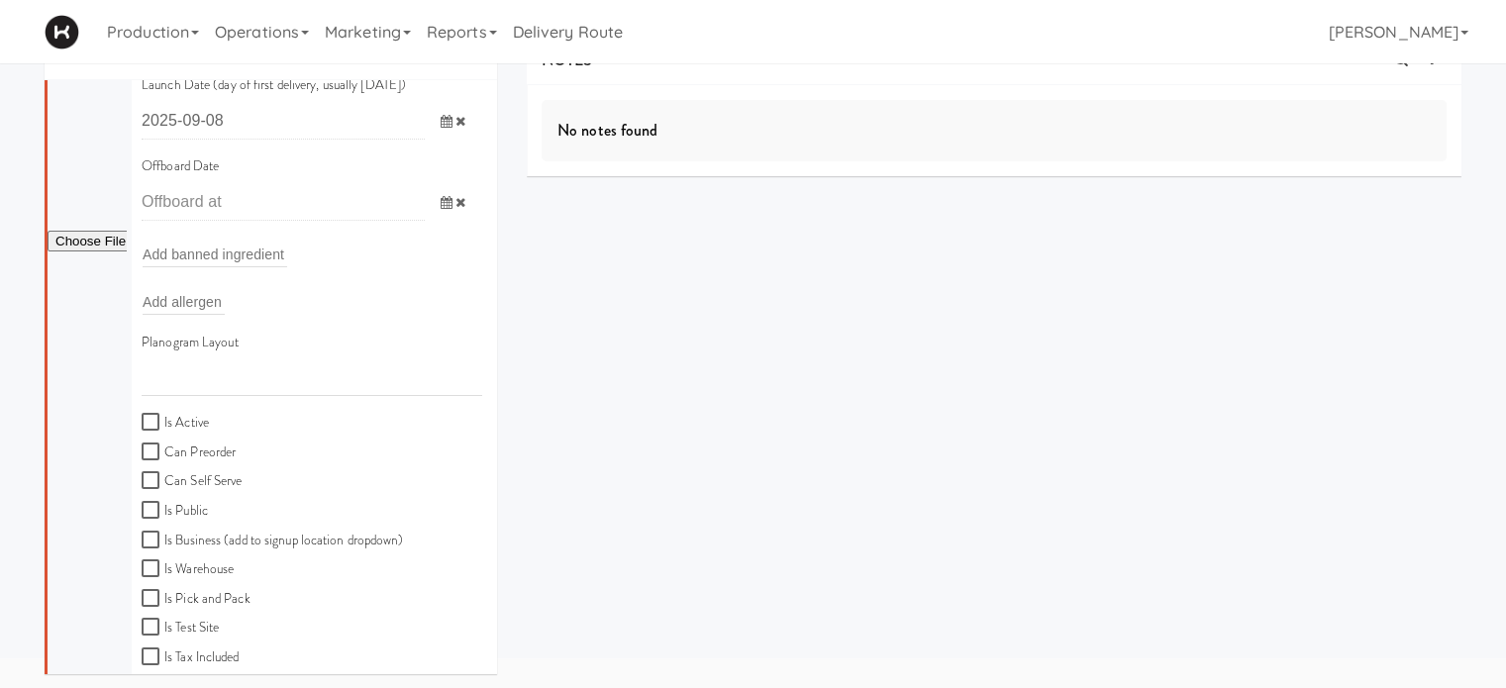
scroll to position [445, 0]
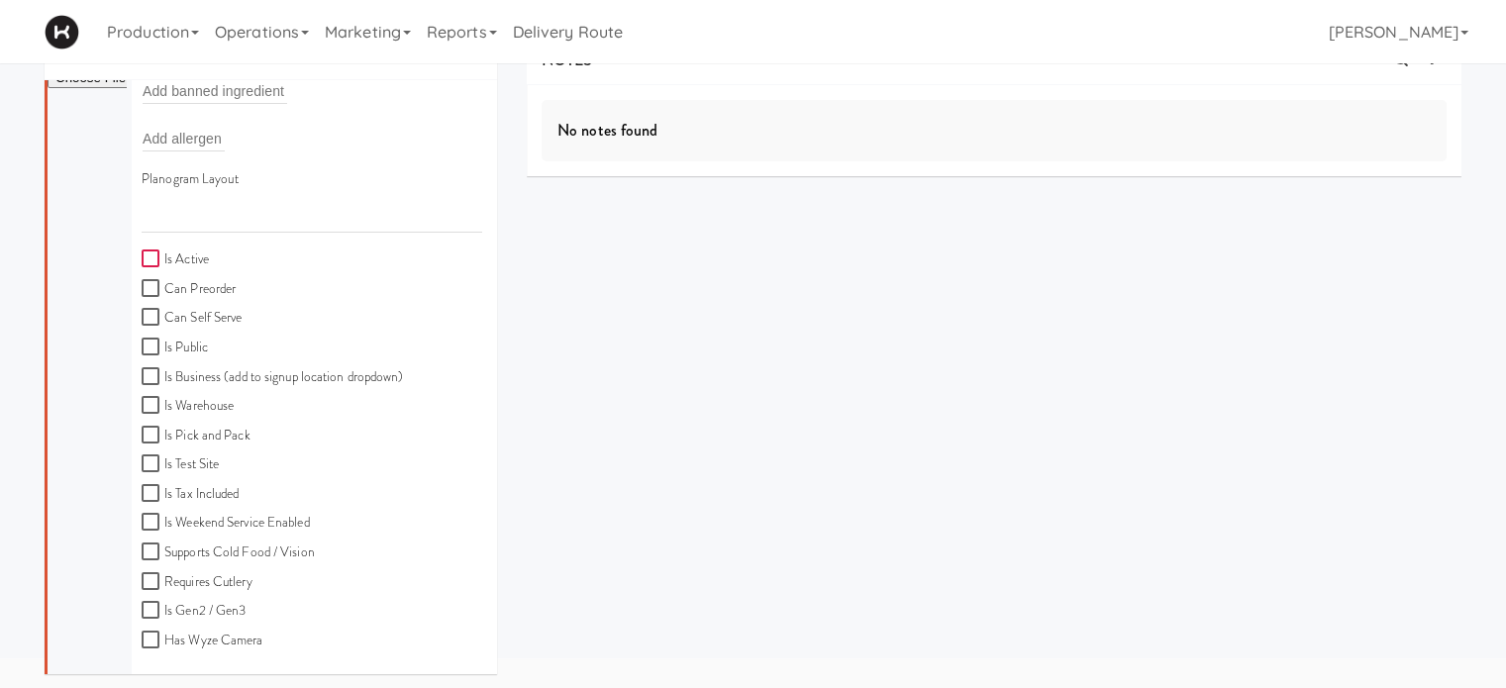
click at [147, 260] on input "Is Active" at bounding box center [153, 259] width 23 height 16
checkbox input "true"
click at [149, 310] on input "Can Self Serve" at bounding box center [153, 318] width 23 height 16
checkbox input "true"
click at [146, 372] on input "Is Business (add to signup location dropdown)" at bounding box center [153, 377] width 23 height 16
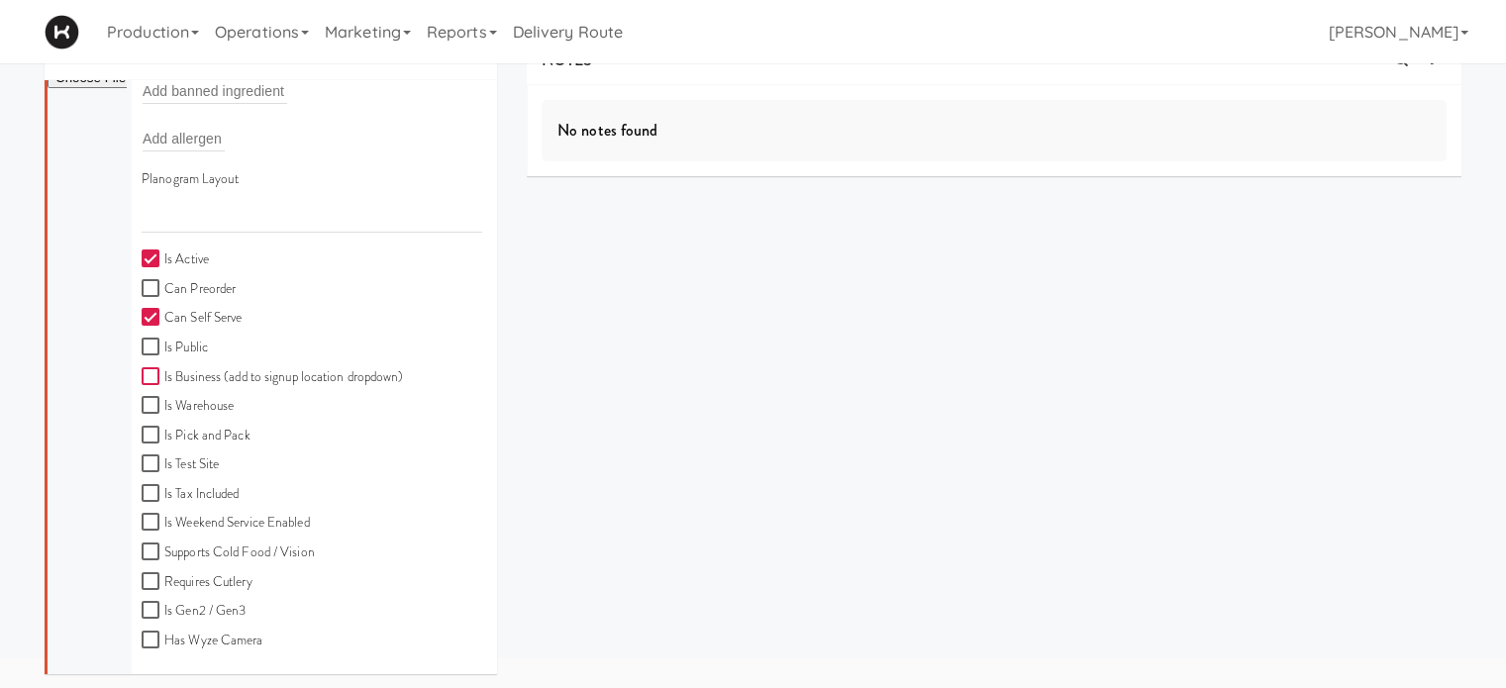
checkbox input "true"
click at [145, 516] on input "Is Weekend Service Enabled" at bounding box center [153, 523] width 23 height 16
checkbox input "true"
click at [147, 550] on input "Supports Cold Food / Vision" at bounding box center [153, 553] width 23 height 16
checkbox input "true"
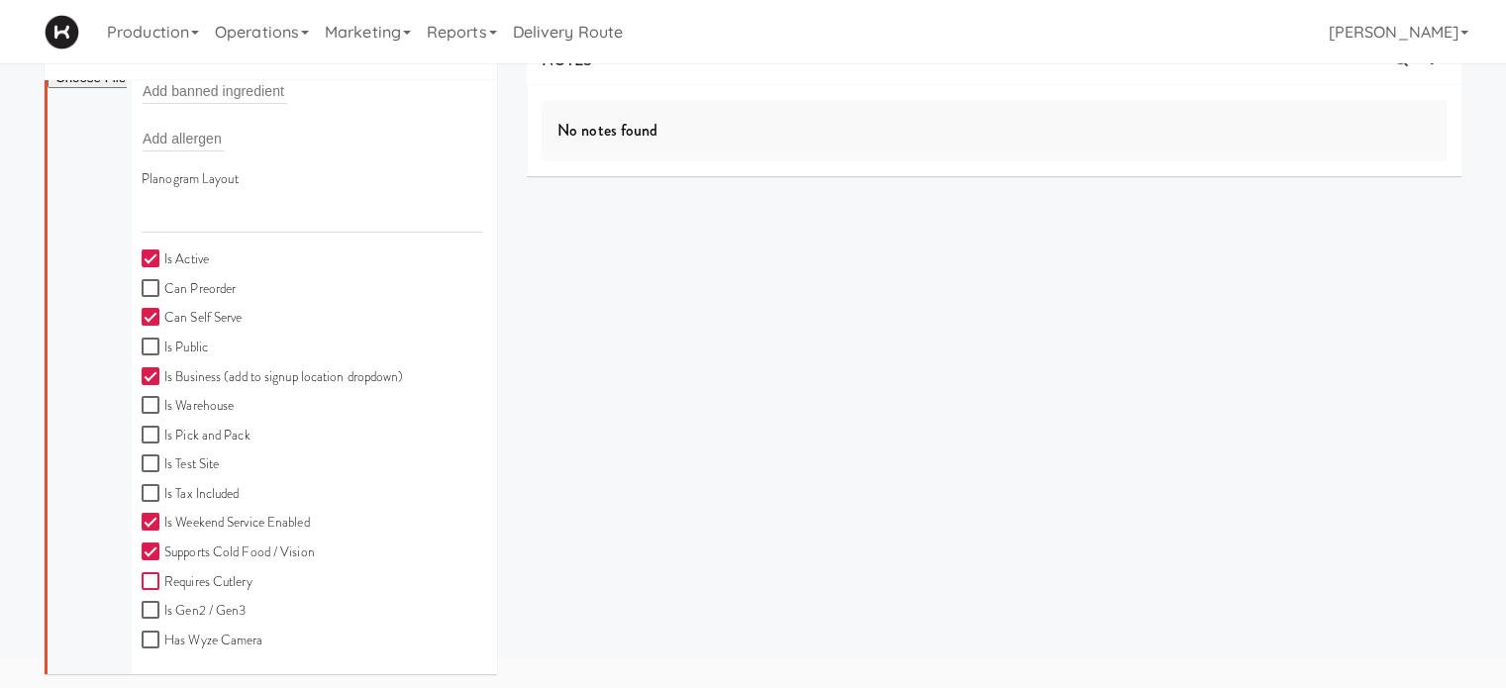
click at [149, 580] on input "Requires Cutlery" at bounding box center [153, 582] width 23 height 16
checkbox input "true"
click at [146, 606] on input "Is Gen2 / Gen3" at bounding box center [153, 611] width 23 height 16
checkbox input "true"
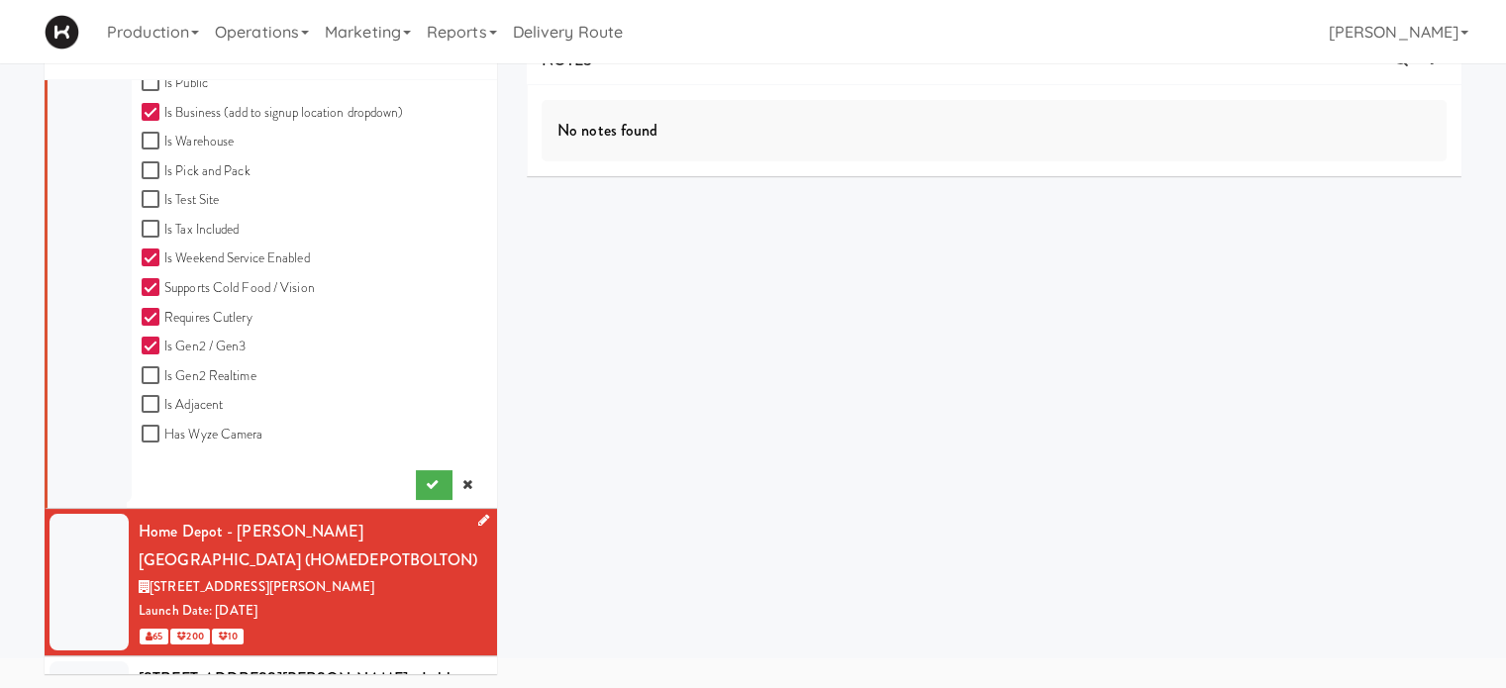
scroll to position [775, 0]
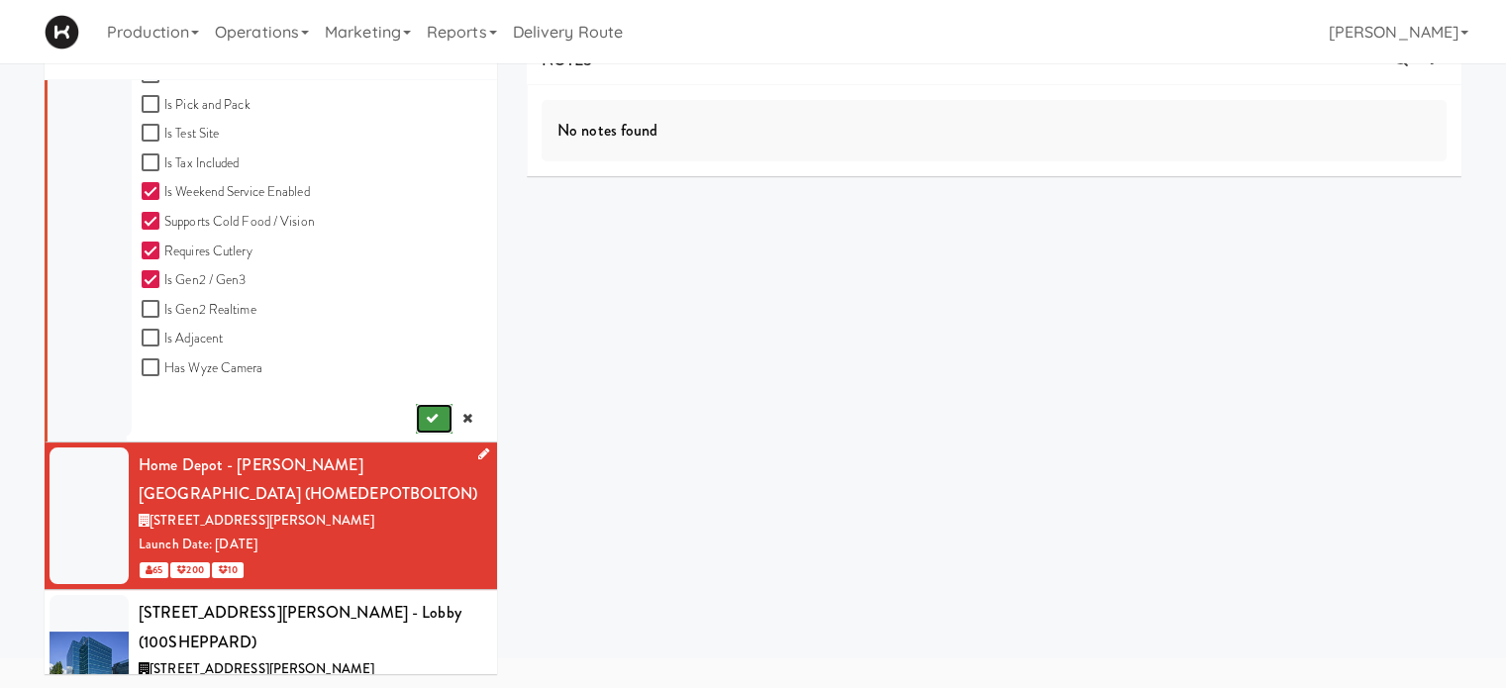
click at [426, 419] on icon "submit" at bounding box center [432, 418] width 13 height 13
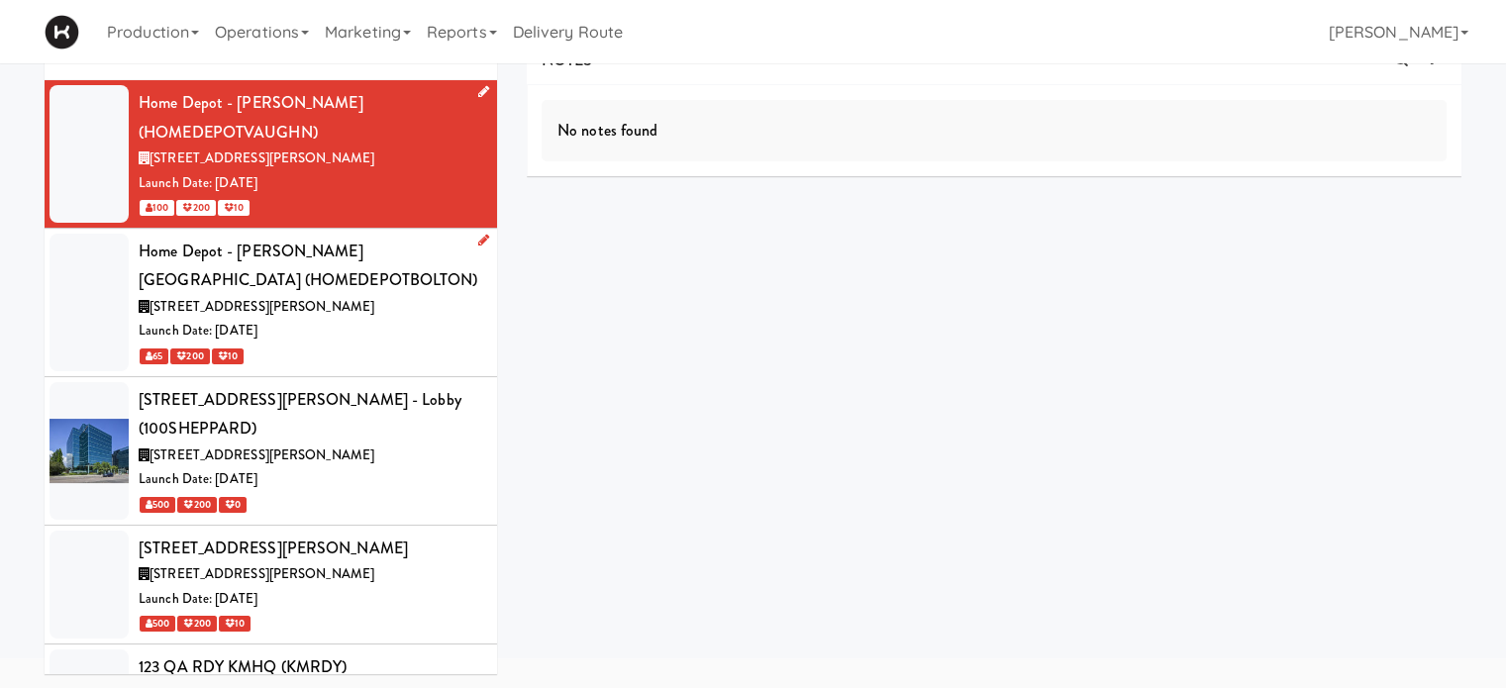
click at [885, 500] on div "NOTES No notes found DELIVERIES No notes found MEALS No Orders at This Site COO…" at bounding box center [994, 283] width 935 height 495
